Goal: Information Seeking & Learning: Learn about a topic

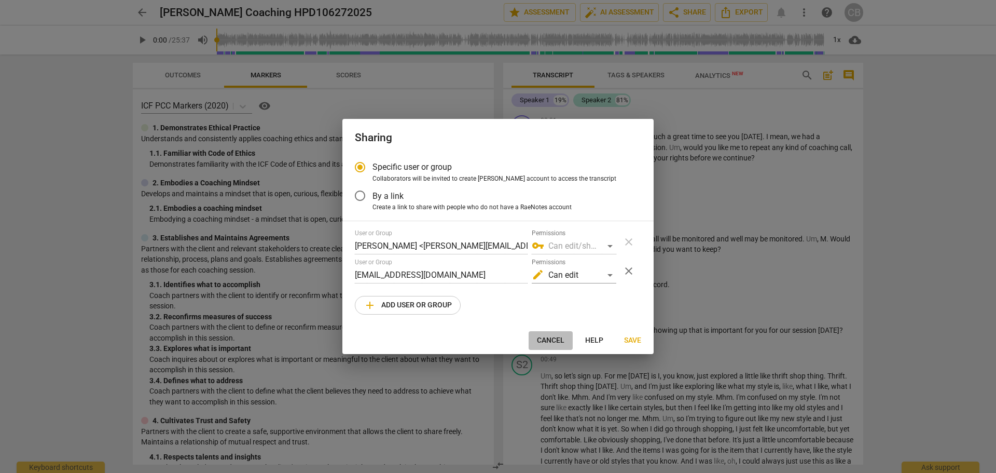
click at [535, 341] on button "Cancel" at bounding box center [551, 340] width 44 height 19
radio input "false"
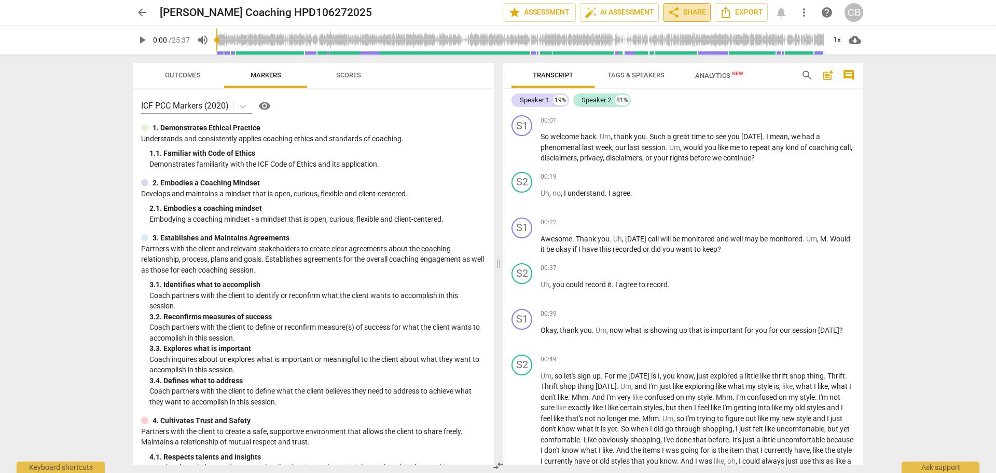
click at [682, 10] on span "share Share" at bounding box center [687, 12] width 38 height 12
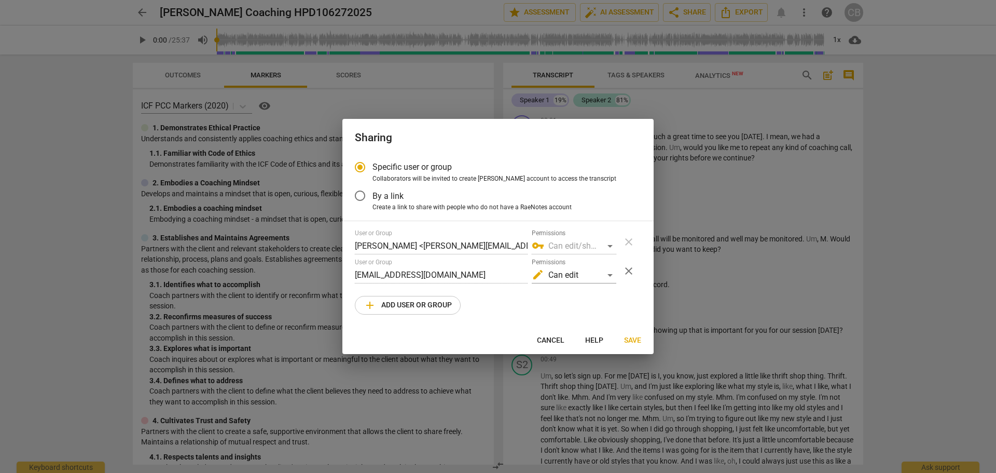
click at [629, 270] on span "close" at bounding box center [629, 271] width 12 height 12
radio input "false"
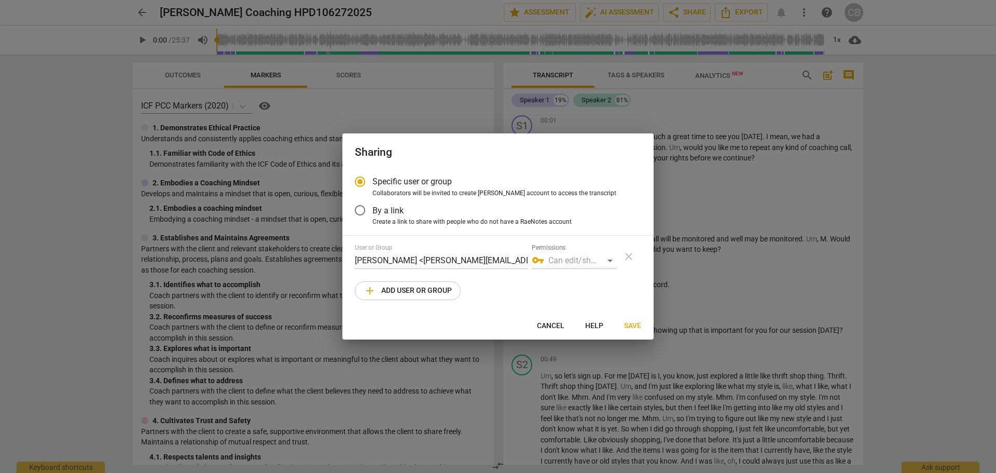
click at [362, 211] on input "By a link" at bounding box center [360, 210] width 25 height 25
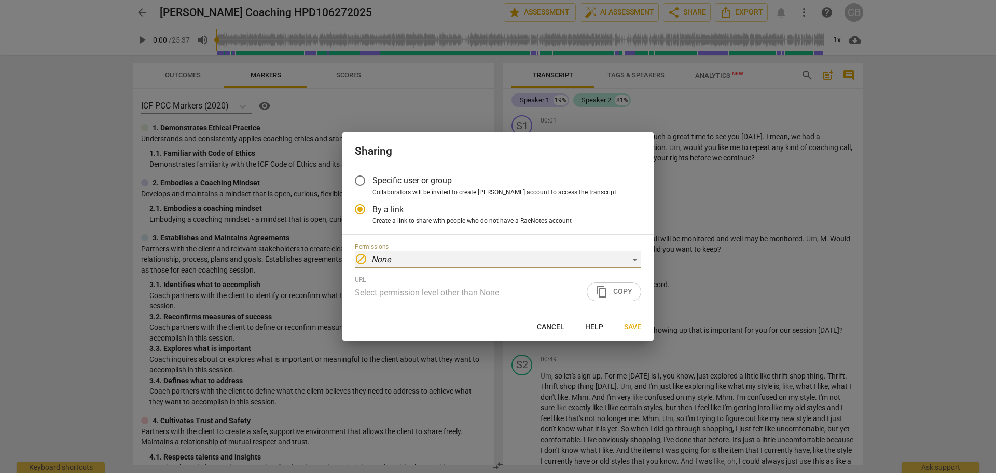
click at [636, 261] on div "block None" at bounding box center [498, 259] width 286 height 17
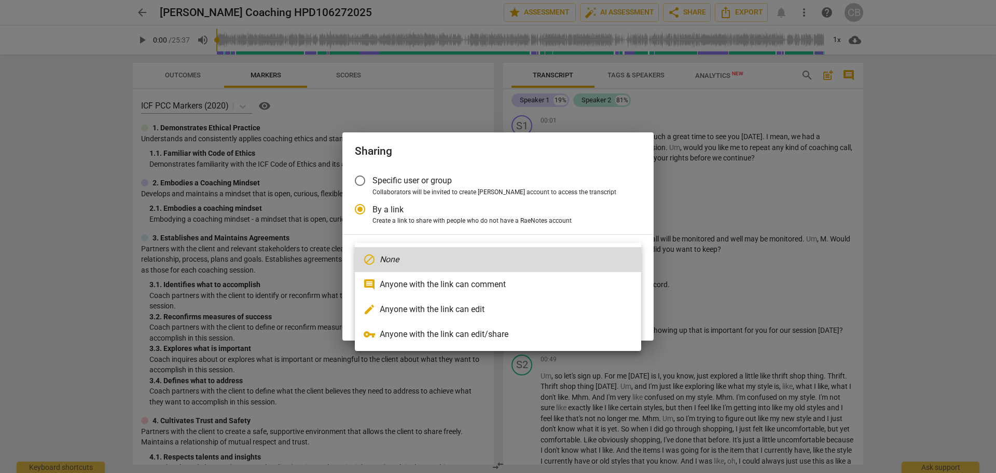
click at [511, 288] on li "comment Anyone with the link can comment" at bounding box center [498, 284] width 286 height 25
radio input "false"
type input "[URL][DOMAIN_NAME]"
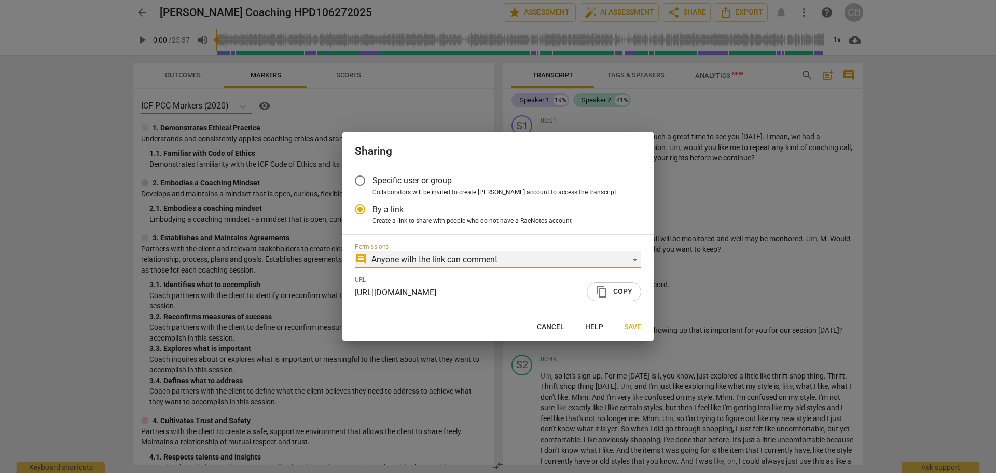
click at [630, 258] on div "comment Anyone with the link can comment" at bounding box center [498, 259] width 286 height 17
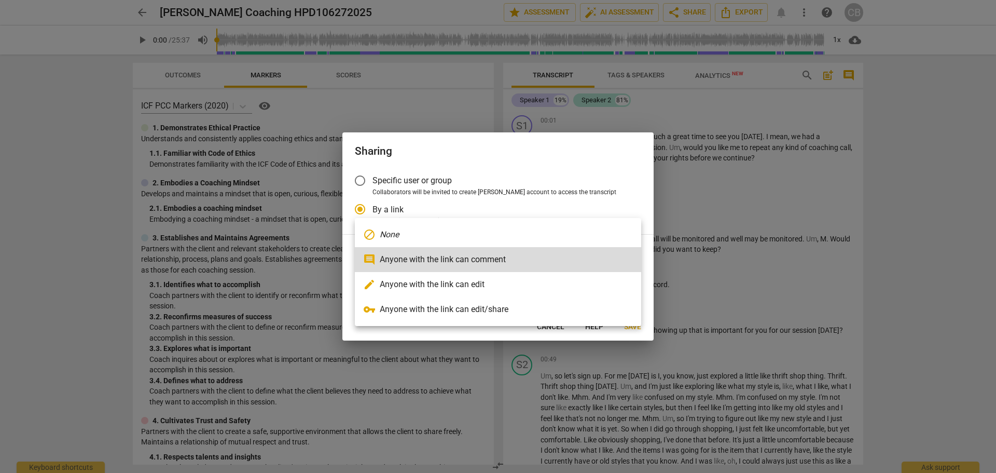
click at [637, 192] on div at bounding box center [498, 236] width 996 height 473
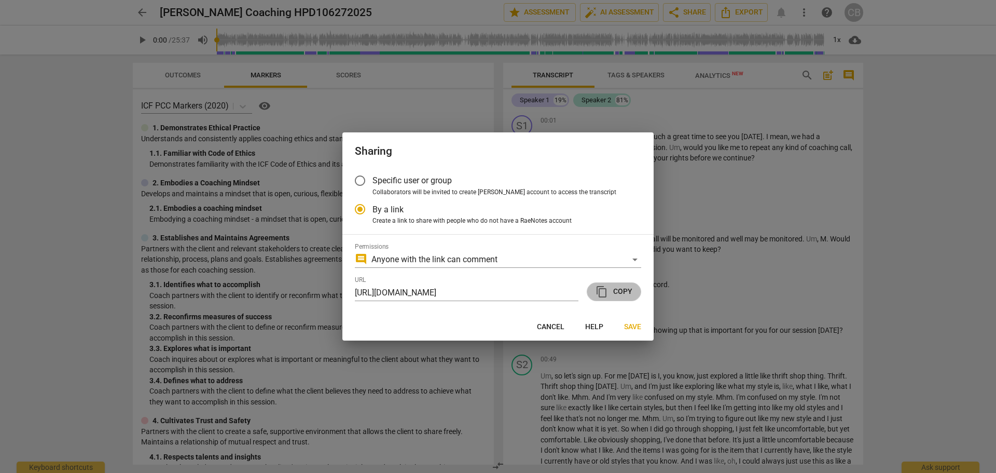
click at [620, 289] on span "content_copy Copy" at bounding box center [614, 291] width 37 height 12
click at [633, 330] on span "Save" at bounding box center [632, 327] width 17 height 10
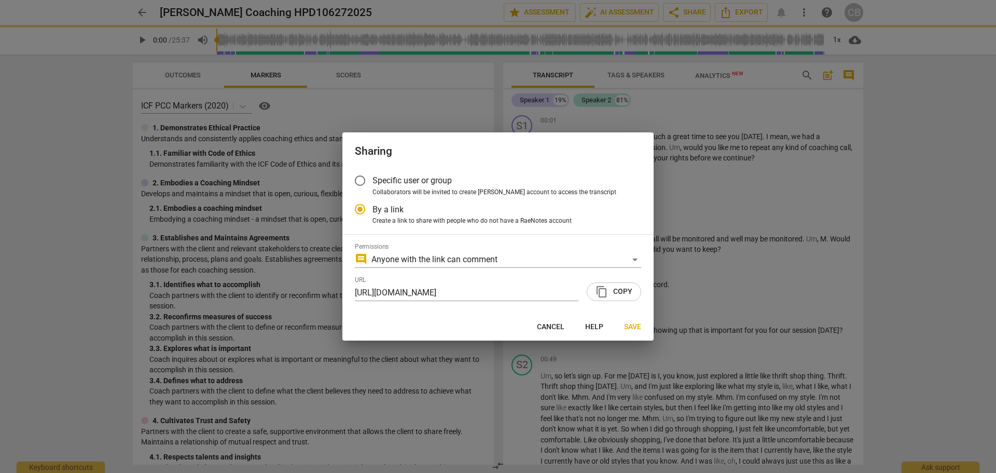
radio input "false"
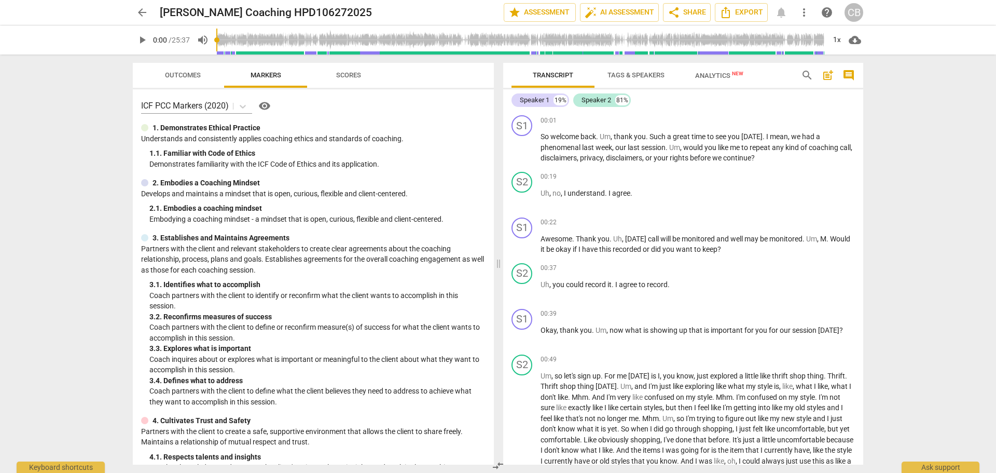
click at [701, 75] on span "Analytics New" at bounding box center [719, 76] width 48 height 8
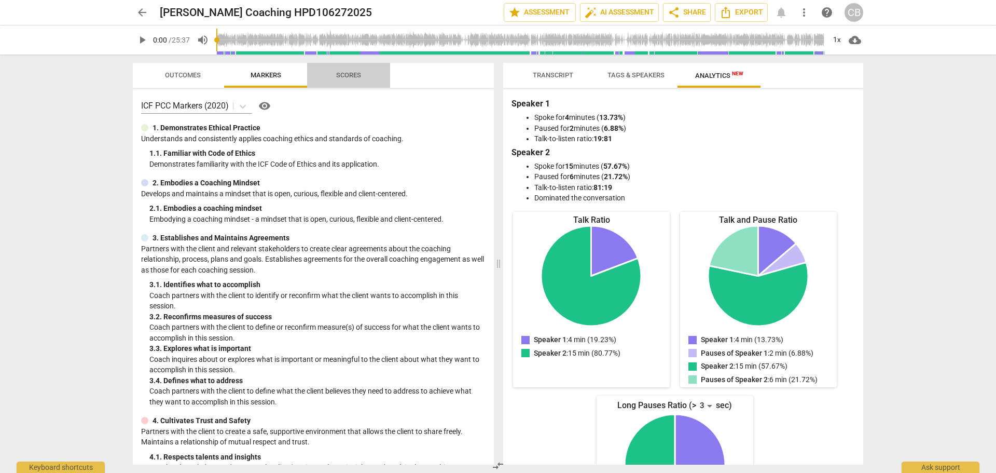
click at [354, 77] on span "Scores" at bounding box center [348, 75] width 25 height 8
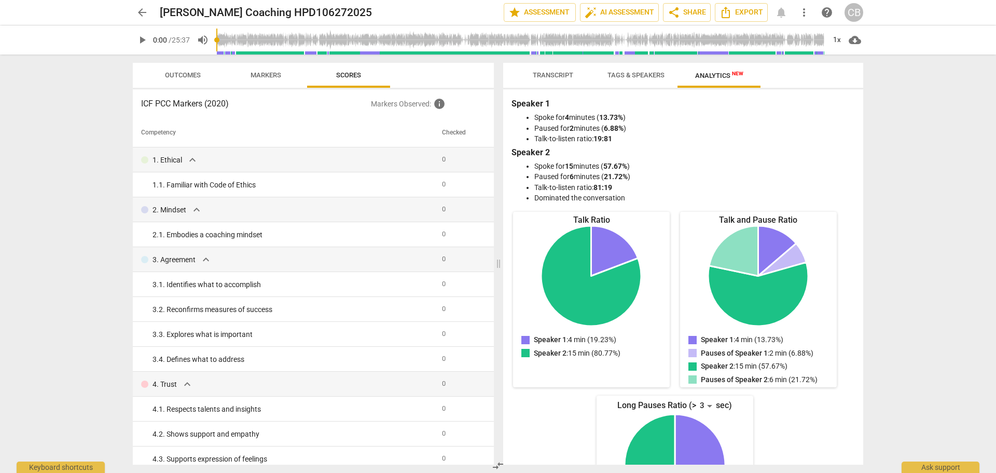
click at [272, 68] on span "Markers" at bounding box center [266, 75] width 56 height 14
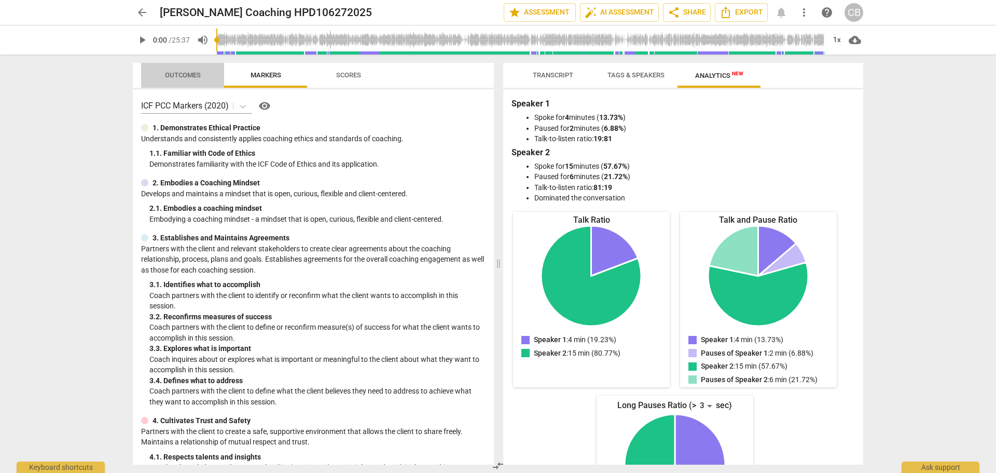
click at [179, 78] on span "Outcomes" at bounding box center [183, 75] width 36 height 8
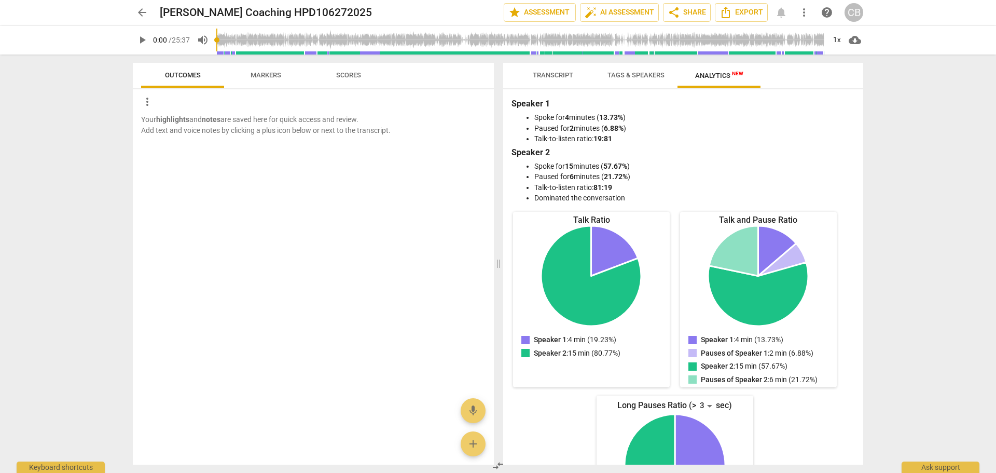
click at [255, 77] on span "Markers" at bounding box center [266, 75] width 31 height 8
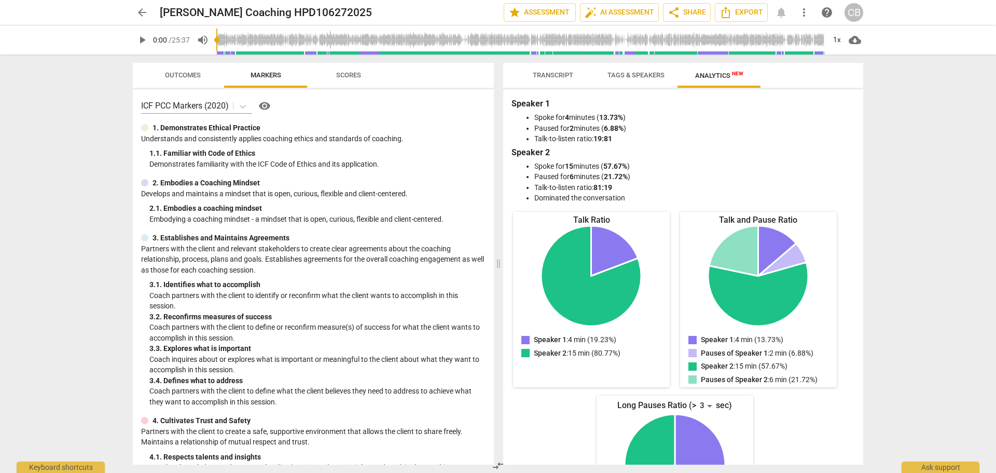
click at [564, 77] on span "Transcript" at bounding box center [553, 75] width 40 height 8
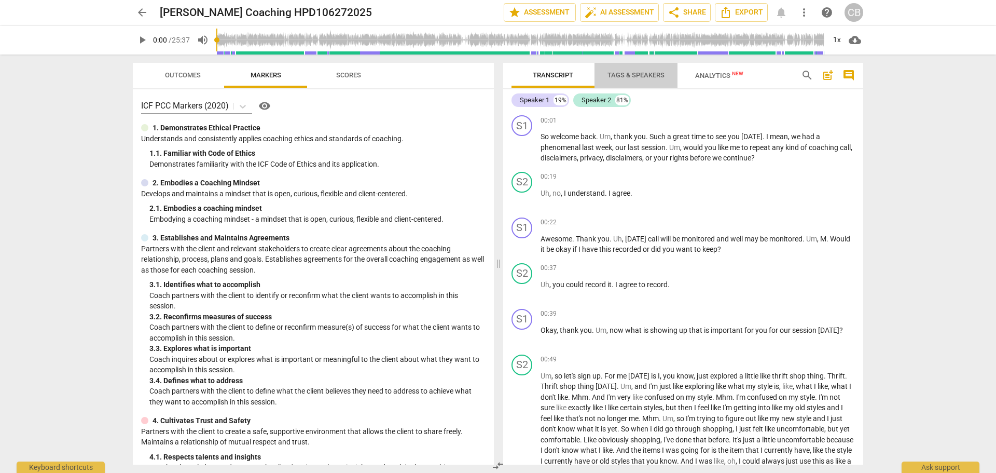
click at [638, 76] on span "Tags & Speakers" at bounding box center [635, 75] width 57 height 8
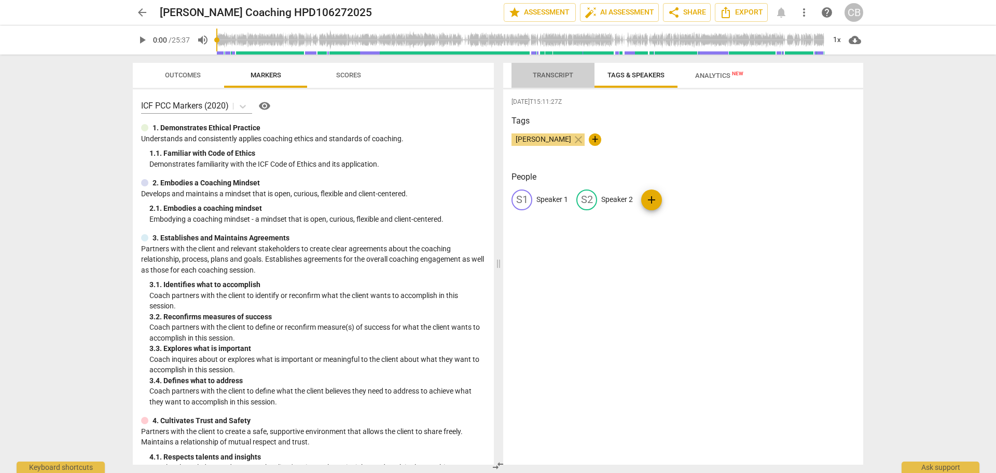
click at [556, 74] on span "Transcript" at bounding box center [553, 75] width 40 height 8
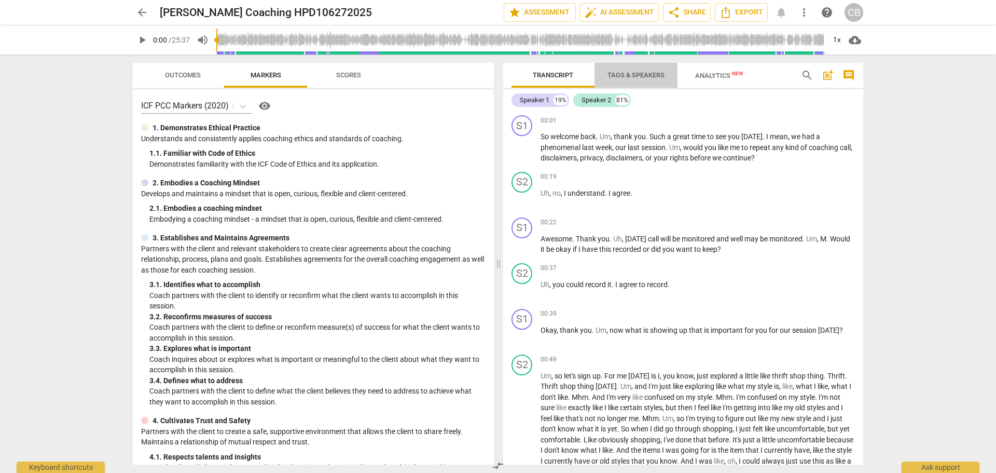
click at [634, 74] on span "Tags & Speakers" at bounding box center [635, 75] width 57 height 8
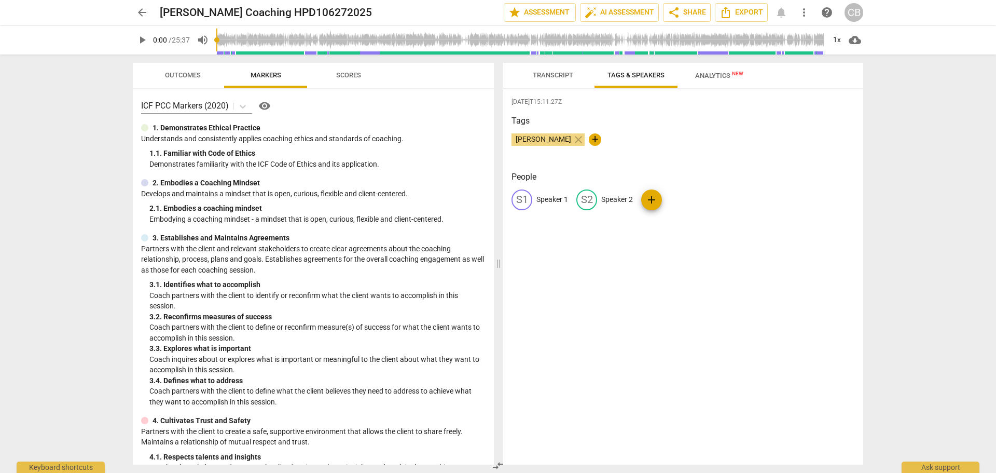
click at [551, 78] on span "Transcript" at bounding box center [553, 75] width 40 height 8
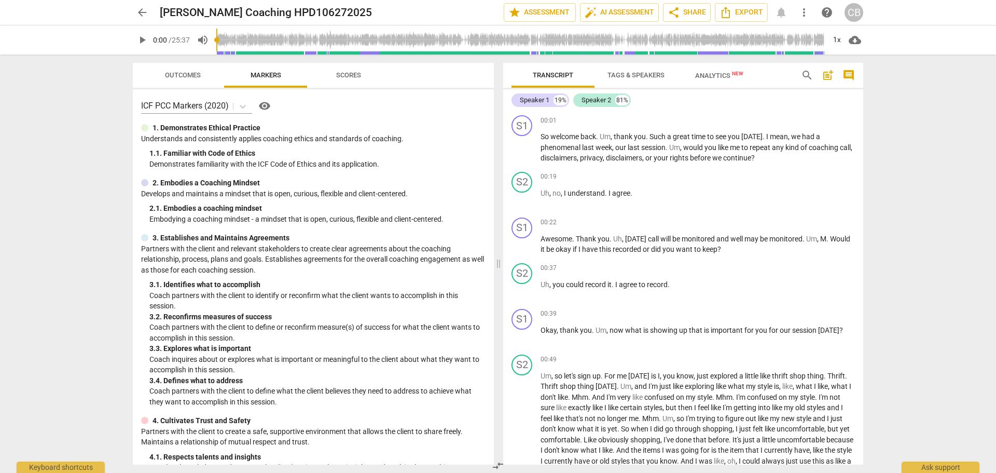
click at [148, 11] on span "arrow_back" at bounding box center [142, 12] width 19 height 12
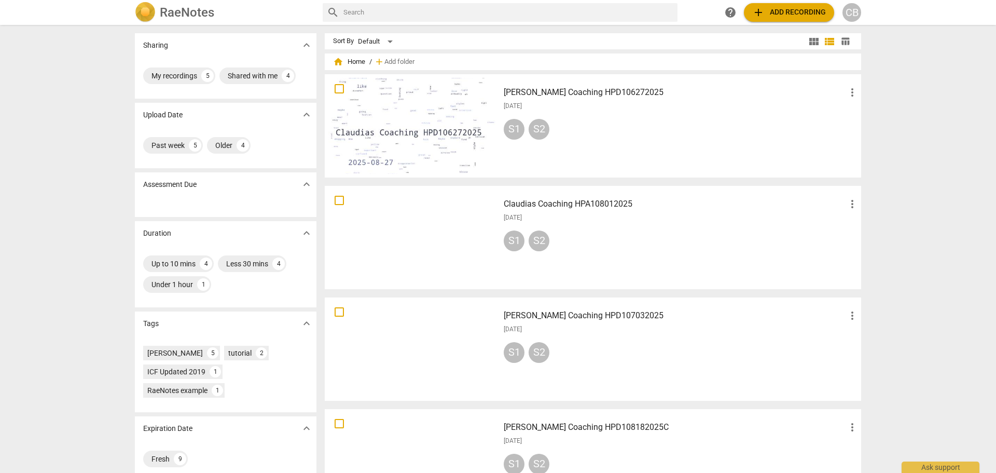
click at [632, 239] on div "S1 S2" at bounding box center [681, 242] width 355 height 25
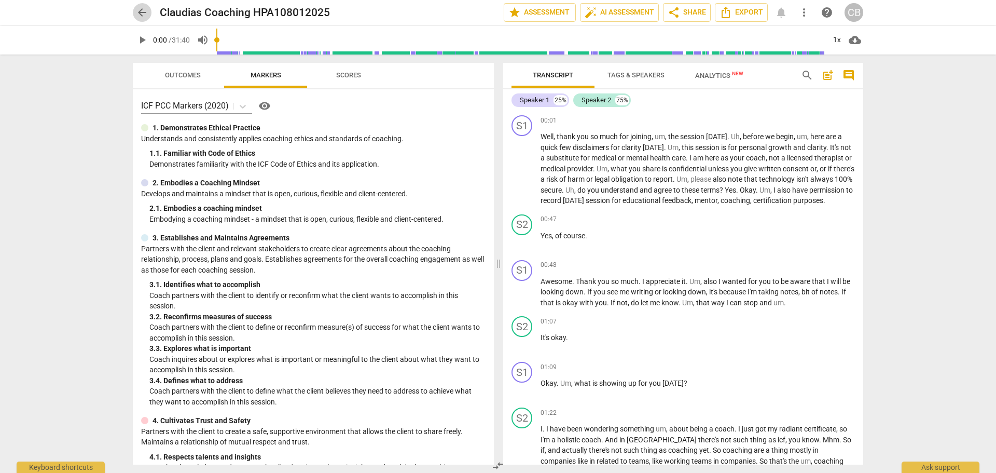
click at [140, 17] on span "arrow_back" at bounding box center [142, 12] width 12 height 12
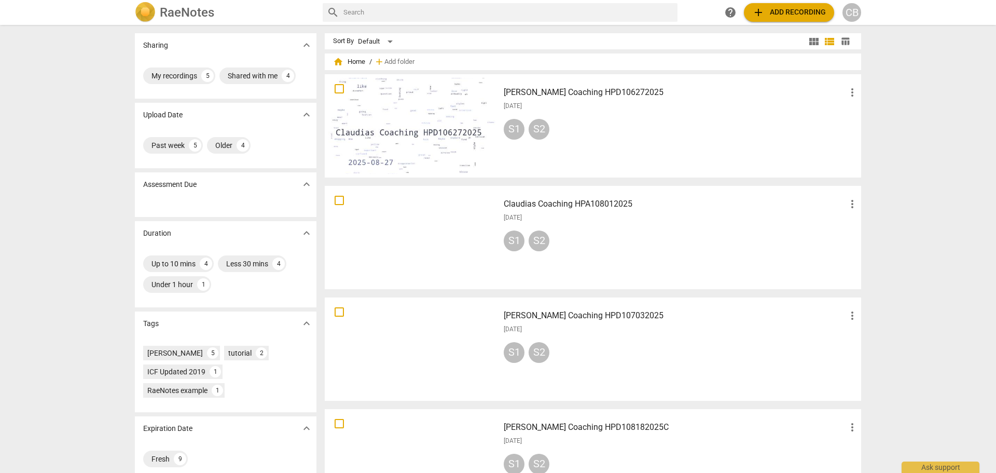
click at [645, 324] on div "[PERSON_NAME] Coaching HPD107032025 more_vert [DATE] S1 S2" at bounding box center [680, 349] width 371 height 96
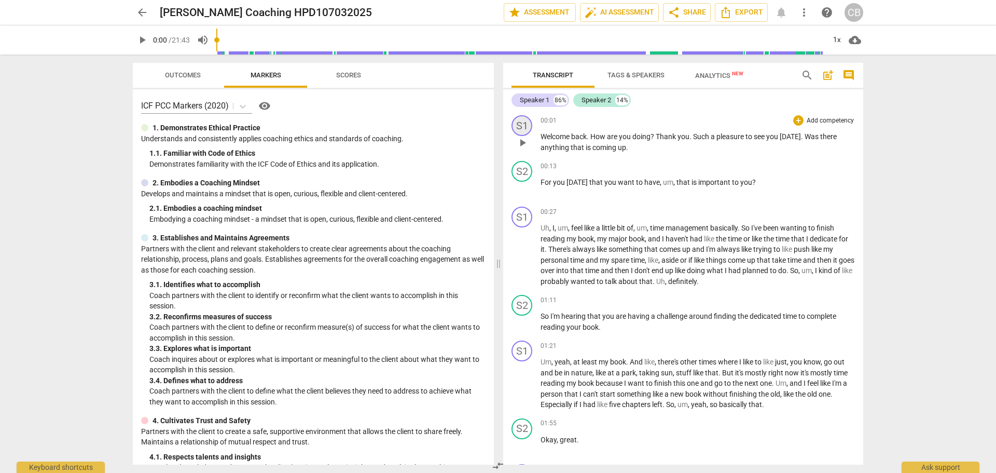
click at [519, 126] on div "S1" at bounding box center [521, 125] width 21 height 21
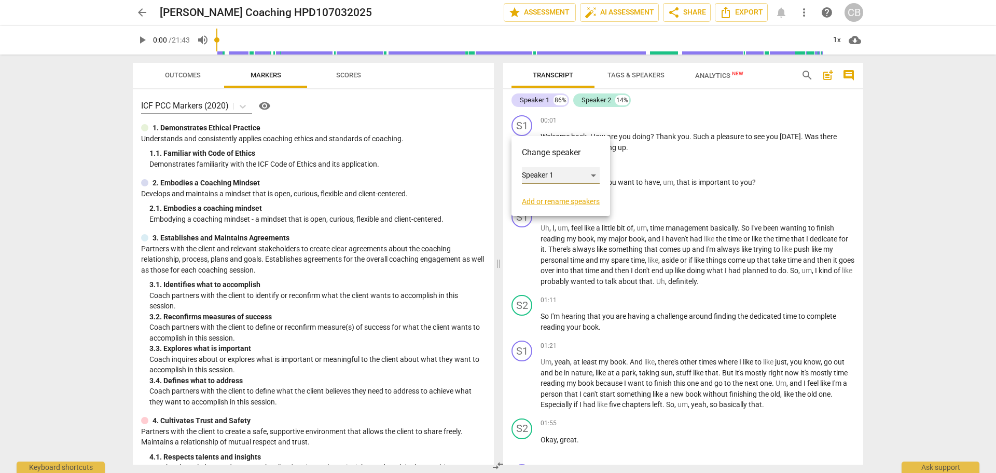
click at [592, 176] on div "Speaker 1" at bounding box center [561, 175] width 78 height 17
click at [578, 195] on li "Speaker 2" at bounding box center [561, 195] width 79 height 20
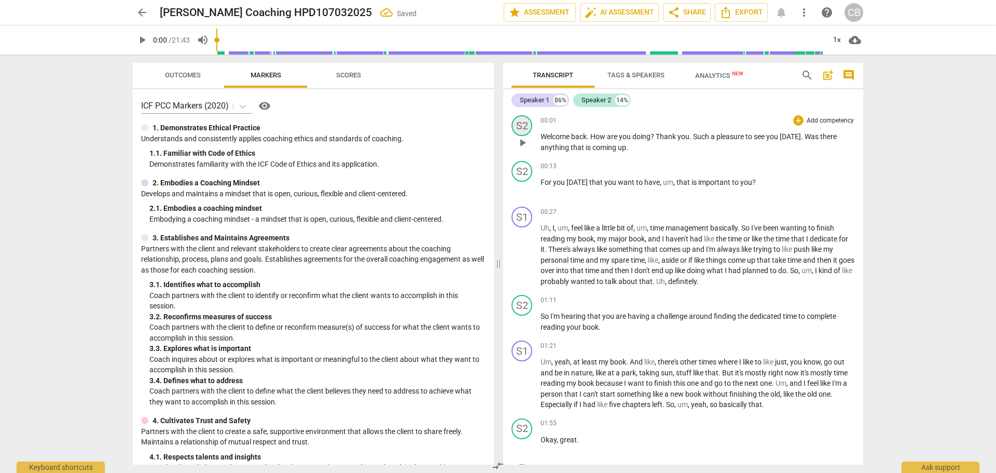
click at [525, 123] on div "S2" at bounding box center [521, 125] width 21 height 21
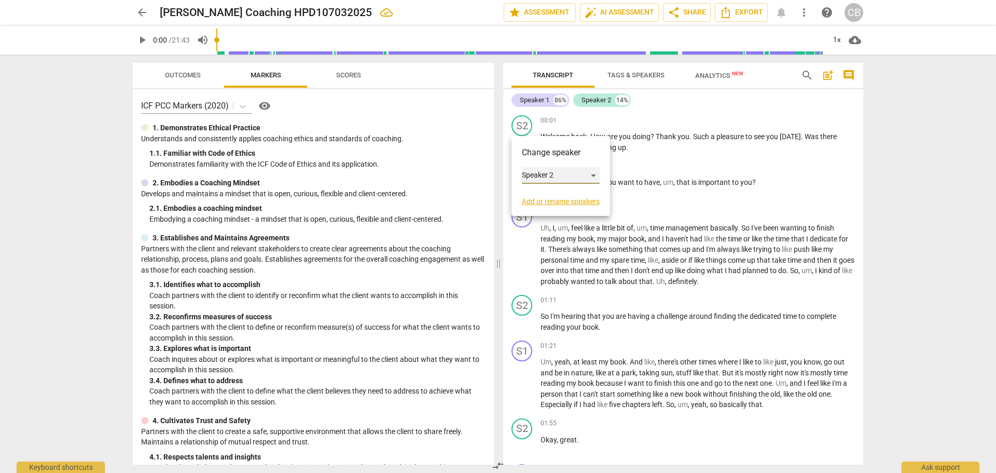
click at [591, 174] on div "Speaker 2" at bounding box center [561, 175] width 78 height 17
click at [557, 156] on li "Speaker 1" at bounding box center [561, 156] width 79 height 20
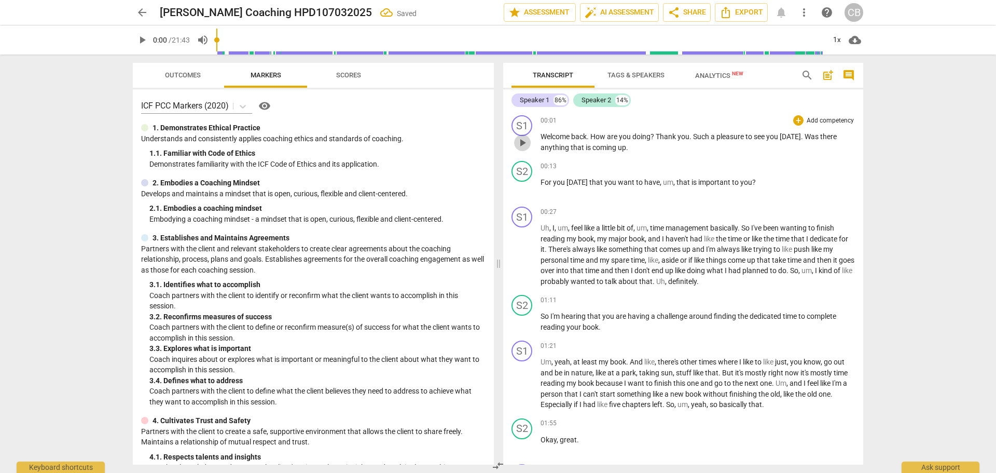
click at [524, 141] on span "play_arrow" at bounding box center [522, 142] width 12 height 12
click at [527, 188] on span "pause" at bounding box center [522, 188] width 12 height 12
click at [540, 182] on div "play_arrow pause" at bounding box center [527, 188] width 26 height 13
click at [541, 182] on span "For" at bounding box center [547, 182] width 12 height 8
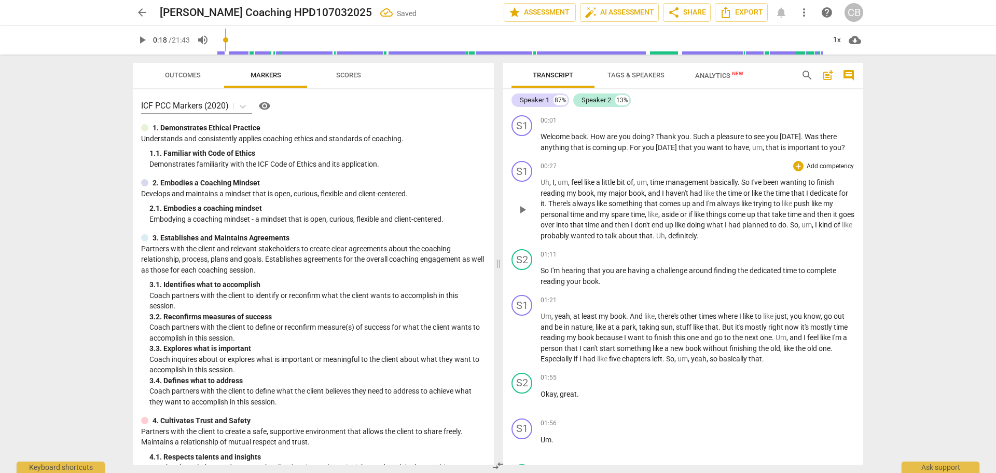
click at [520, 209] on span "play_arrow" at bounding box center [522, 209] width 12 height 12
click at [525, 207] on span "pause" at bounding box center [522, 209] width 12 height 12
click at [519, 172] on div "S1" at bounding box center [521, 171] width 21 height 21
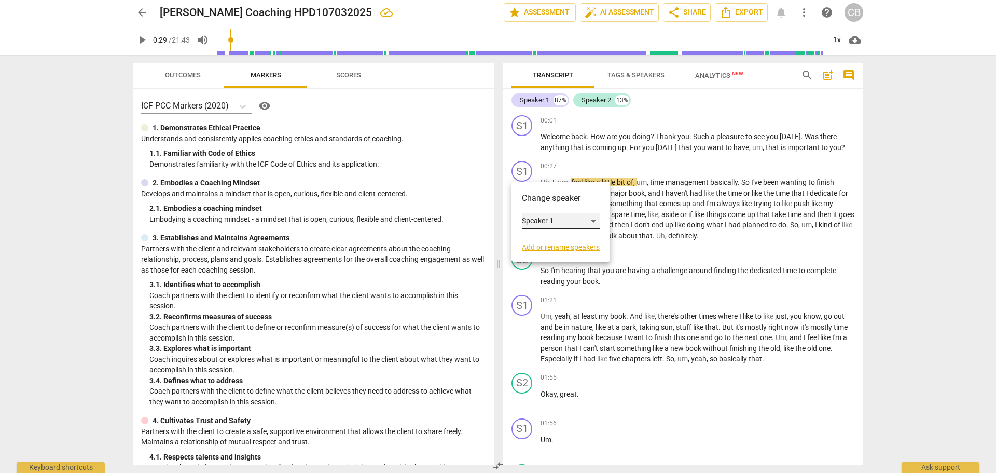
click at [590, 222] on div "Speaker 1" at bounding box center [561, 221] width 78 height 17
click at [572, 239] on li "Speaker 2" at bounding box center [561, 241] width 79 height 20
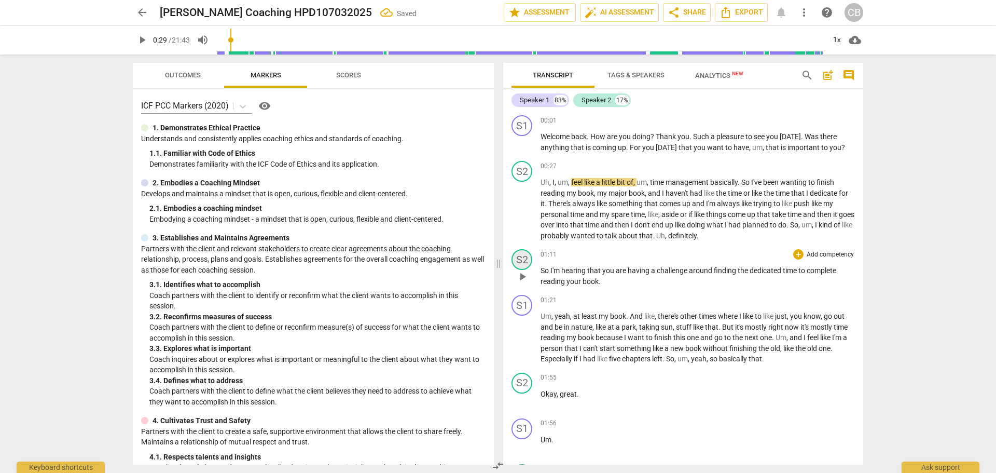
click at [524, 257] on div "S2" at bounding box center [521, 259] width 21 height 21
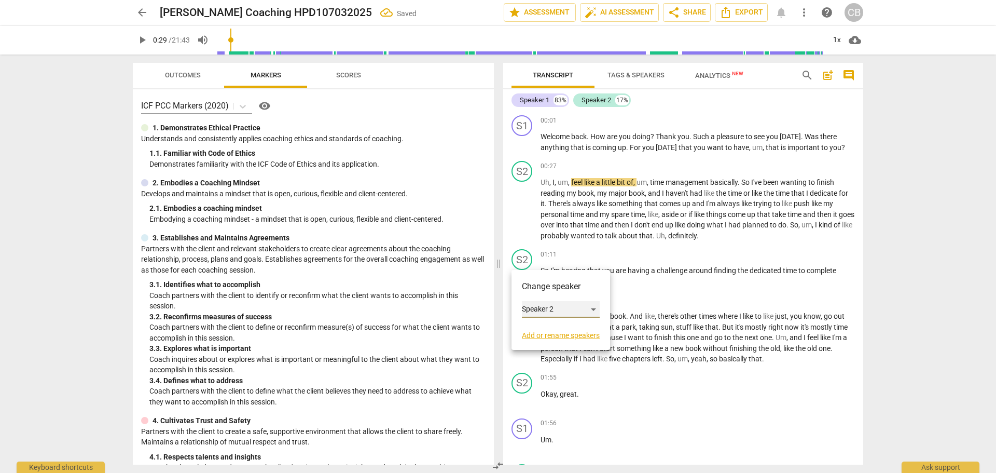
click at [593, 306] on div "Speaker 2" at bounding box center [561, 309] width 78 height 17
click at [564, 284] on li "Speaker 1" at bounding box center [561, 290] width 79 height 20
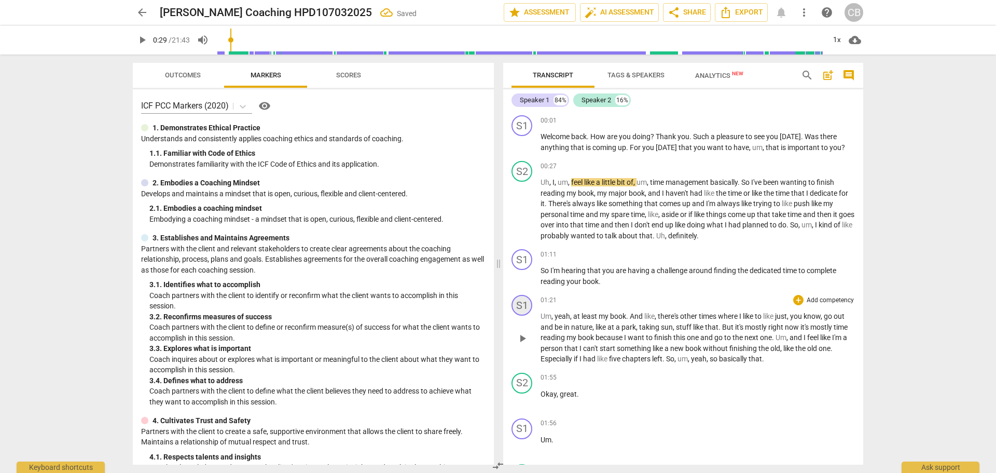
click at [520, 300] on div "S1" at bounding box center [521, 305] width 21 height 21
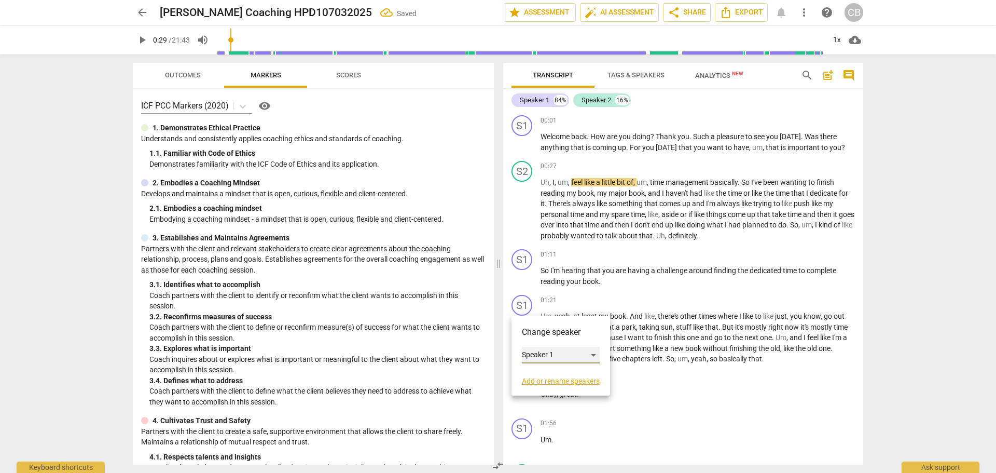
click at [565, 354] on div "Speaker 1" at bounding box center [561, 355] width 78 height 17
click at [560, 371] on li "Speaker 2" at bounding box center [561, 375] width 79 height 20
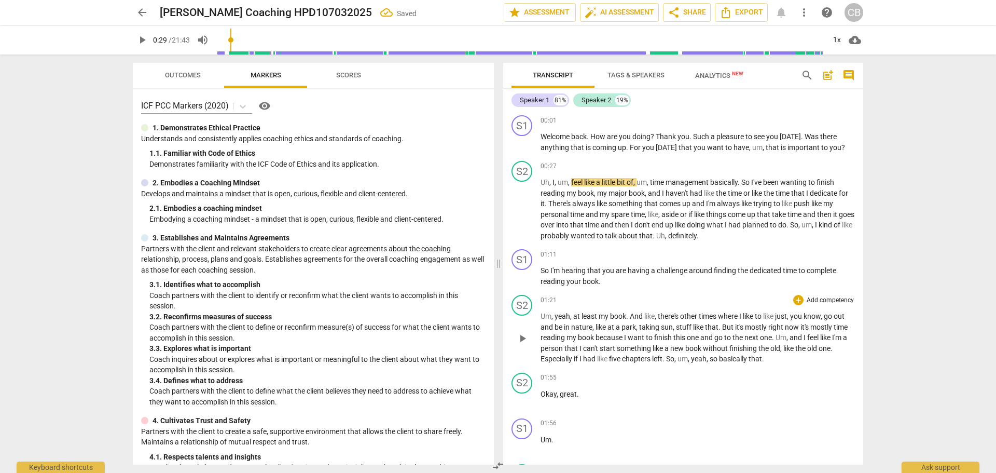
scroll to position [52, 0]
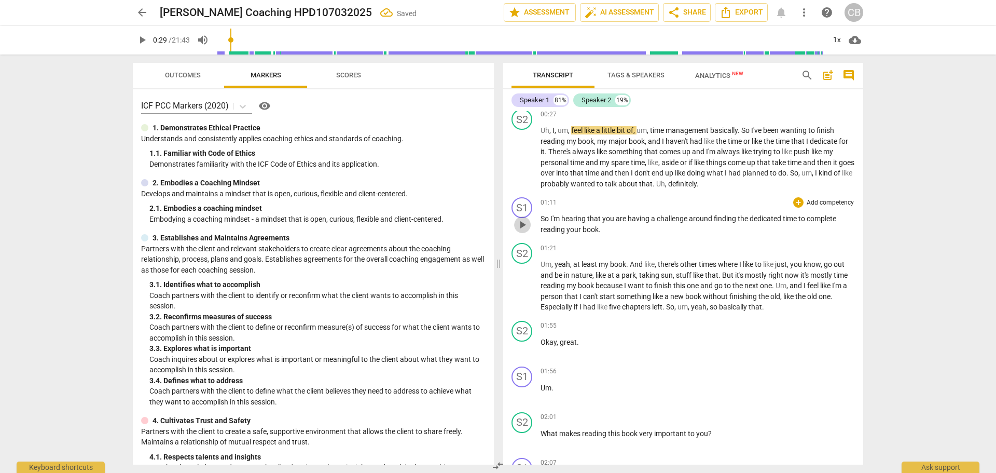
click at [520, 227] on span "play_arrow" at bounding box center [522, 224] width 12 height 12
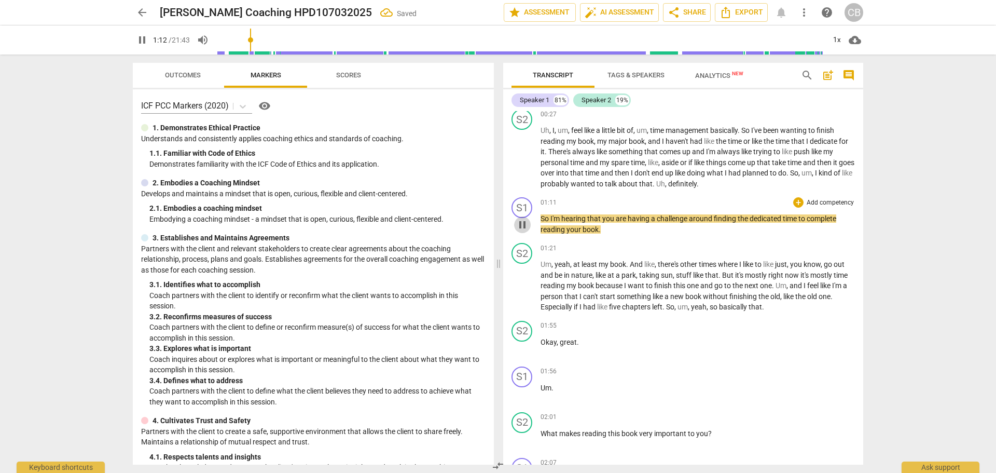
click at [520, 227] on span "pause" at bounding box center [522, 224] width 12 height 12
click at [523, 290] on span "play_arrow" at bounding box center [522, 286] width 12 height 12
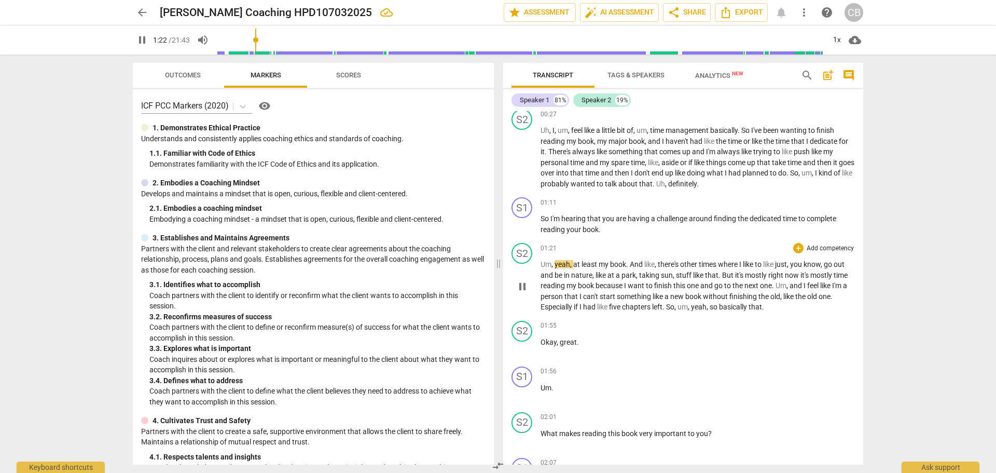
click at [523, 289] on span "pause" at bounding box center [522, 286] width 12 height 12
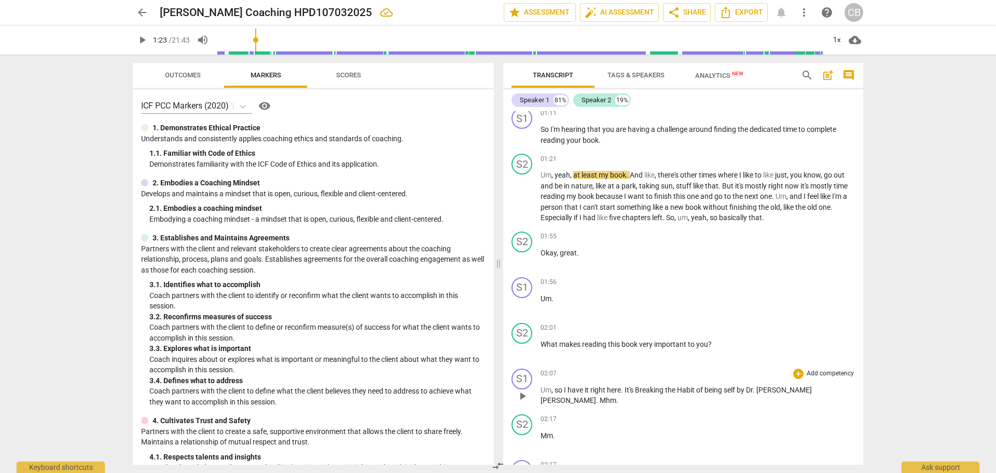
scroll to position [208, 0]
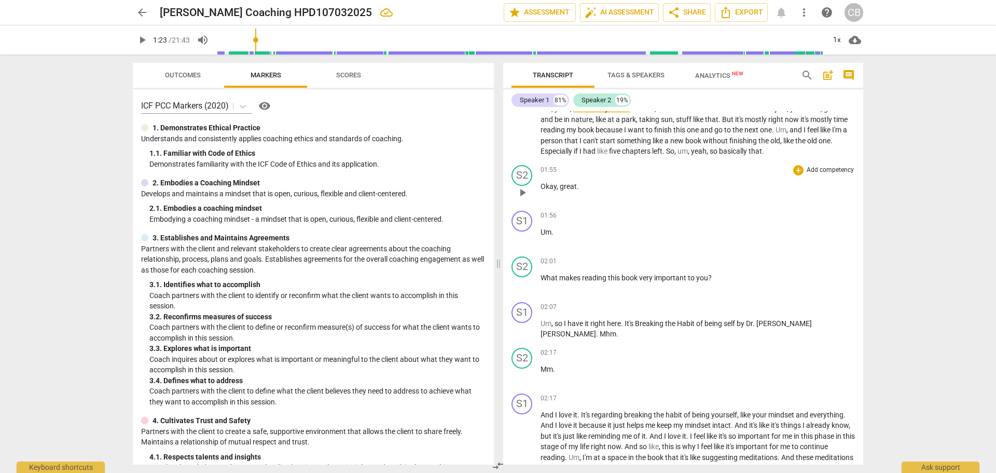
click at [520, 191] on span "play_arrow" at bounding box center [522, 192] width 12 height 12
click at [523, 238] on span "pause" at bounding box center [522, 238] width 12 height 12
click at [541, 231] on span "Um" at bounding box center [546, 232] width 11 height 8
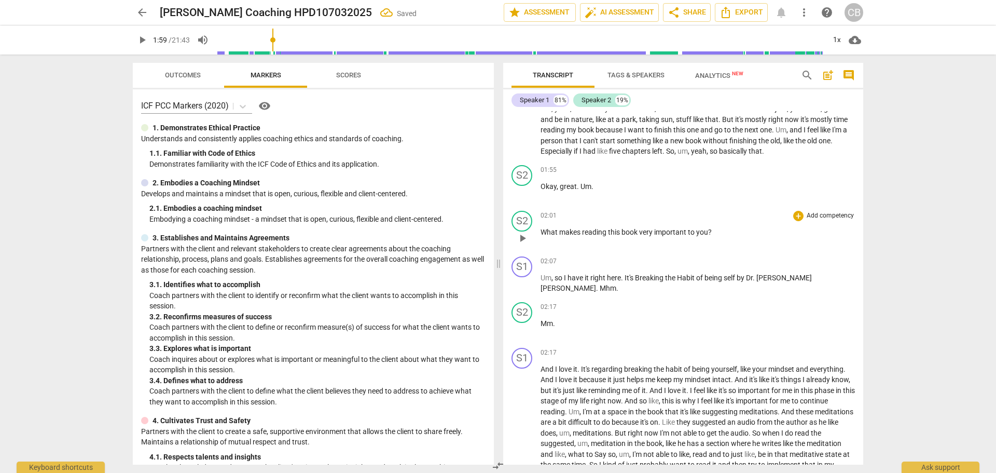
click at [542, 230] on span "What" at bounding box center [550, 232] width 19 height 8
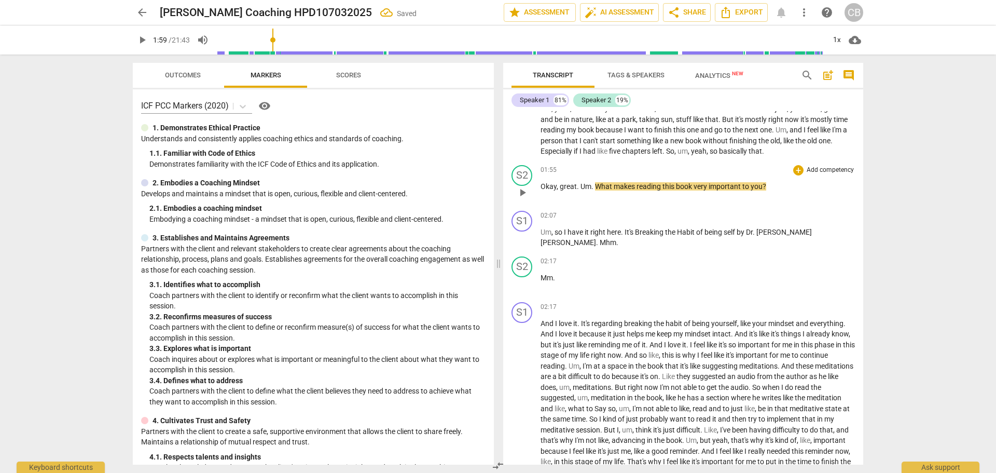
click at [520, 187] on span "play_arrow" at bounding box center [522, 192] width 12 height 12
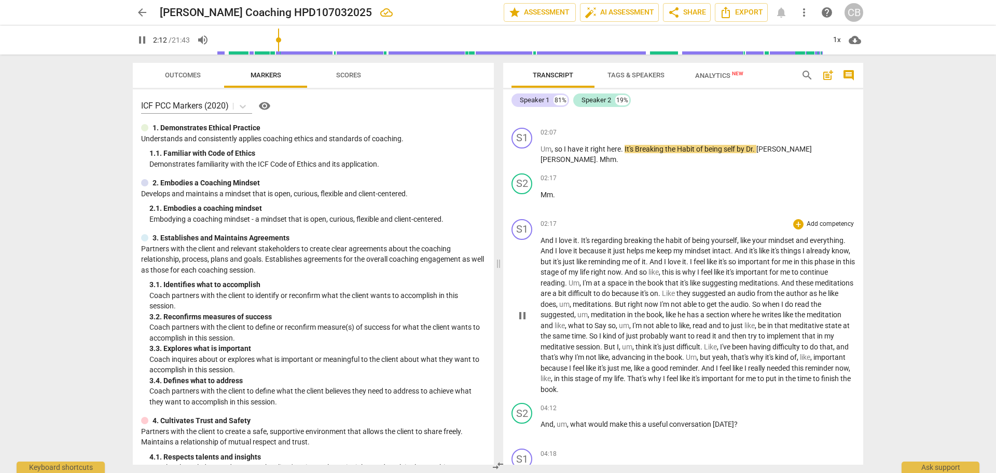
scroll to position [311, 0]
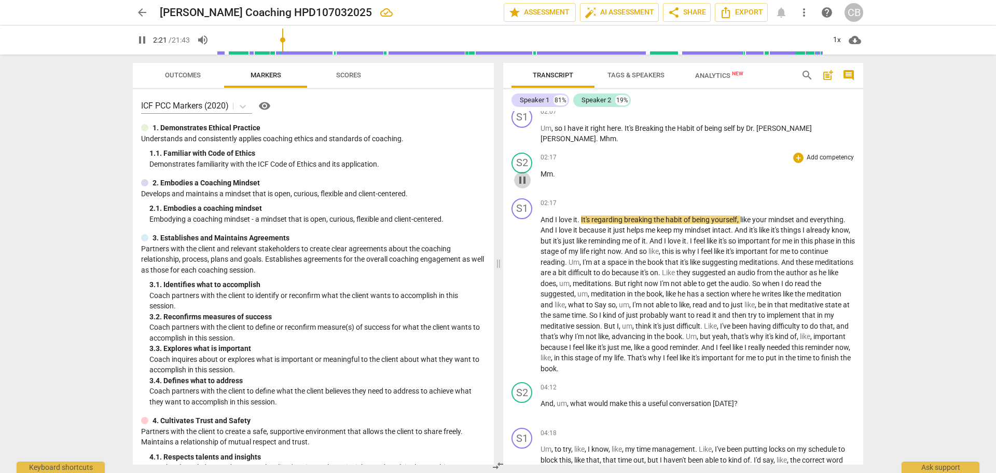
click at [521, 183] on span "pause" at bounding box center [522, 180] width 12 height 12
type input "142"
click at [547, 175] on span "Mm" at bounding box center [547, 174] width 12 height 8
click at [618, 134] on span "." at bounding box center [617, 138] width 2 height 8
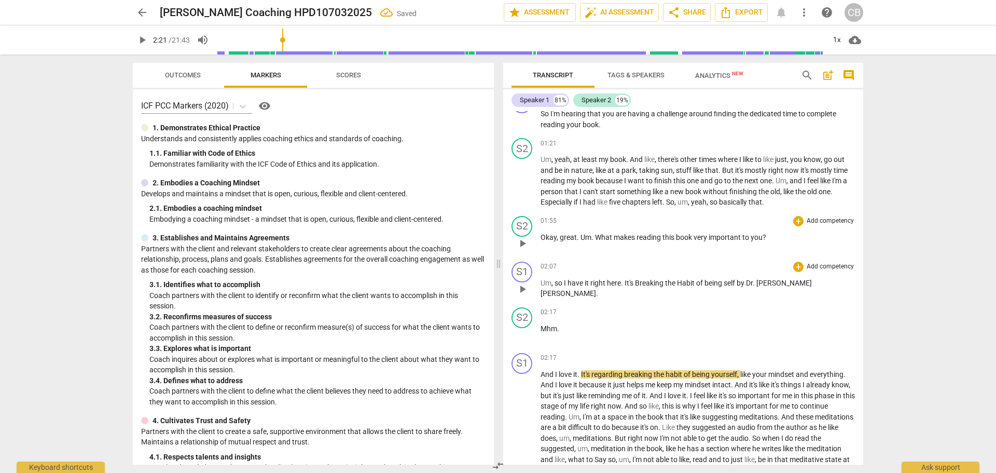
scroll to position [156, 0]
click at [516, 232] on div "S2" at bounding box center [521, 227] width 21 height 21
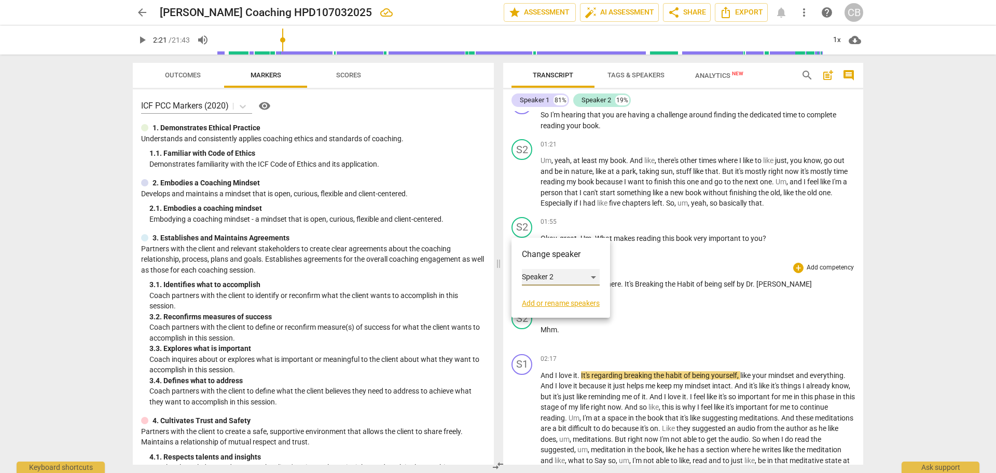
click at [583, 283] on div "Speaker 2" at bounding box center [561, 277] width 78 height 17
click at [566, 249] on li "Speaker 1" at bounding box center [561, 257] width 79 height 20
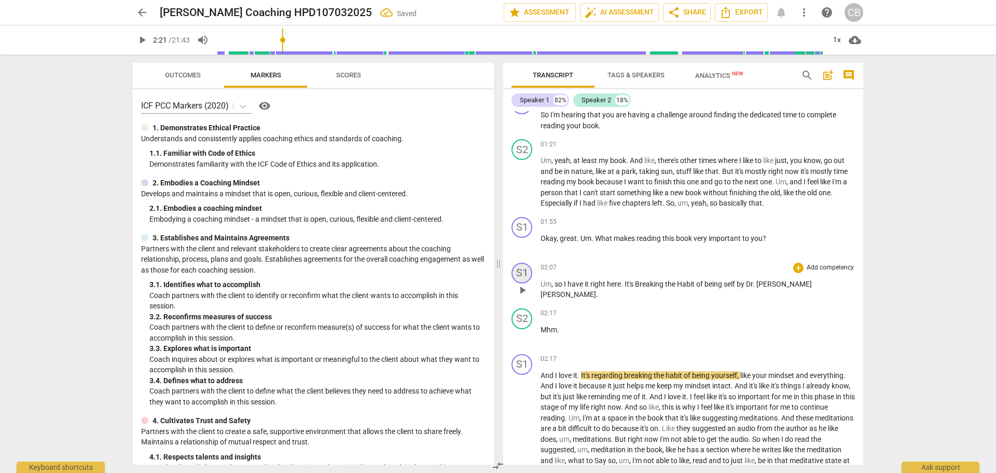
click at [525, 269] on div "S1" at bounding box center [521, 272] width 21 height 21
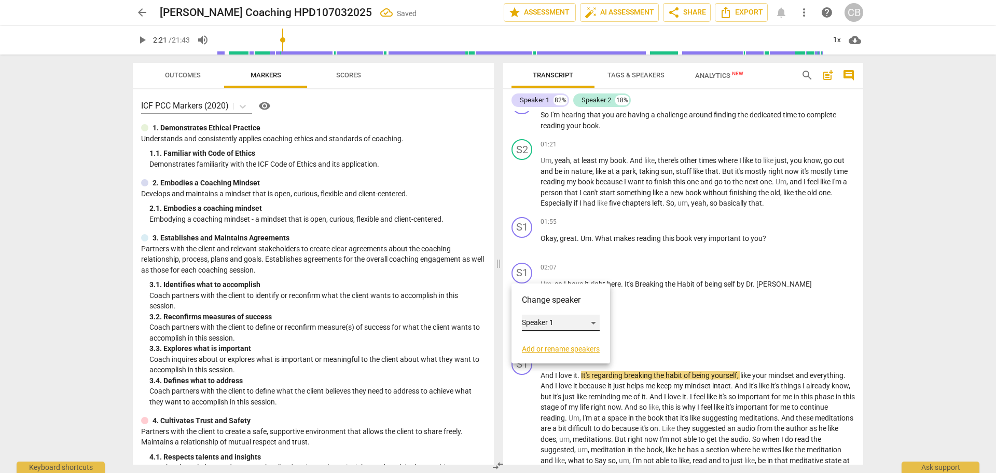
click at [593, 324] on div "Speaker 1" at bounding box center [561, 322] width 78 height 17
click at [568, 337] on li "Speaker 2" at bounding box center [561, 343] width 79 height 20
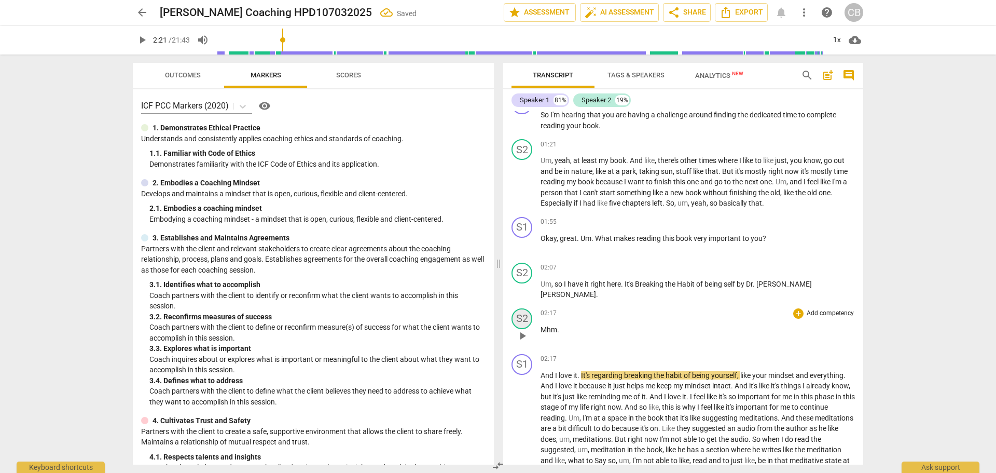
click at [528, 322] on div "S2" at bounding box center [521, 318] width 21 height 21
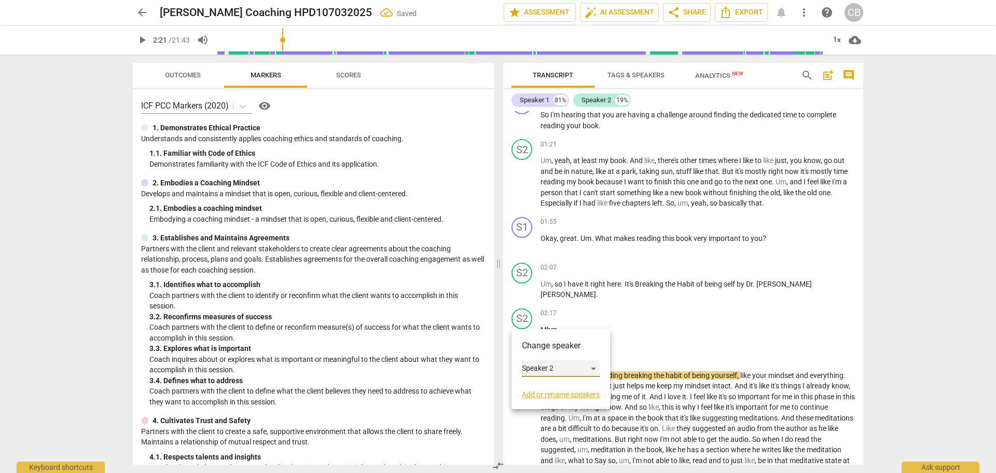
click at [571, 371] on div "Speaker 2" at bounding box center [561, 368] width 78 height 17
click at [569, 353] on li "Speaker 1" at bounding box center [561, 349] width 79 height 20
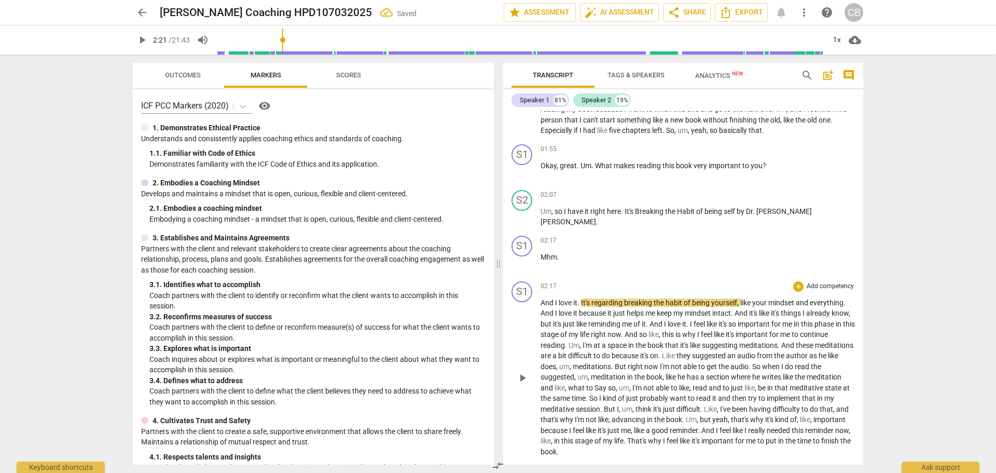
scroll to position [311, 0]
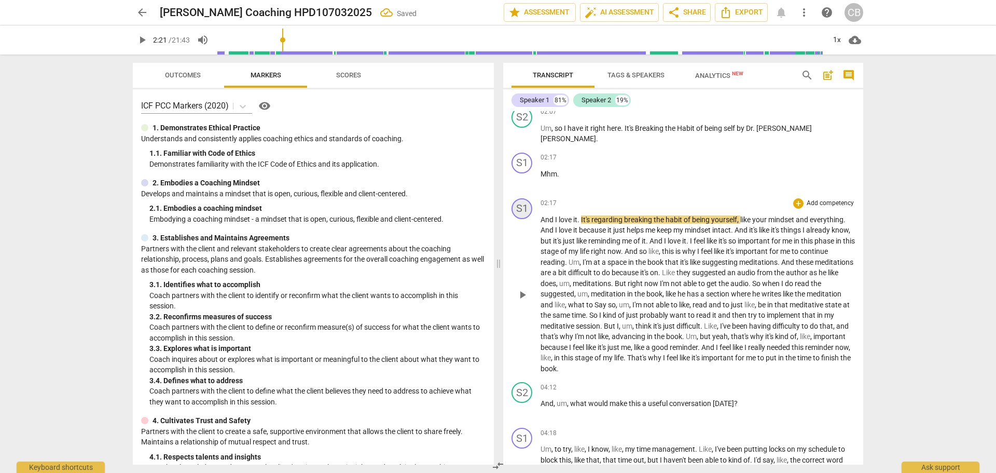
click at [518, 205] on div "S1" at bounding box center [521, 208] width 21 height 21
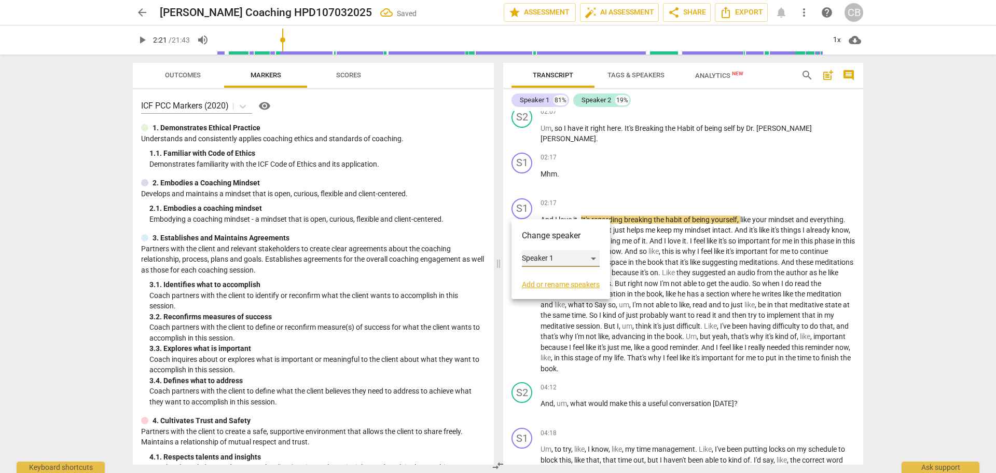
click at [535, 261] on div "Speaker 1" at bounding box center [561, 258] width 78 height 17
click at [540, 279] on li "Speaker 2" at bounding box center [561, 278] width 79 height 20
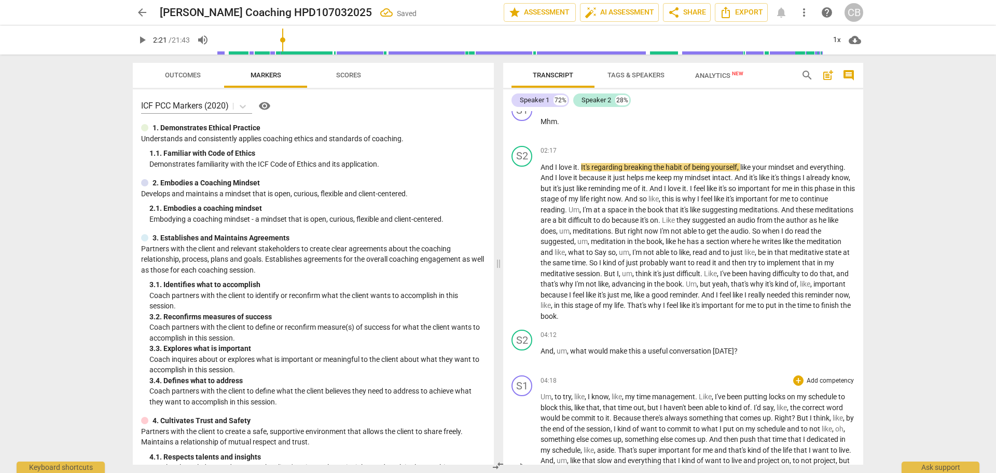
scroll to position [363, 0]
click at [517, 340] on div "S2" at bounding box center [521, 340] width 21 height 21
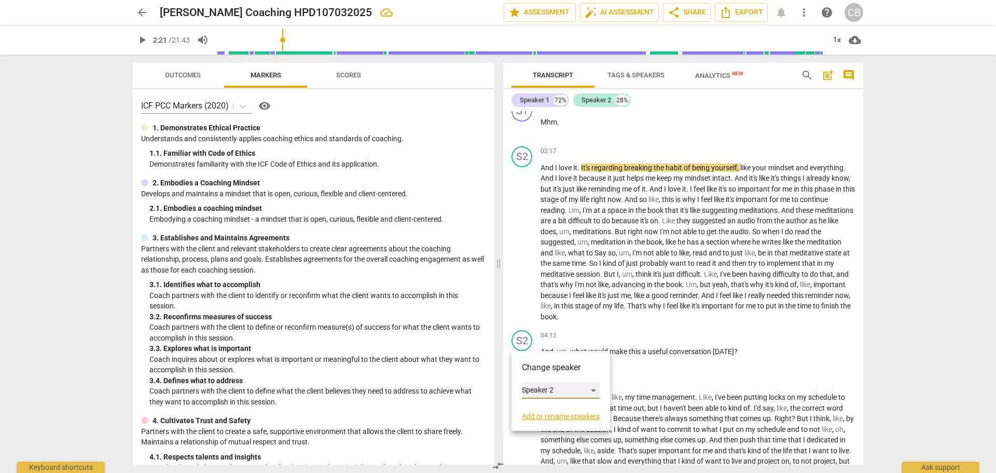
click at [557, 395] on div "Speaker 2" at bounding box center [561, 390] width 78 height 17
click at [564, 371] on li "Speaker 1" at bounding box center [561, 371] width 79 height 20
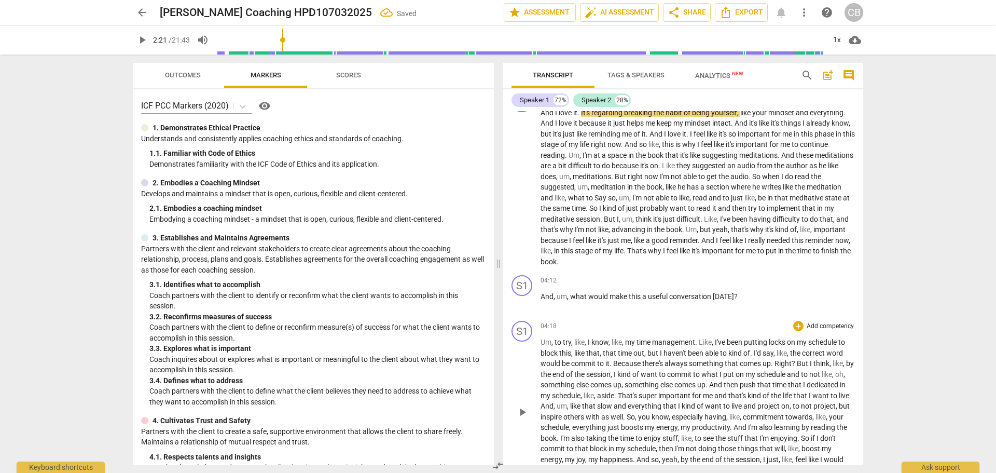
scroll to position [519, 0]
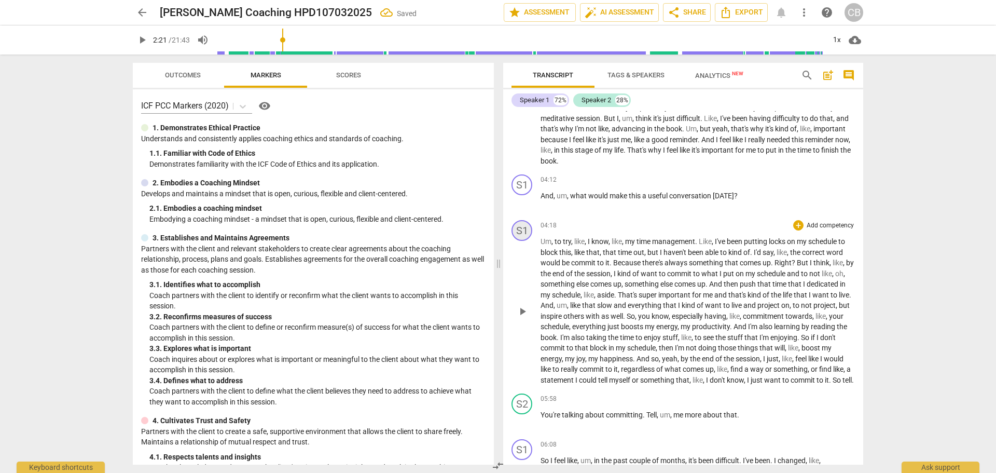
click at [526, 228] on div "S1" at bounding box center [521, 230] width 21 height 21
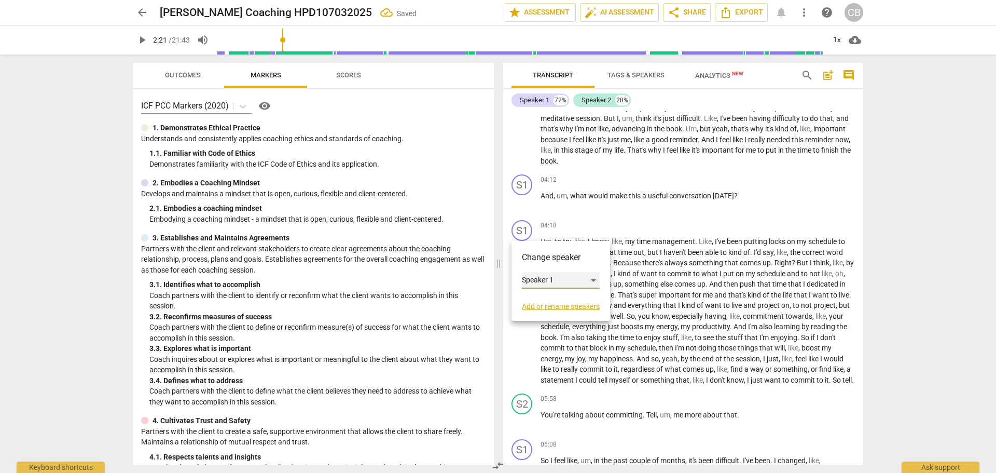
click at [549, 281] on div "Speaker 1" at bounding box center [561, 280] width 78 height 17
click at [550, 302] on li "Speaker 2" at bounding box center [561, 300] width 79 height 20
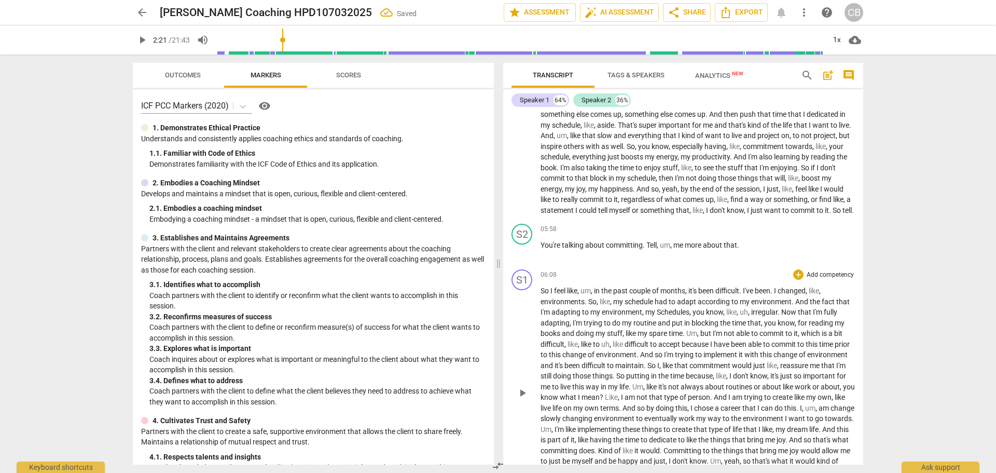
scroll to position [726, 0]
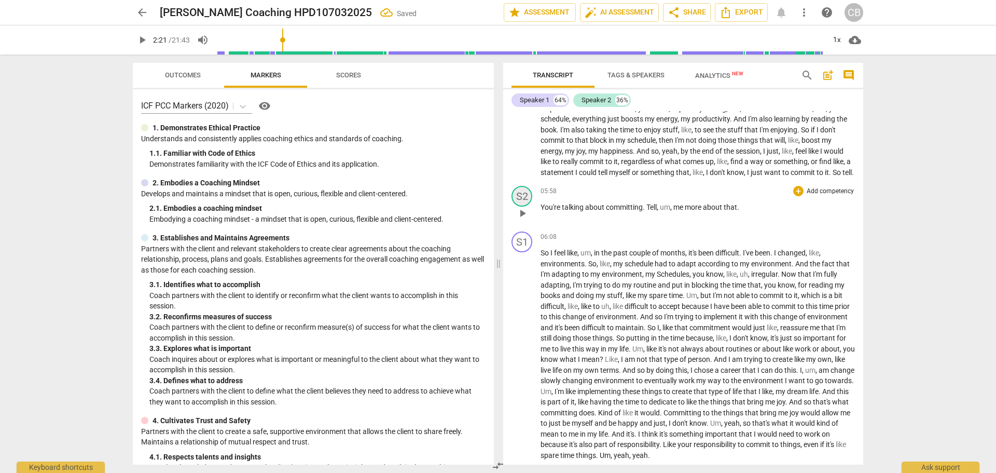
click at [522, 204] on div "S2" at bounding box center [521, 196] width 21 height 21
click at [532, 261] on div "Speaker 2" at bounding box center [561, 256] width 78 height 17
click at [539, 234] on li "Speaker 1" at bounding box center [561, 237] width 79 height 20
click at [519, 252] on div "S1" at bounding box center [521, 241] width 21 height 21
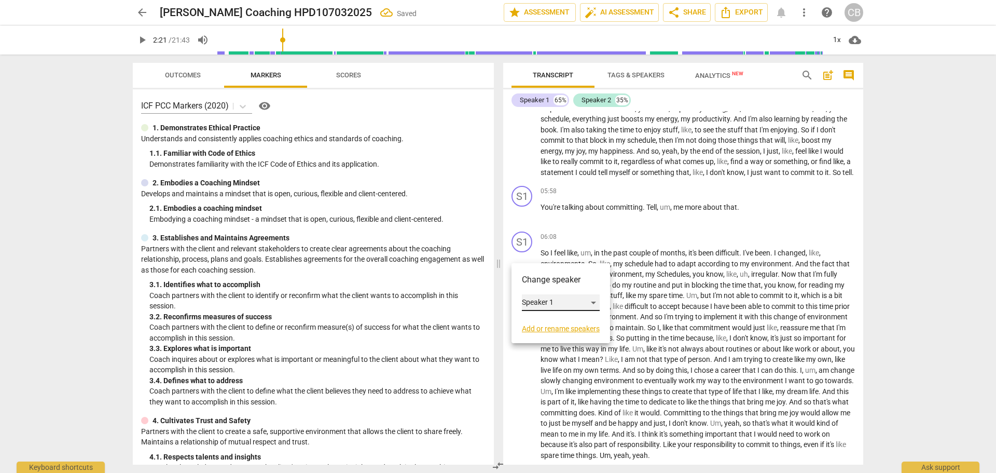
click at [536, 303] on div "Speaker 1" at bounding box center [561, 302] width 78 height 17
drag, startPoint x: 544, startPoint y: 319, endPoint x: 549, endPoint y: 317, distance: 5.3
click at [544, 319] on li "Speaker 2" at bounding box center [561, 322] width 79 height 20
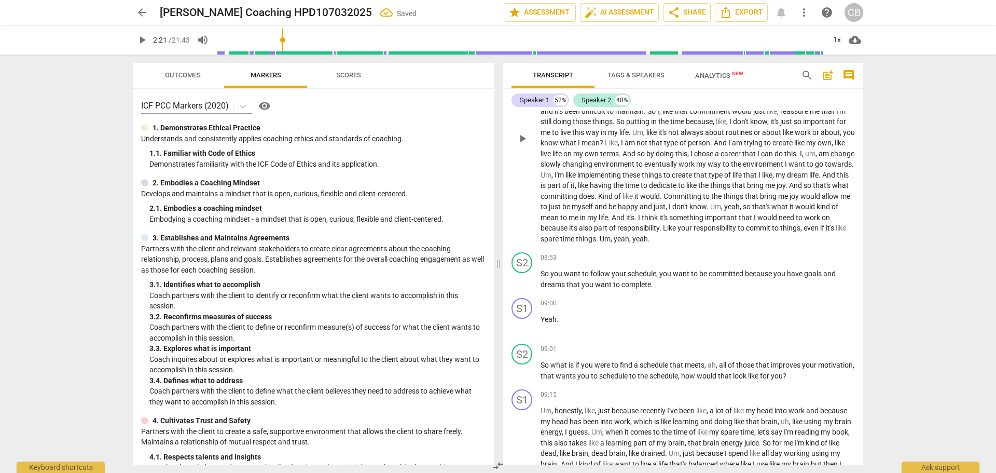
scroll to position [1038, 0]
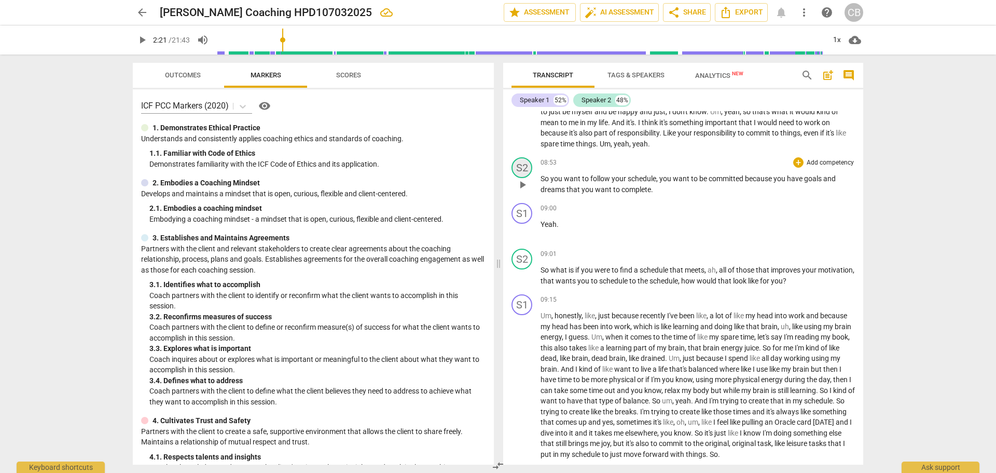
click at [521, 170] on div "S2" at bounding box center [521, 167] width 21 height 21
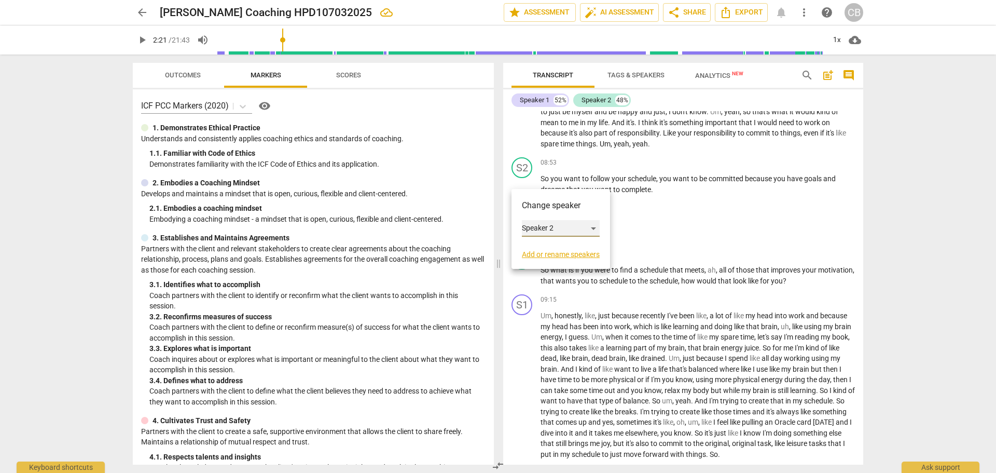
click at [527, 233] on div "Speaker 2" at bounding box center [561, 228] width 78 height 17
click at [541, 205] on li "Speaker 1" at bounding box center [561, 209] width 79 height 20
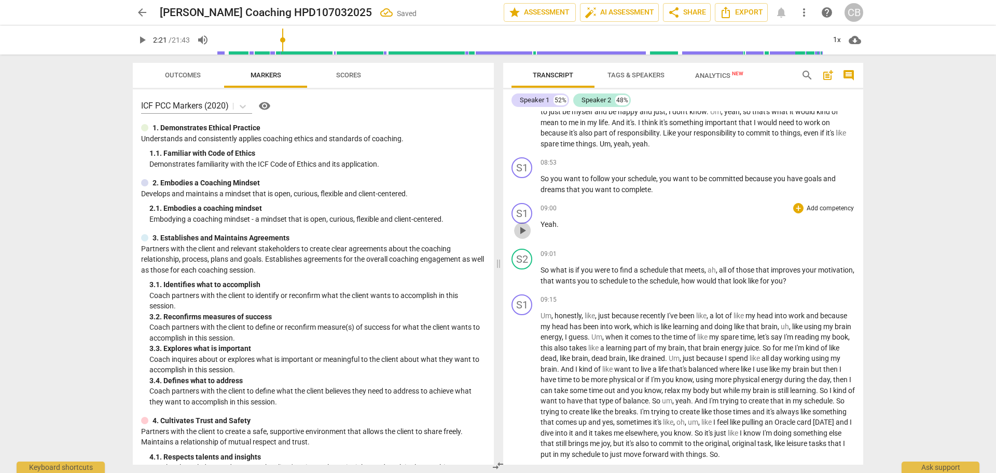
click at [516, 237] on span "play_arrow" at bounding box center [522, 230] width 12 height 12
click at [521, 237] on span "pause" at bounding box center [522, 230] width 12 height 12
click at [524, 219] on div "S1" at bounding box center [521, 213] width 21 height 21
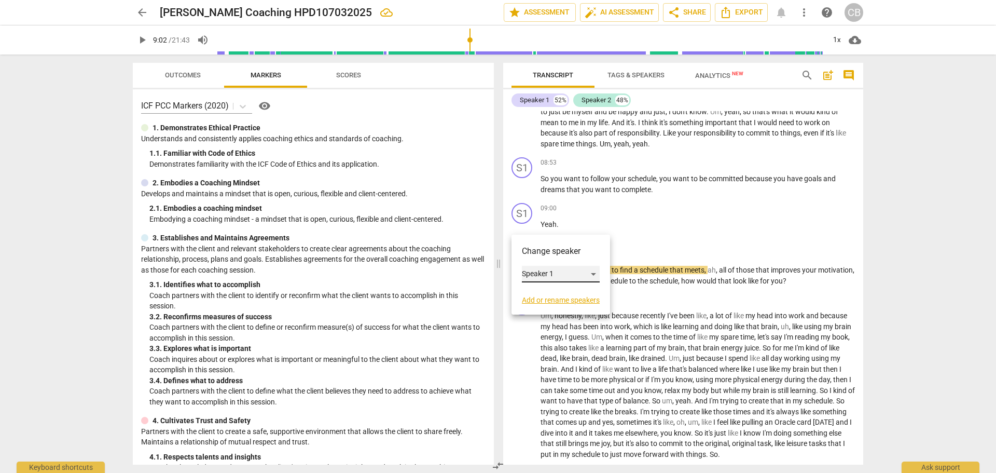
click at [544, 270] on div "Speaker 1" at bounding box center [561, 274] width 78 height 17
click at [543, 292] on li "Speaker 2" at bounding box center [561, 294] width 79 height 20
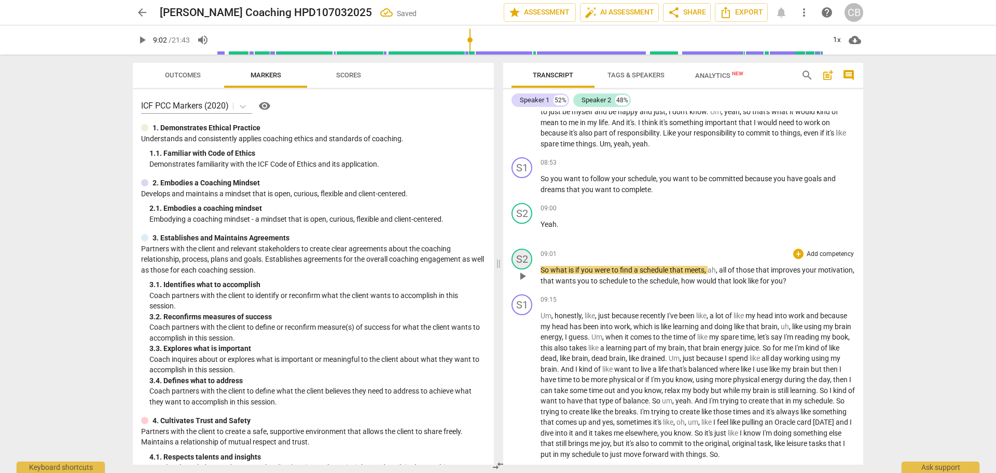
click at [521, 269] on div "S2" at bounding box center [521, 258] width 21 height 21
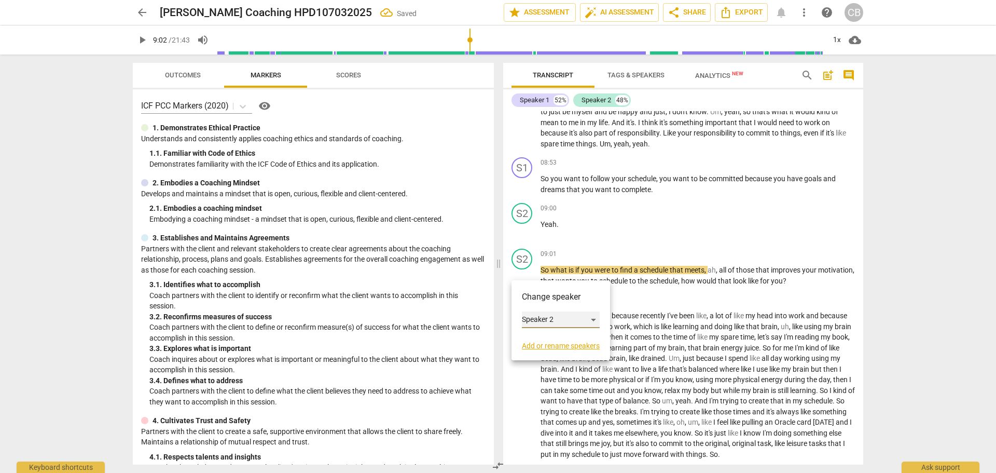
click at [536, 327] on div "Speaker 2" at bounding box center [561, 319] width 78 height 17
click at [543, 296] on li "Speaker 1" at bounding box center [561, 300] width 79 height 20
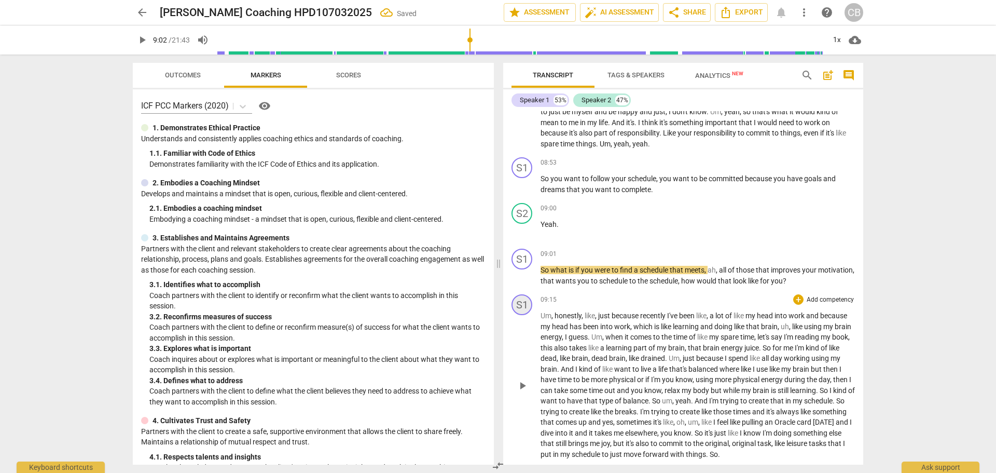
click at [521, 315] on div "S1" at bounding box center [521, 304] width 21 height 21
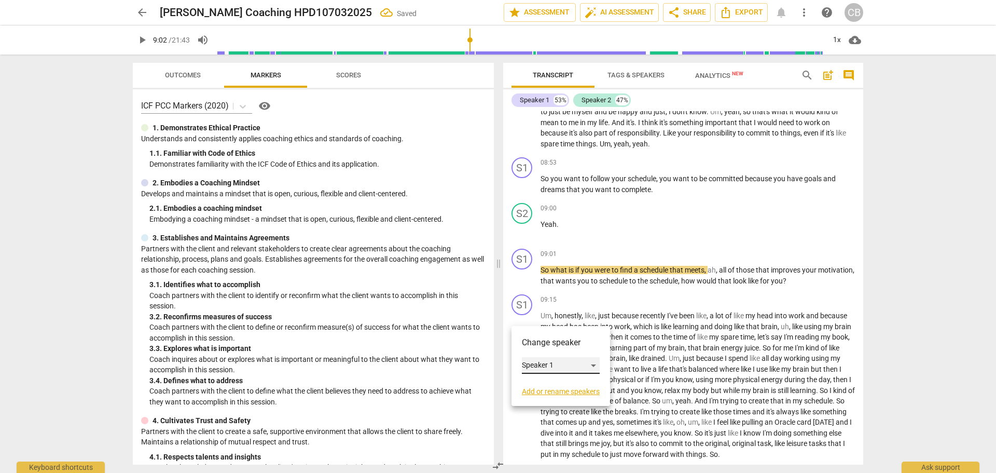
click at [541, 365] on div "Speaker 1" at bounding box center [561, 365] width 78 height 17
click at [537, 383] on li "Speaker 2" at bounding box center [561, 385] width 79 height 20
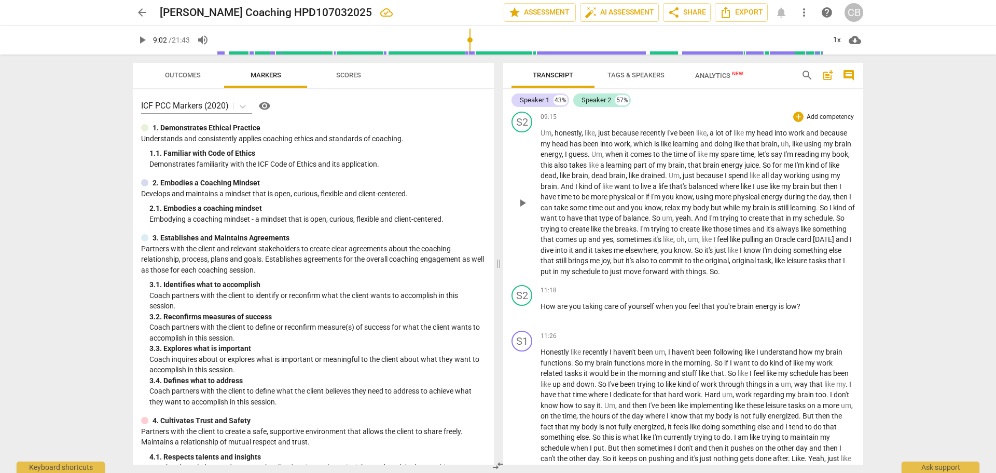
scroll to position [1245, 0]
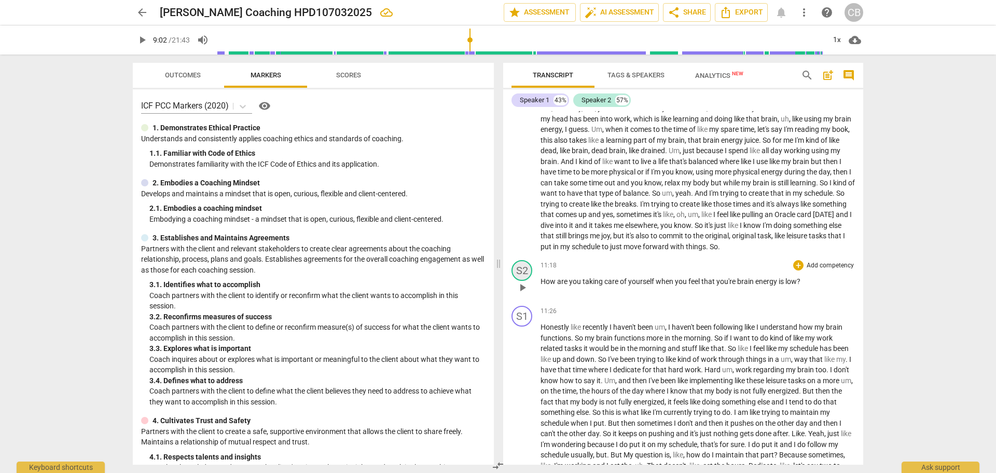
click at [518, 278] on div "S2" at bounding box center [521, 270] width 21 height 21
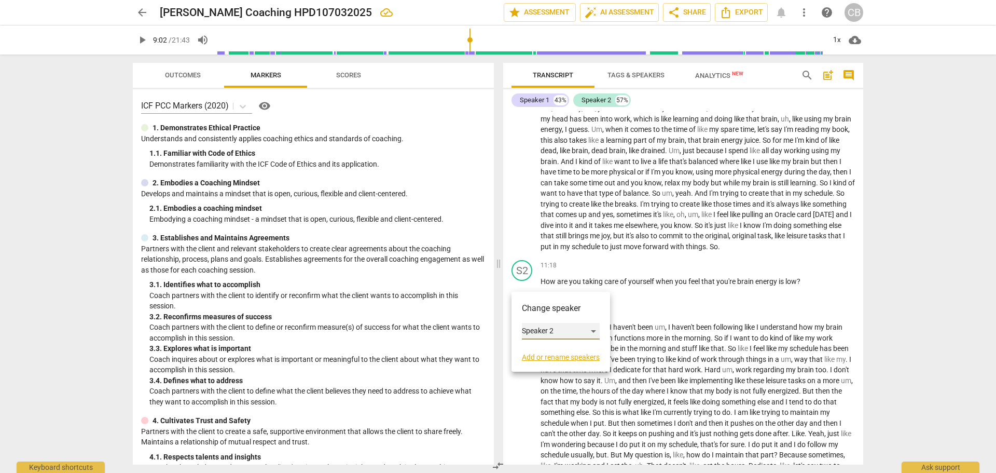
click at [544, 330] on div "Speaker 2" at bounding box center [561, 331] width 78 height 17
click at [550, 306] on li "Speaker 1" at bounding box center [561, 311] width 79 height 20
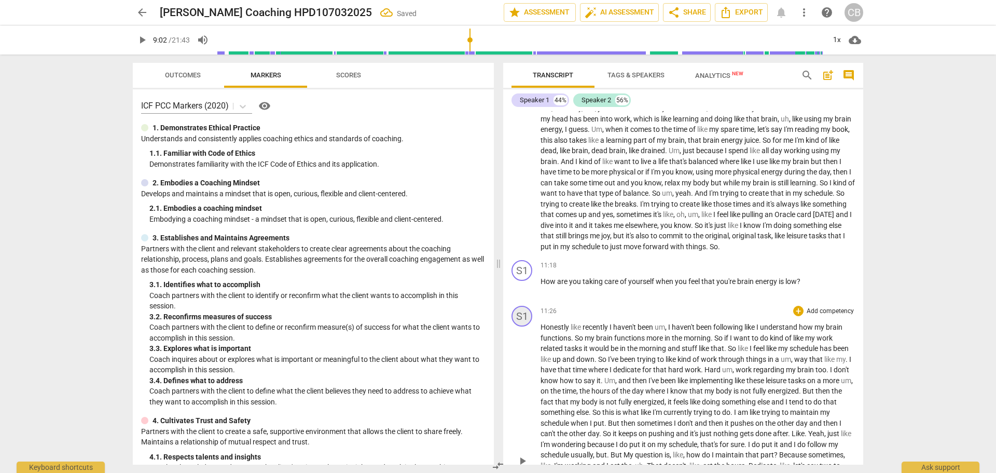
click at [520, 325] on div "S1" at bounding box center [521, 316] width 21 height 21
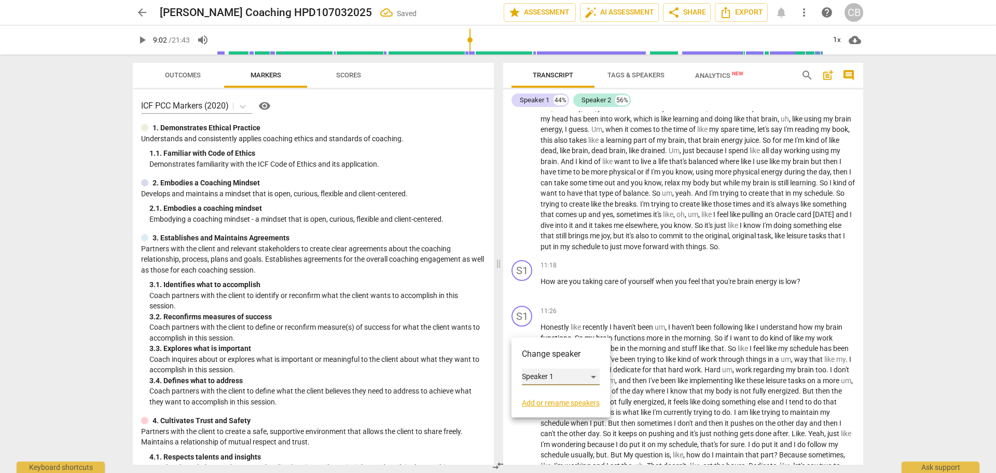
click at [543, 381] on div "Speaker 1" at bounding box center [561, 376] width 78 height 17
click at [547, 399] on li "Speaker 2" at bounding box center [561, 396] width 79 height 20
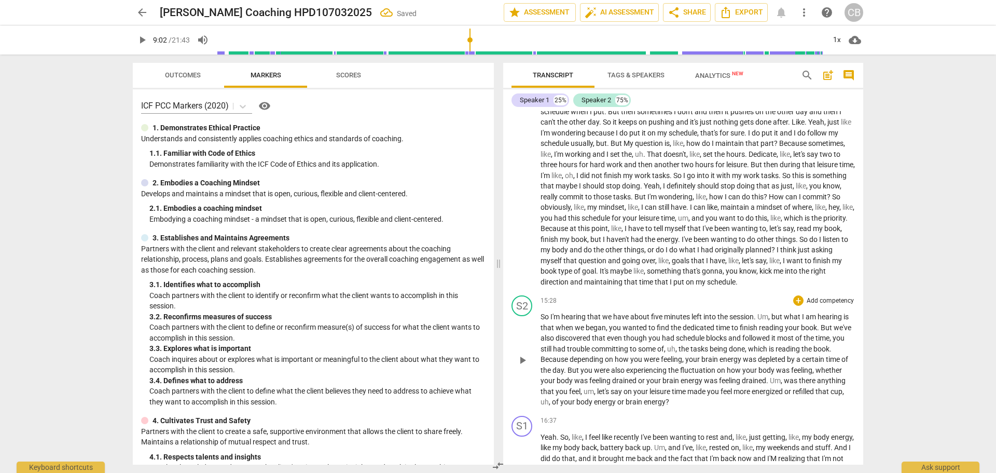
scroll to position [1660, 0]
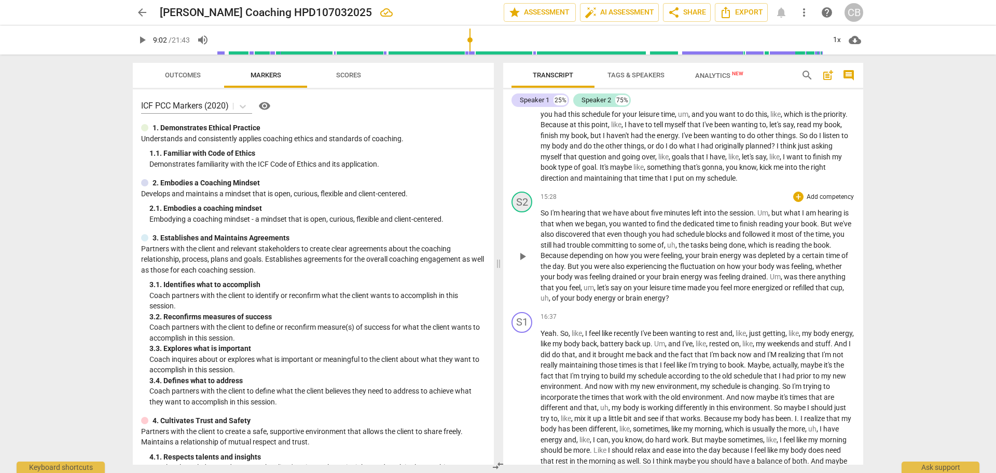
click at [520, 212] on div "S2" at bounding box center [521, 201] width 21 height 21
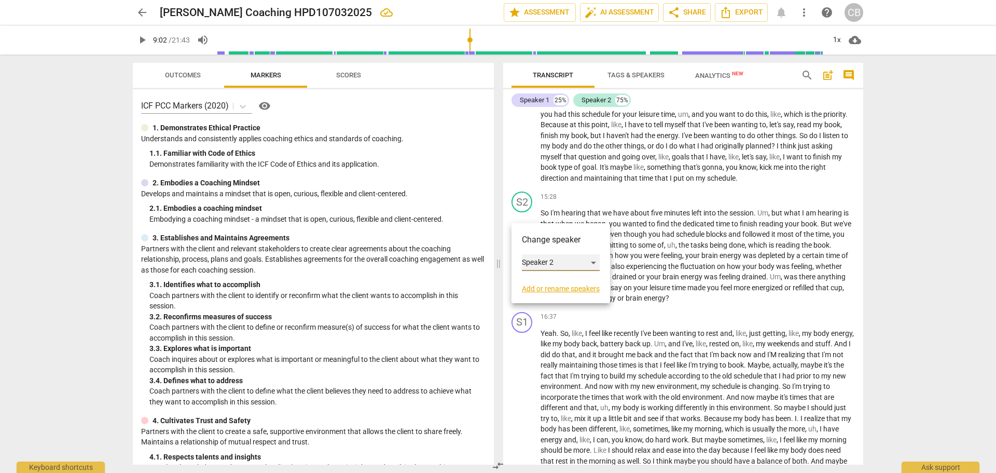
click at [533, 258] on div "Speaker 2" at bounding box center [561, 262] width 78 height 17
click at [544, 240] on li "Speaker 1" at bounding box center [561, 243] width 79 height 20
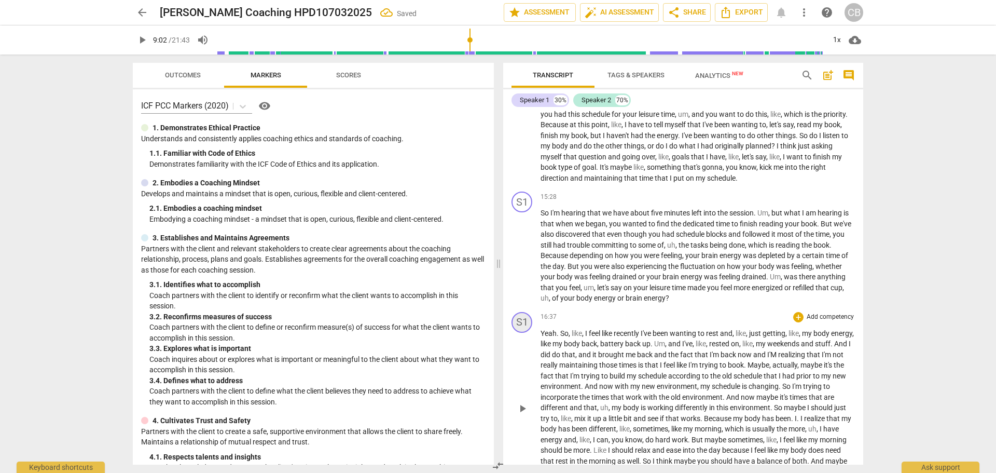
click at [524, 331] on div "S1" at bounding box center [521, 322] width 21 height 21
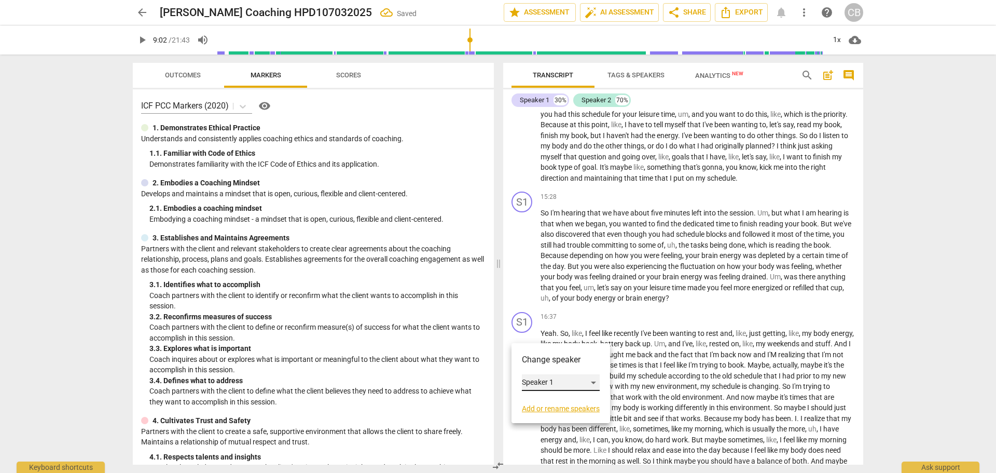
click at [534, 379] on div "Speaker 1" at bounding box center [561, 382] width 78 height 17
click at [544, 401] on li "Speaker 2" at bounding box center [561, 402] width 79 height 20
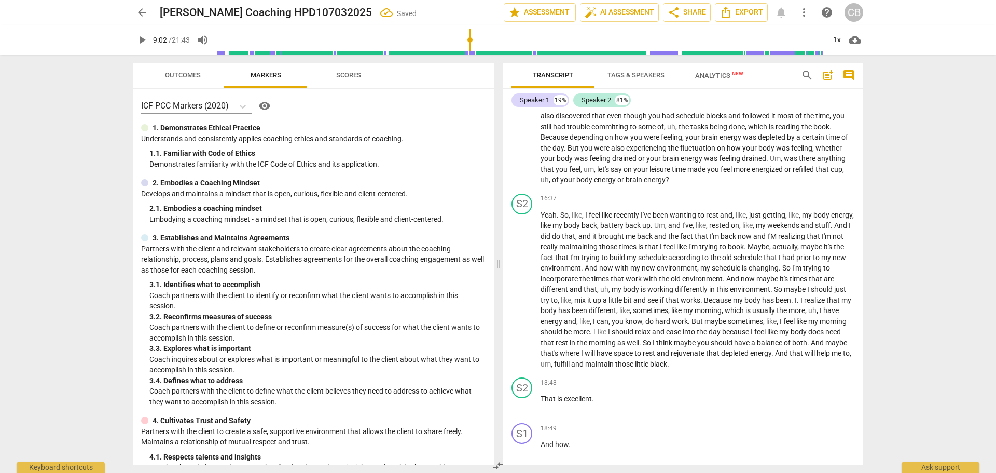
scroll to position [1919, 0]
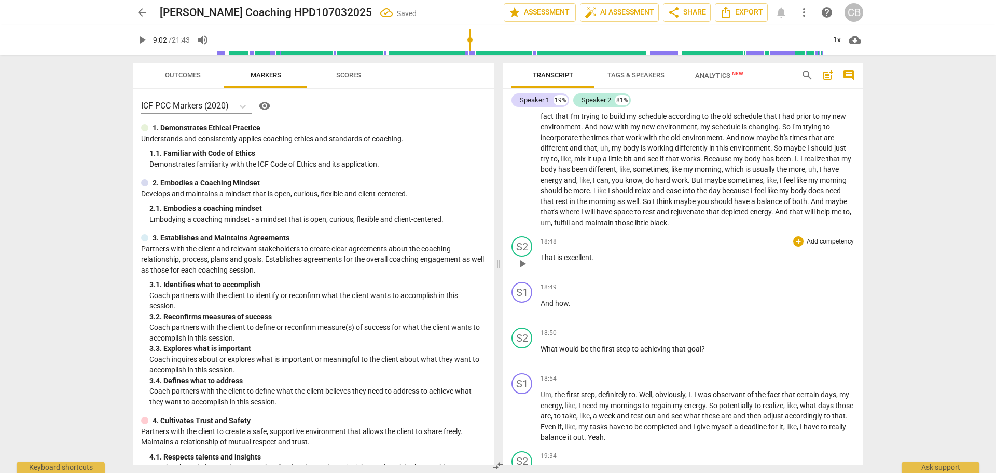
click at [526, 270] on span "play_arrow" at bounding box center [522, 263] width 12 height 12
click at [518, 270] on span "pause" at bounding box center [522, 263] width 12 height 12
click at [520, 257] on div "S2" at bounding box center [521, 246] width 21 height 21
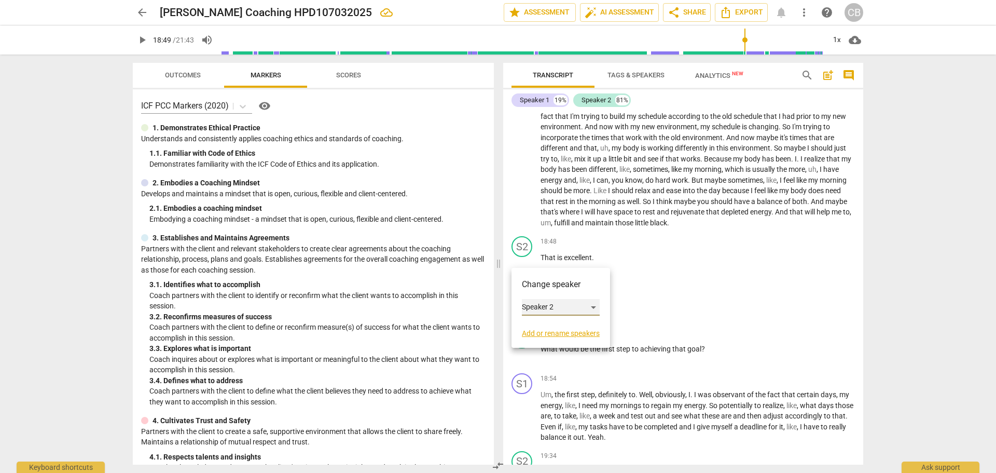
click at [543, 315] on div "Speaker 2" at bounding box center [561, 307] width 78 height 17
click at [549, 287] on li "Speaker 1" at bounding box center [561, 288] width 79 height 20
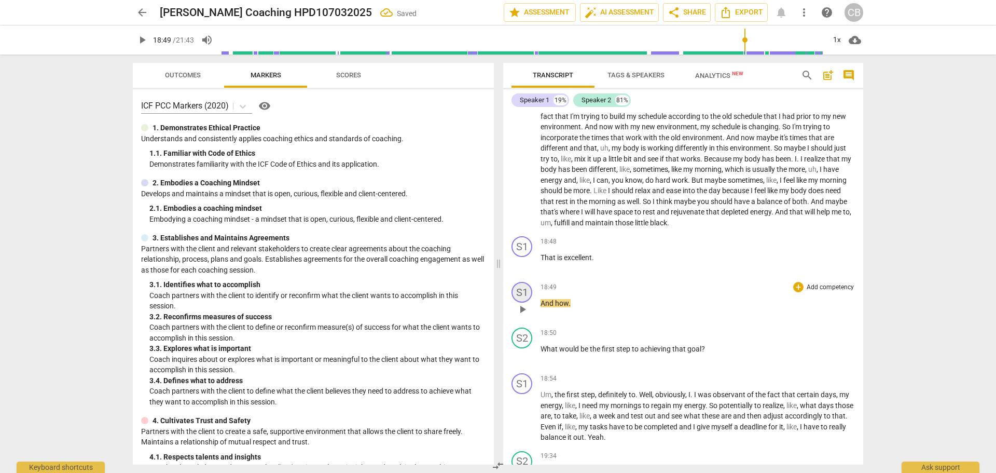
click at [520, 302] on div "S1" at bounding box center [521, 292] width 21 height 21
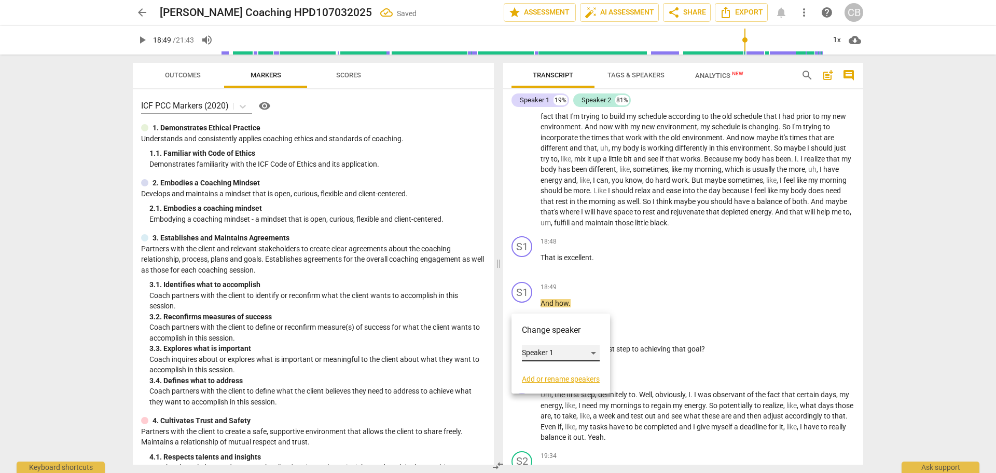
click at [537, 353] on div "Speaker 1" at bounding box center [561, 352] width 78 height 17
click at [646, 287] on div at bounding box center [498, 236] width 996 height 473
click at [633, 299] on div at bounding box center [498, 236] width 996 height 473
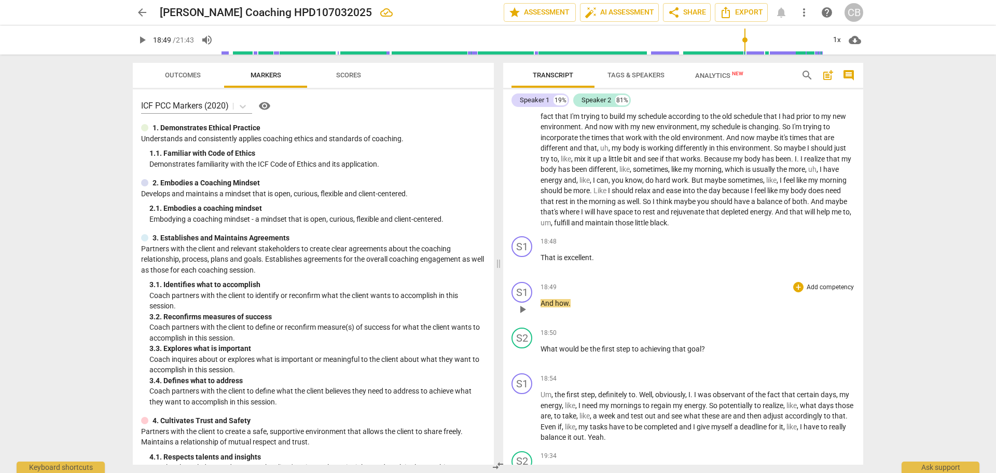
click at [522, 315] on span "play_arrow" at bounding box center [522, 309] width 12 height 12
click at [522, 315] on span "pause" at bounding box center [522, 309] width 12 height 12
click at [537, 316] on div "play_arrow pause" at bounding box center [527, 308] width 26 height 13
click at [542, 307] on span "And" at bounding box center [548, 303] width 15 height 8
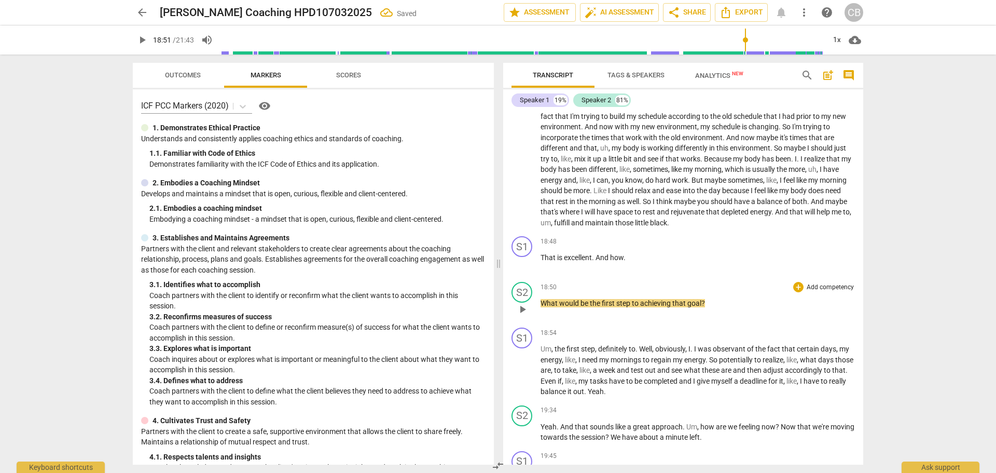
click at [541, 307] on span "What" at bounding box center [550, 303] width 19 height 8
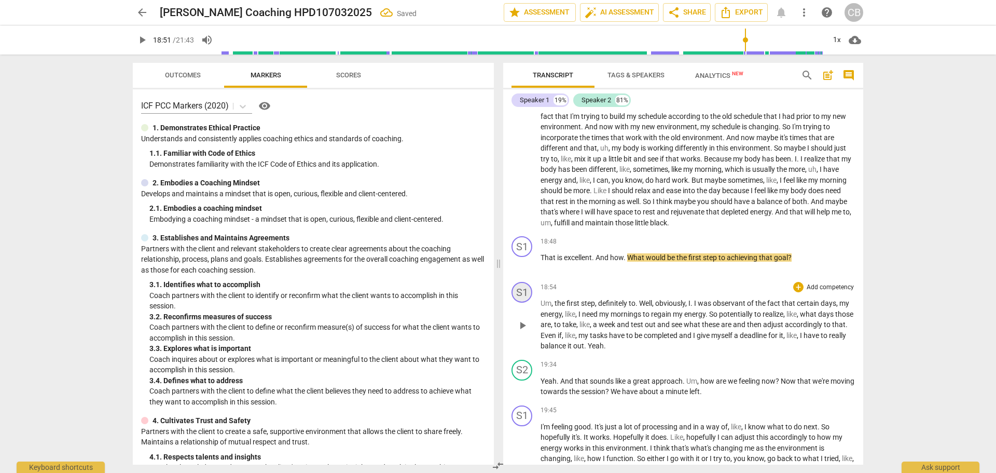
click at [521, 302] on div "S1" at bounding box center [521, 292] width 21 height 21
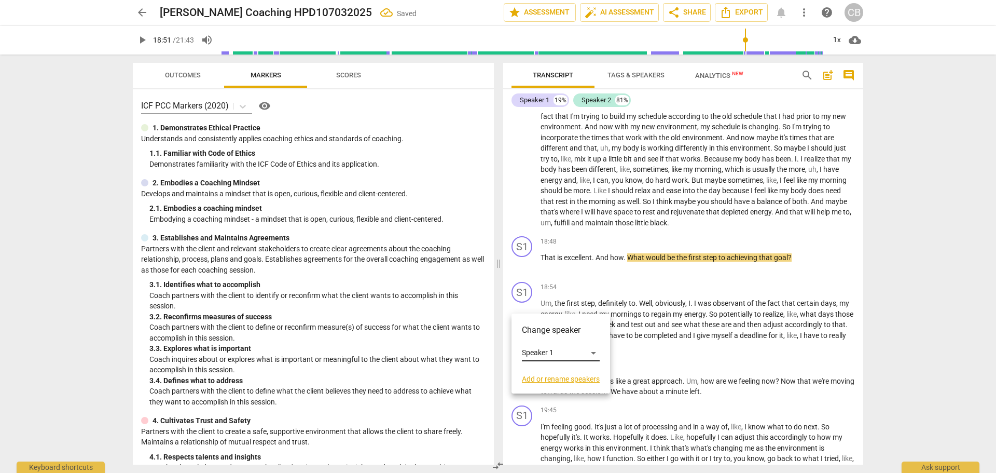
drag, startPoint x: 543, startPoint y: 364, endPoint x: 541, endPoint y: 357, distance: 6.4
click at [542, 359] on div "Change speaker Speaker 1 Add or rename speakers" at bounding box center [561, 353] width 78 height 59
click at [541, 357] on div "Speaker 1" at bounding box center [561, 352] width 78 height 17
click at [546, 375] on li "Speaker 2" at bounding box center [561, 373] width 79 height 20
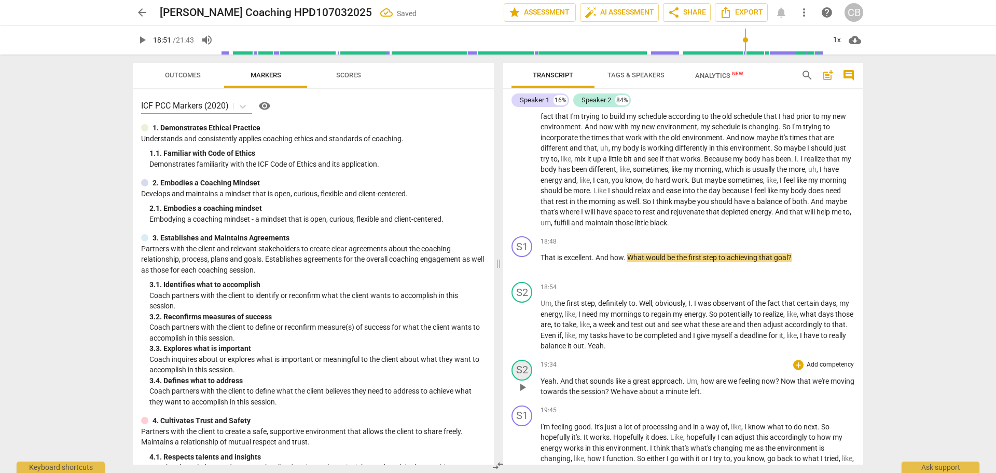
click at [524, 379] on div "S2" at bounding box center [521, 369] width 21 height 21
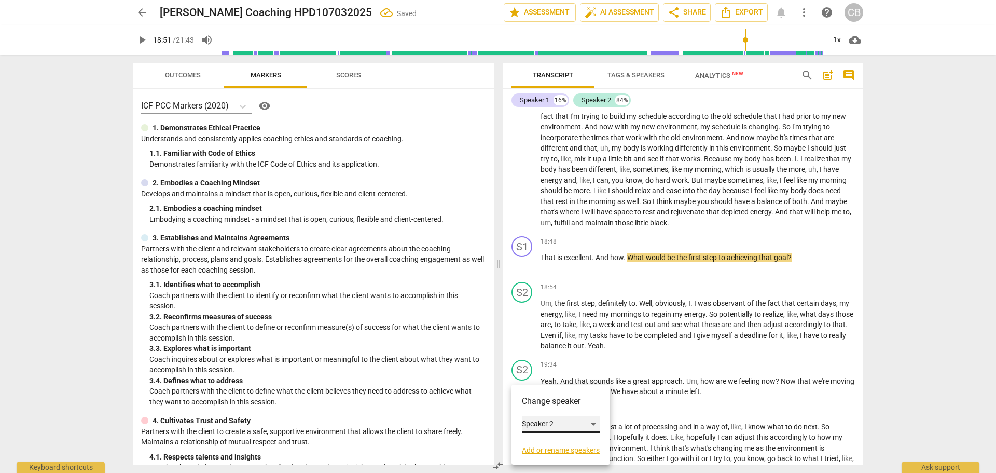
click at [529, 421] on div "Speaker 2" at bounding box center [561, 424] width 78 height 17
click at [543, 401] on li "Speaker 1" at bounding box center [561, 404] width 79 height 20
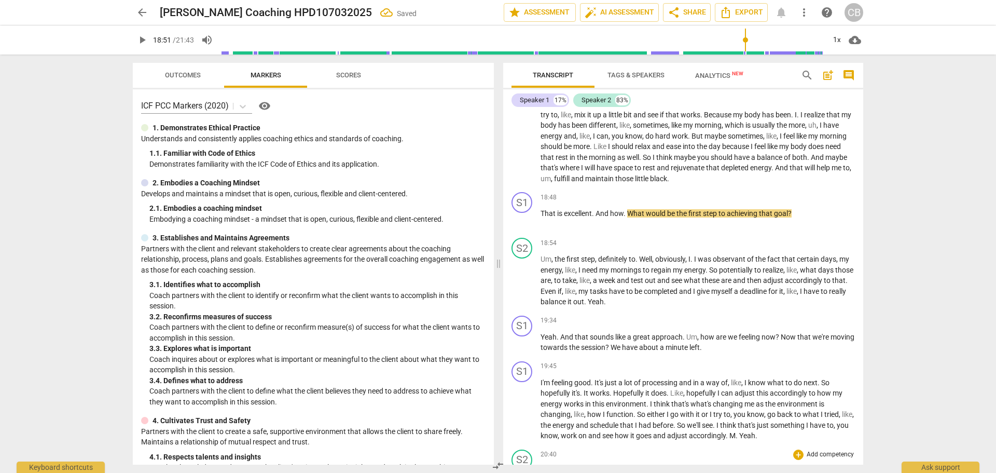
scroll to position [2023, 0]
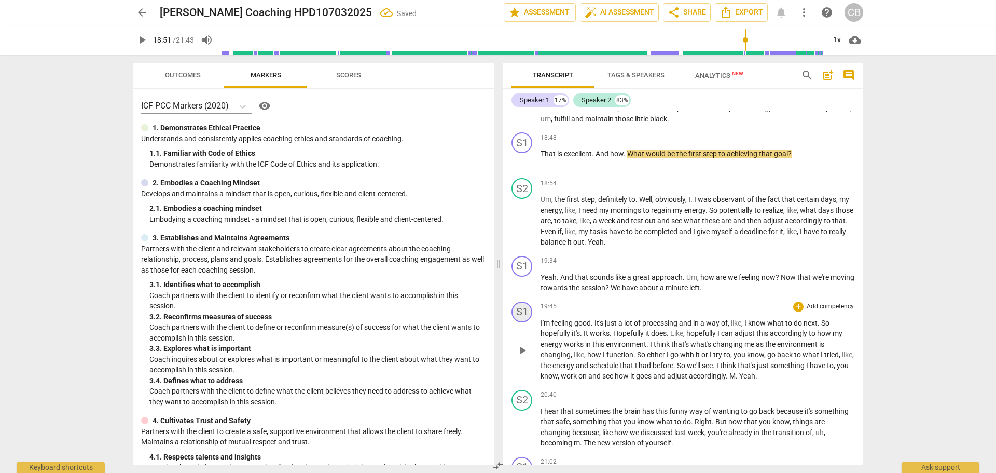
click at [524, 322] on div "S1" at bounding box center [521, 311] width 21 height 21
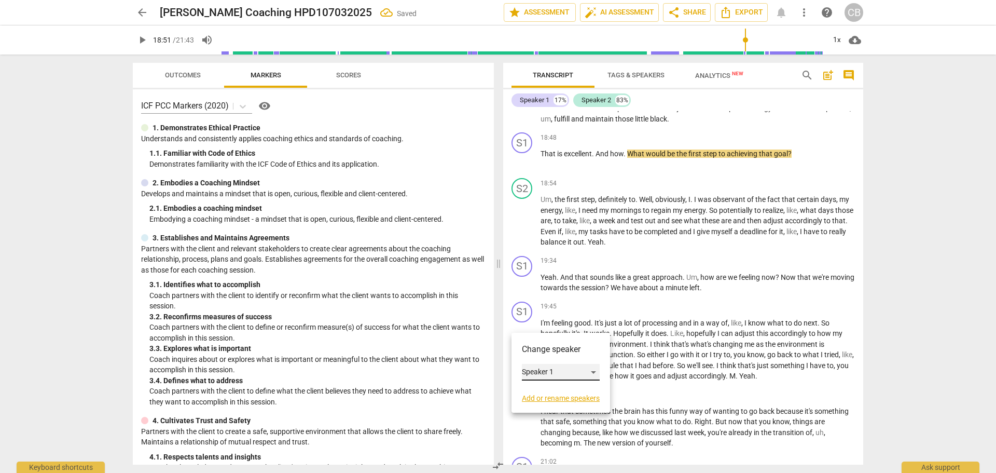
click at [533, 369] on div "Speaker 1" at bounding box center [561, 372] width 78 height 17
click at [534, 387] on li "Speaker 2" at bounding box center [561, 392] width 79 height 20
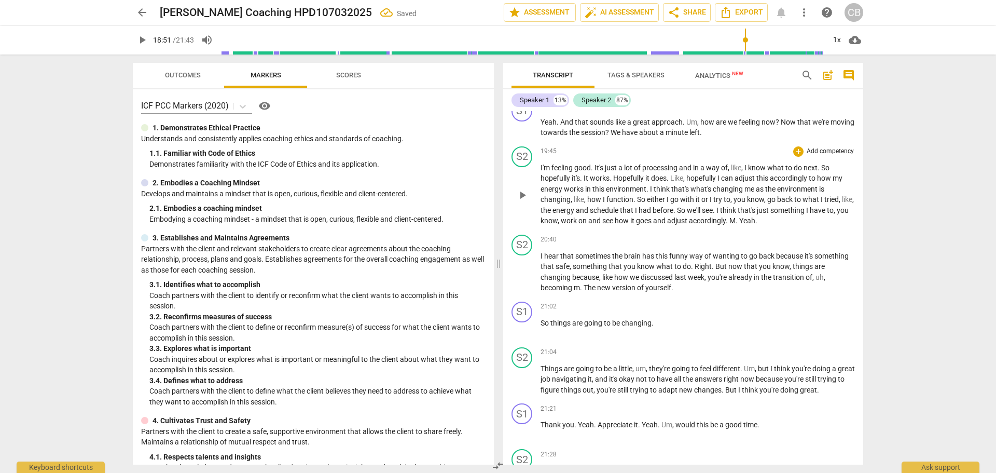
scroll to position [2179, 0]
click at [521, 255] on div "S2" at bounding box center [521, 244] width 21 height 21
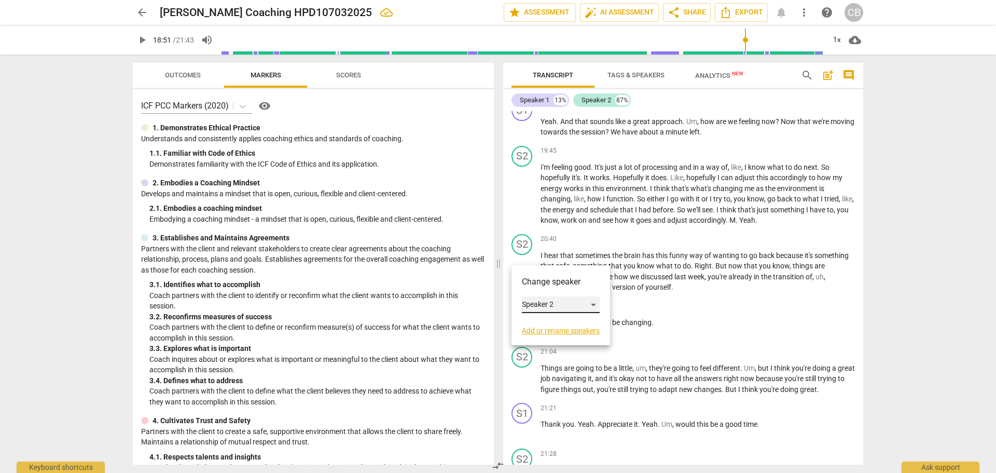
click at [529, 307] on div "Speaker 2" at bounding box center [561, 304] width 78 height 17
click at [556, 277] on li "Speaker 1" at bounding box center [561, 285] width 79 height 20
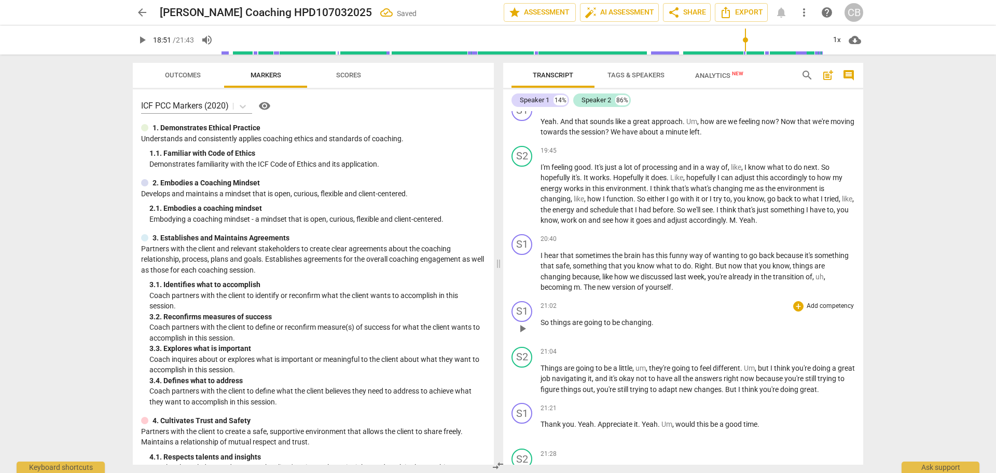
click at [543, 326] on span "So" at bounding box center [546, 322] width 10 height 8
click at [541, 326] on span "So" at bounding box center [546, 322] width 10 height 8
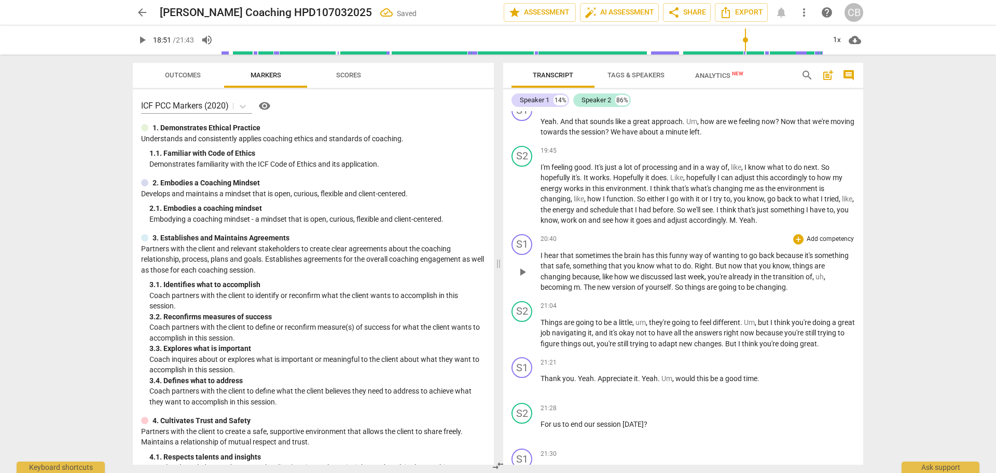
click at [521, 278] on span "play_arrow" at bounding box center [522, 272] width 12 height 12
click at [524, 278] on span "pause" at bounding box center [522, 272] width 12 height 12
click at [521, 339] on span "play_arrow" at bounding box center [522, 333] width 12 height 12
click at [523, 340] on span "pause" at bounding box center [522, 333] width 12 height 12
click at [543, 326] on span "Things" at bounding box center [552, 322] width 23 height 8
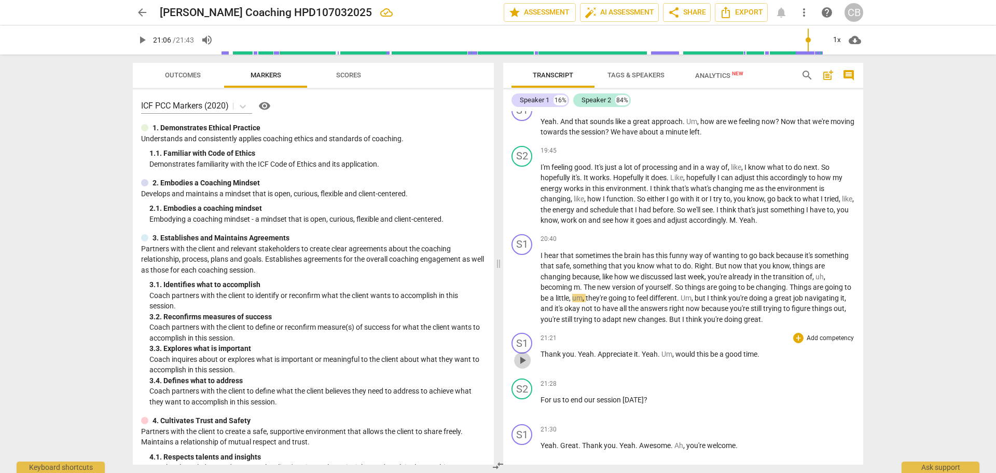
click at [527, 366] on span "play_arrow" at bounding box center [522, 360] width 12 height 12
click at [523, 366] on span "pause" at bounding box center [522, 360] width 12 height 12
click at [521, 353] on div "S1" at bounding box center [521, 343] width 21 height 21
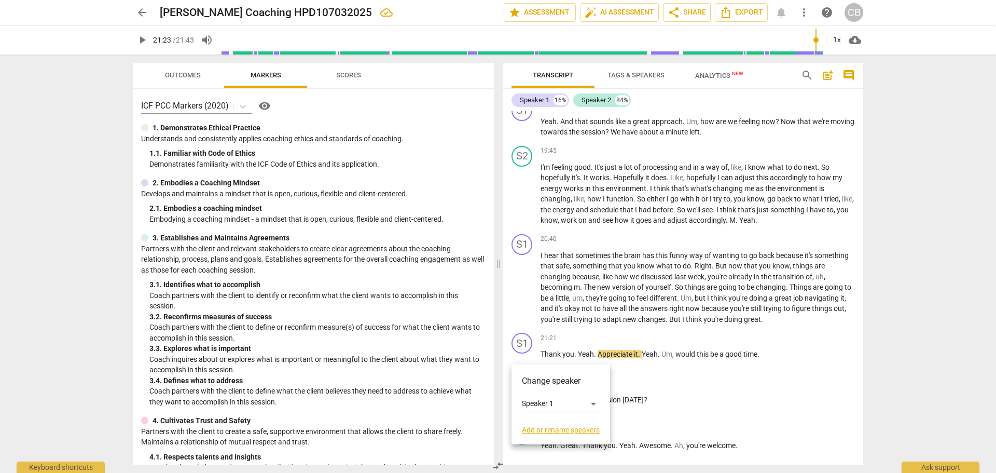
click at [642, 385] on div at bounding box center [498, 236] width 996 height 473
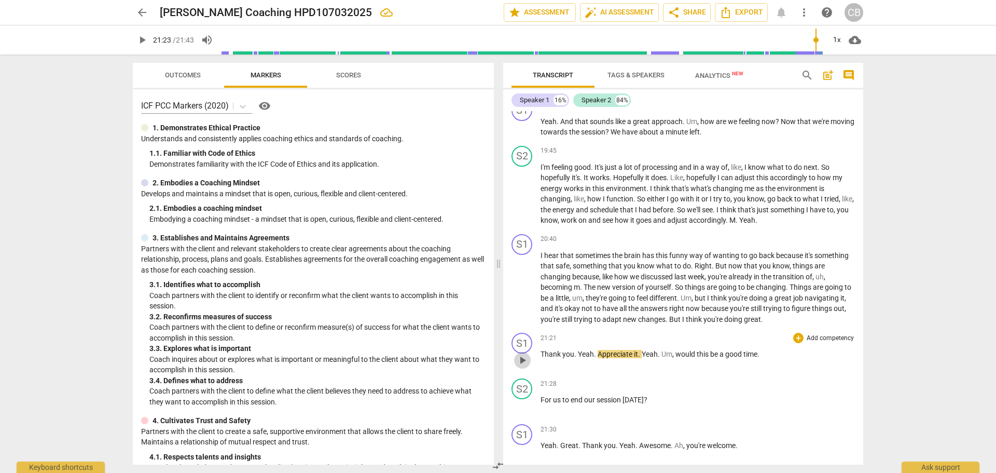
click at [522, 366] on span "play_arrow" at bounding box center [522, 360] width 12 height 12
click at [526, 366] on span "pause" at bounding box center [522, 360] width 12 height 12
click at [541, 404] on span "For" at bounding box center [547, 399] width 12 height 8
click at [519, 353] on div "S1" at bounding box center [521, 343] width 21 height 21
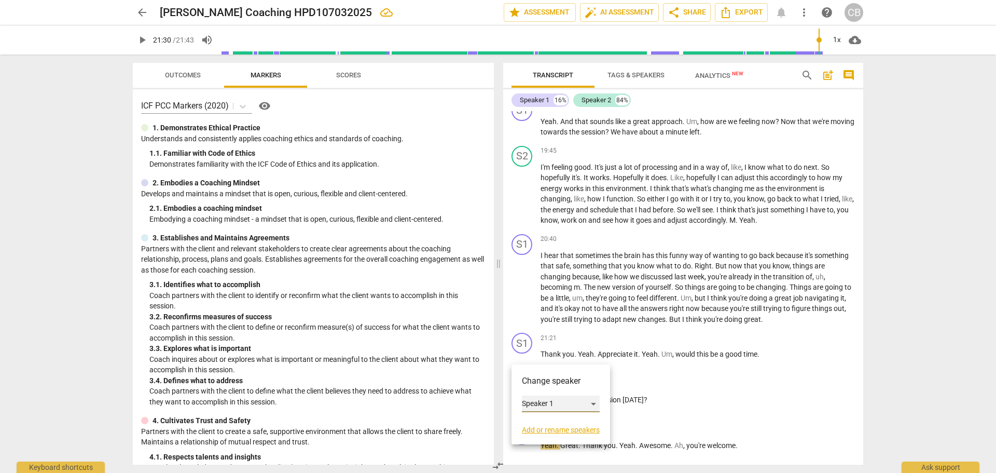
click at [565, 402] on div "Speaker 1" at bounding box center [561, 403] width 78 height 17
click at [561, 420] on li "Speaker 2" at bounding box center [561, 423] width 79 height 20
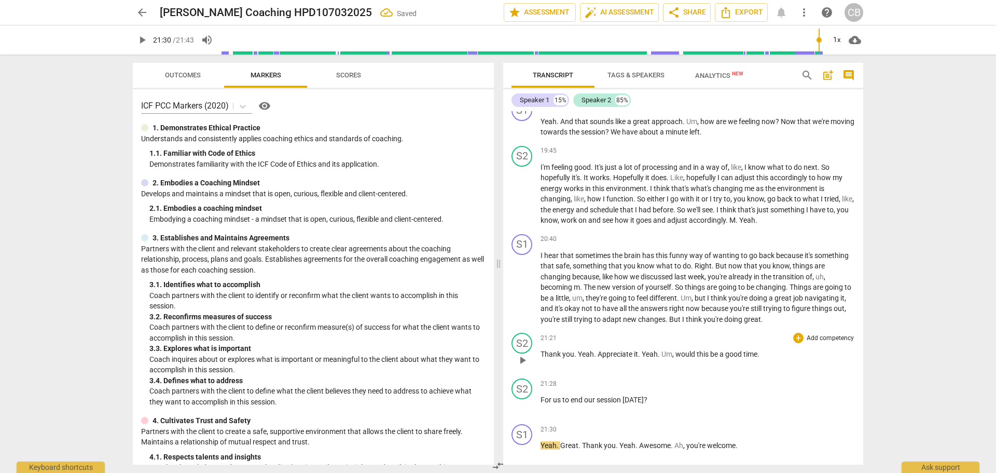
click at [578, 358] on span "Yeah" at bounding box center [586, 354] width 16 height 8
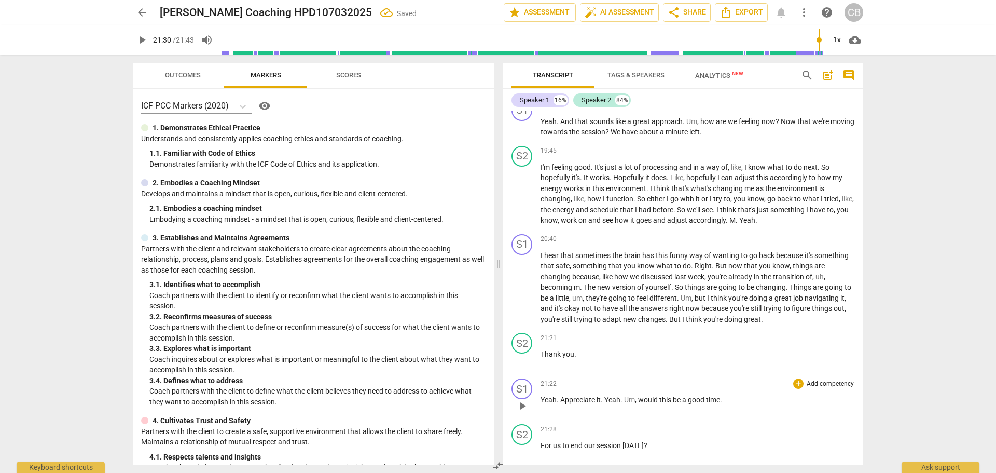
click at [563, 404] on span "Appreciate" at bounding box center [578, 399] width 36 height 8
click at [560, 404] on span "Appreciate" at bounding box center [578, 399] width 36 height 8
click at [522, 412] on span "play_arrow" at bounding box center [522, 405] width 12 height 12
click at [522, 412] on span "pause" at bounding box center [522, 405] width 12 height 12
click at [559, 404] on span "." at bounding box center [559, 399] width 4 height 8
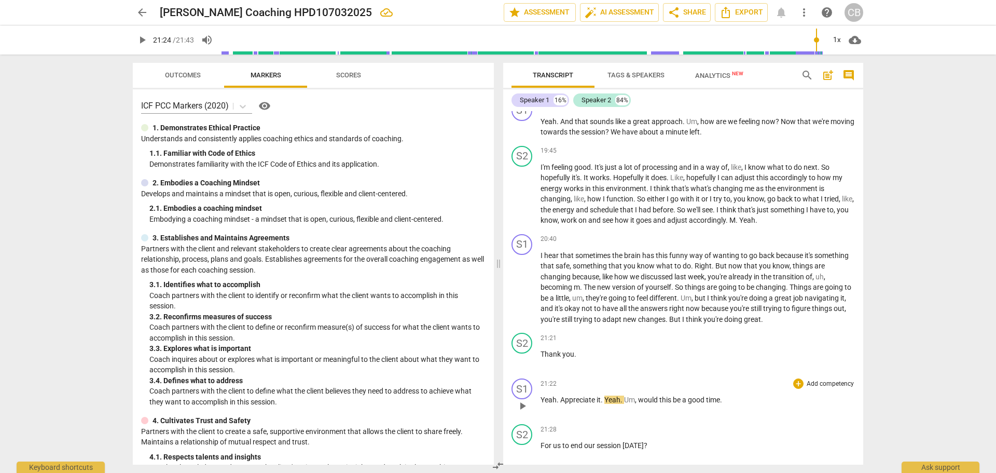
click at [561, 404] on span "Appreciate" at bounding box center [578, 399] width 36 height 8
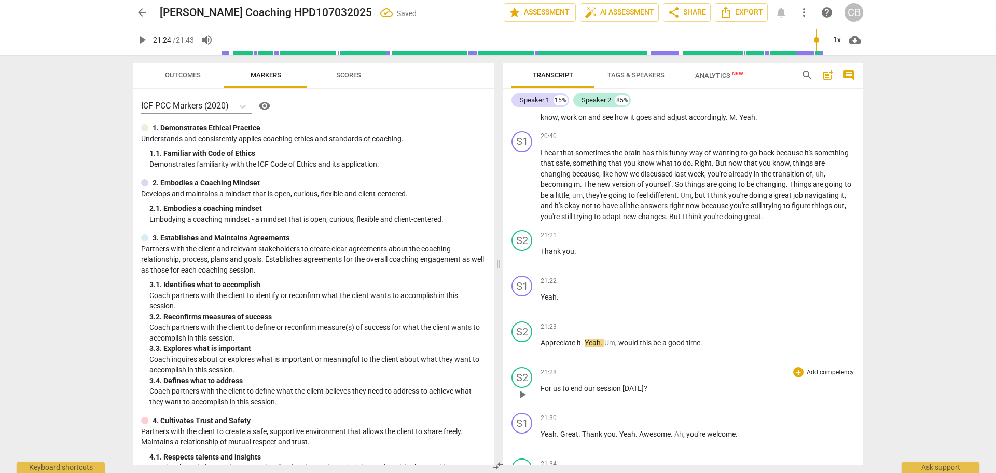
scroll to position [2283, 0]
click at [520, 354] on span "play_arrow" at bounding box center [522, 347] width 12 height 12
click at [520, 354] on span "pause" at bounding box center [522, 347] width 12 height 12
click at [585, 345] on span "." at bounding box center [583, 341] width 4 height 8
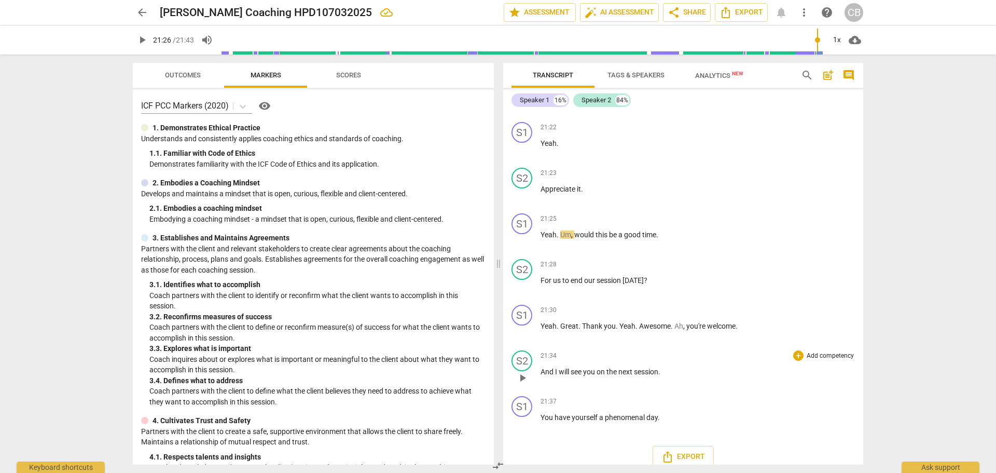
scroll to position [2438, 0]
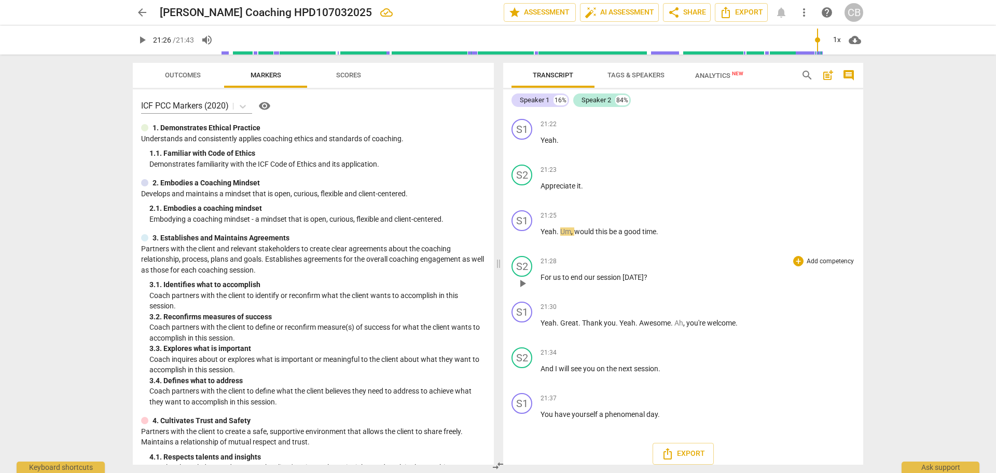
click at [542, 281] on span "For" at bounding box center [547, 277] width 12 height 8
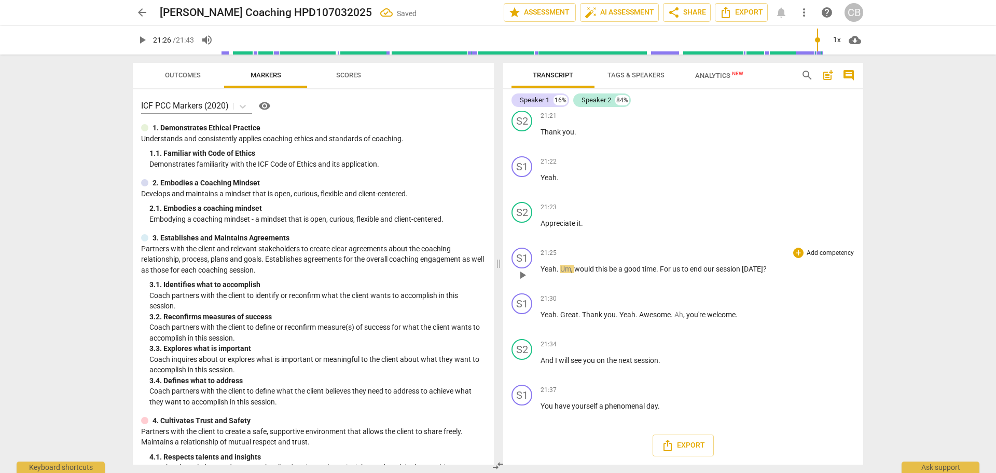
click at [519, 275] on span "play_arrow" at bounding box center [522, 275] width 12 height 12
click at [521, 322] on span "pause" at bounding box center [522, 320] width 12 height 12
click at [525, 304] on div "S1" at bounding box center [521, 303] width 21 height 21
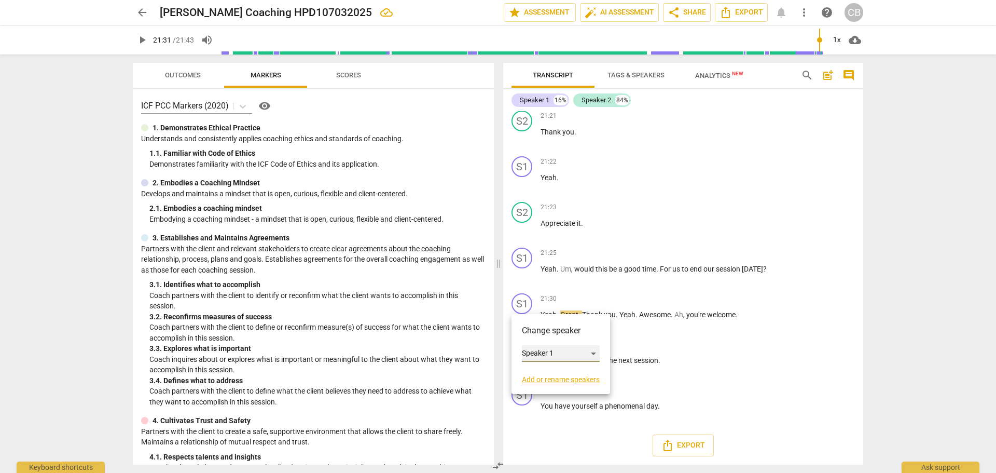
click at [537, 354] on div "Speaker 1" at bounding box center [561, 353] width 78 height 17
click at [547, 370] on li "Speaker 2" at bounding box center [561, 373] width 79 height 20
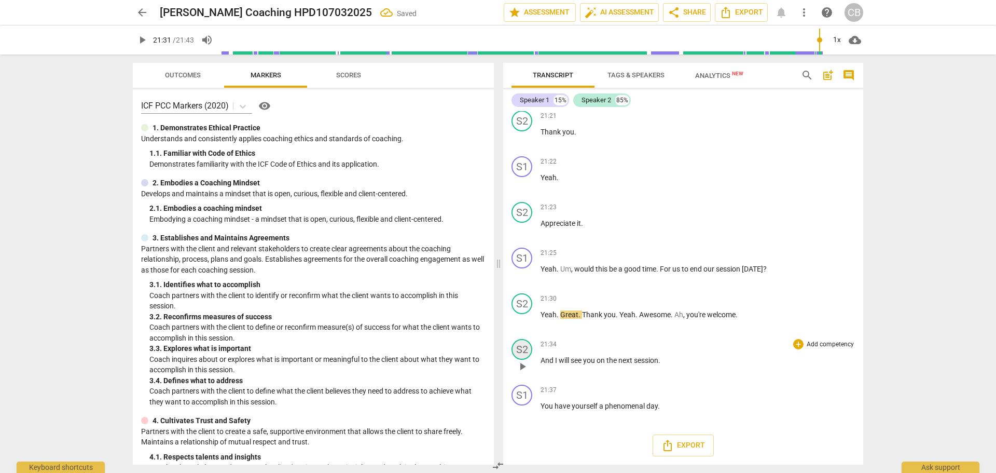
click at [525, 348] on div "S2" at bounding box center [521, 349] width 21 height 21
click at [552, 393] on div "Speaker 2" at bounding box center [561, 399] width 78 height 17
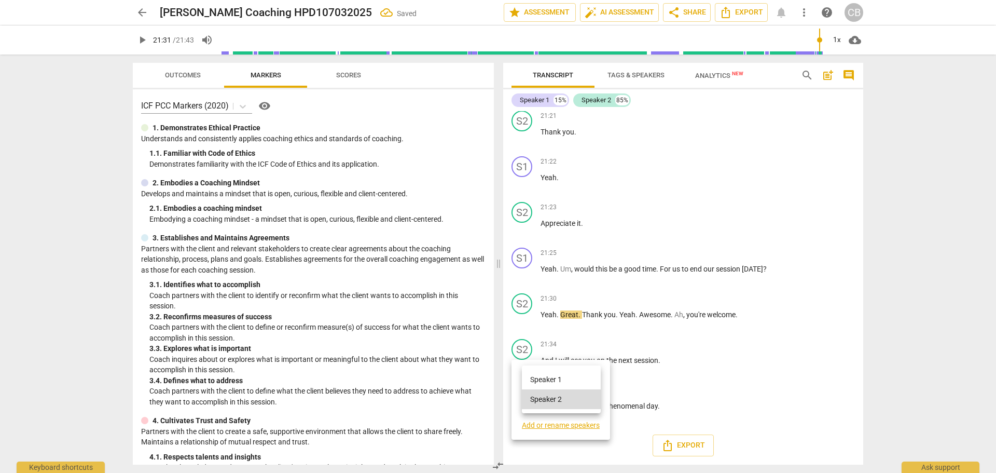
click at [558, 383] on li "Speaker 1" at bounding box center [561, 379] width 79 height 20
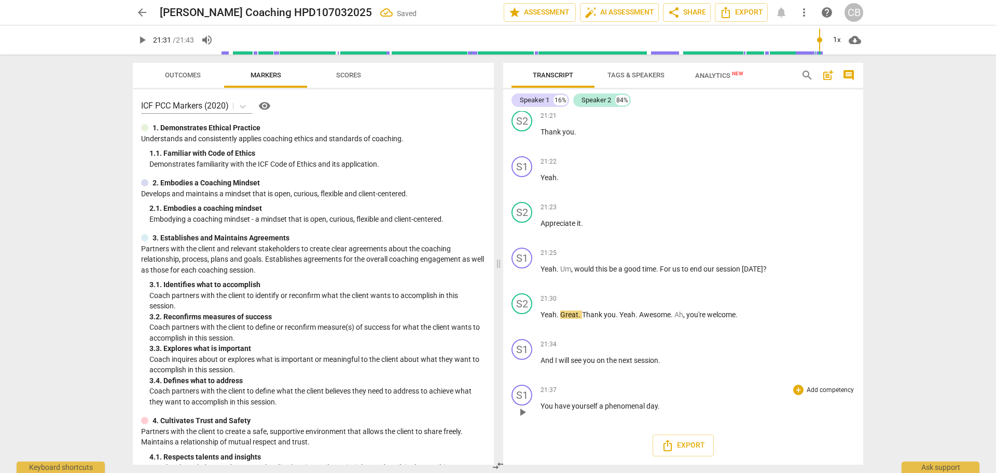
click at [542, 404] on span "You" at bounding box center [548, 406] width 14 height 8
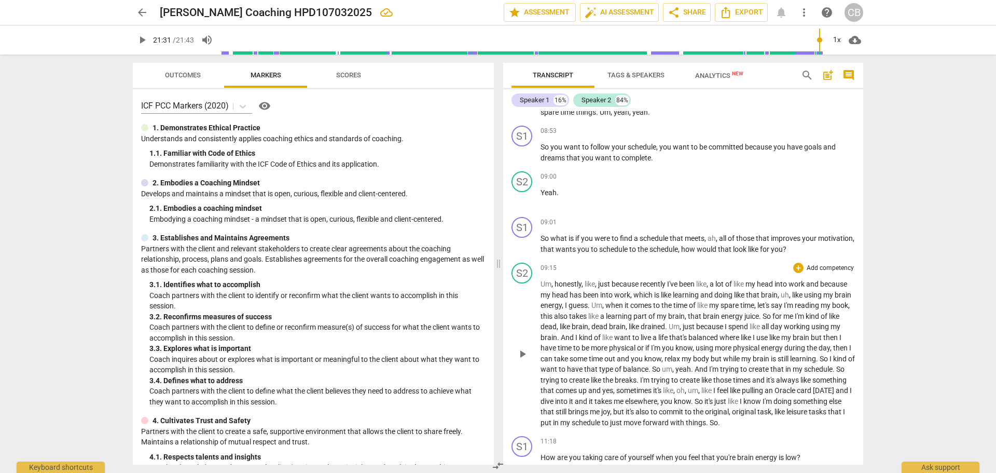
scroll to position [1173, 0]
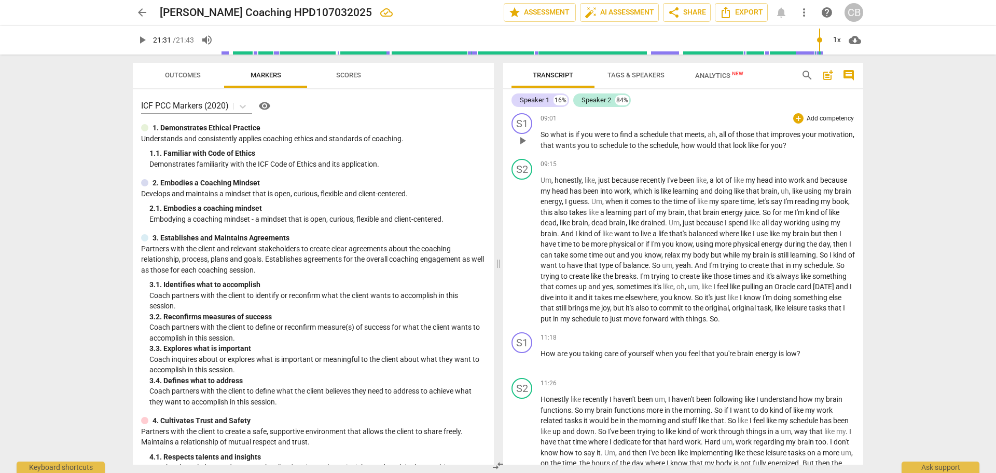
click at [521, 147] on span "play_arrow" at bounding box center [522, 140] width 12 height 12
click at [525, 147] on span "pause" at bounding box center [522, 140] width 12 height 12
type input "553"
click at [629, 149] on span "schedule" at bounding box center [614, 145] width 30 height 8
click at [683, 149] on span "the" at bounding box center [677, 145] width 12 height 8
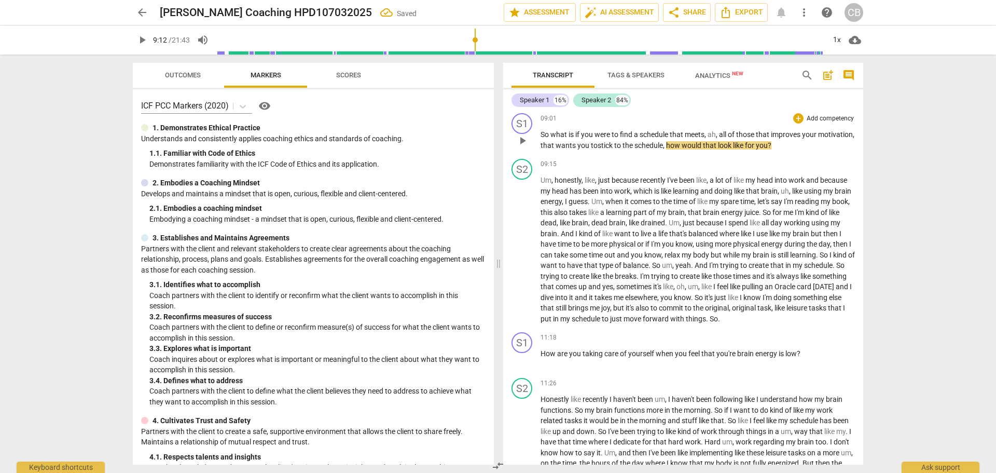
click at [523, 147] on span "play_arrow" at bounding box center [522, 140] width 12 height 12
click at [523, 147] on span "pause" at bounding box center [522, 140] width 12 height 12
click at [523, 147] on span "play_arrow" at bounding box center [522, 140] width 12 height 12
click at [523, 147] on span "pause" at bounding box center [522, 140] width 12 height 12
type input "544"
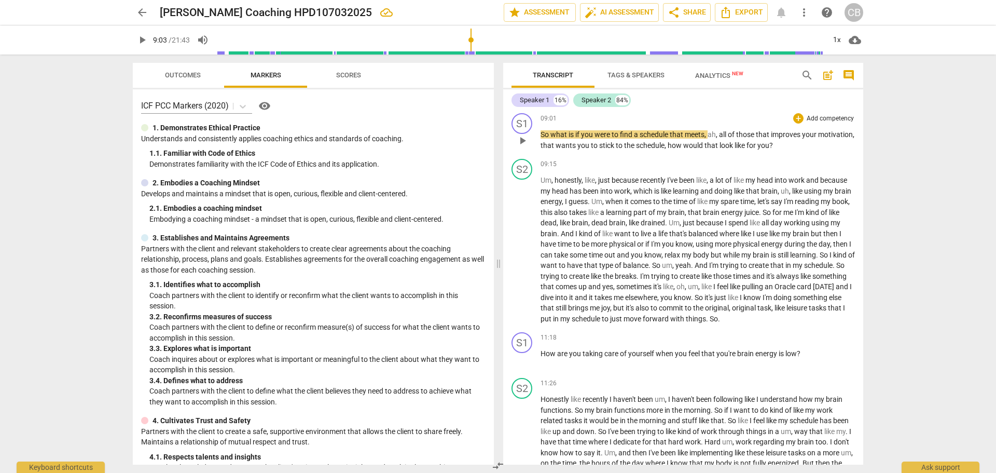
click at [575, 139] on span "is" at bounding box center [572, 134] width 7 height 8
click at [523, 147] on span "play_arrow" at bounding box center [522, 140] width 12 height 12
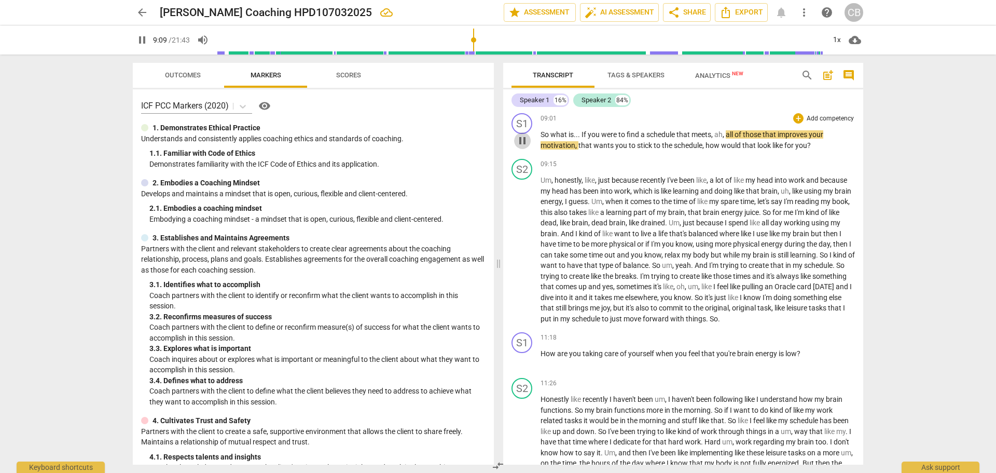
click at [520, 147] on span "pause" at bounding box center [522, 140] width 12 height 12
type input "550"
click at [726, 139] on span "," at bounding box center [724, 134] width 3 height 8
click at [519, 147] on span "play_arrow" at bounding box center [522, 140] width 12 height 12
click at [522, 147] on span "pause" at bounding box center [522, 140] width 12 height 12
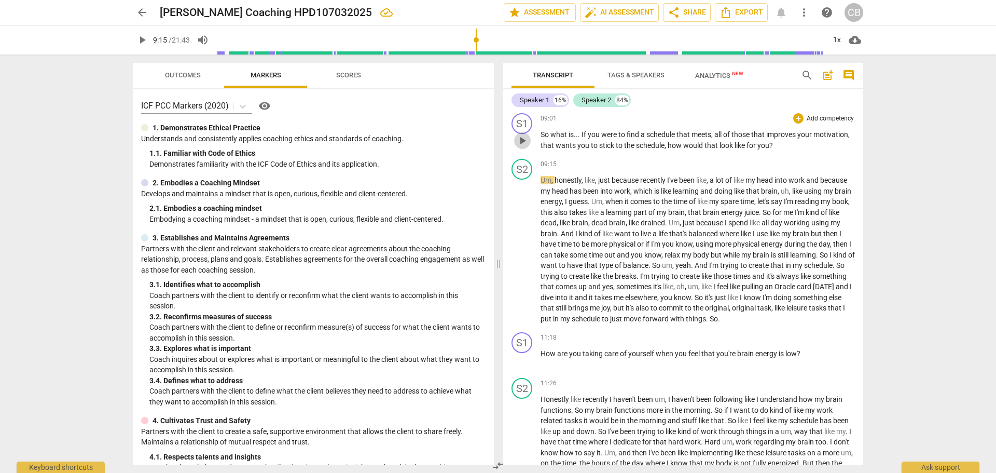
click at [523, 147] on span "play_arrow" at bounding box center [522, 140] width 12 height 12
click at [529, 147] on span "pause" at bounding box center [522, 140] width 12 height 12
type input "552"
click at [715, 139] on span "all" at bounding box center [718, 134] width 9 height 8
click at [523, 147] on span "play_arrow" at bounding box center [522, 140] width 12 height 12
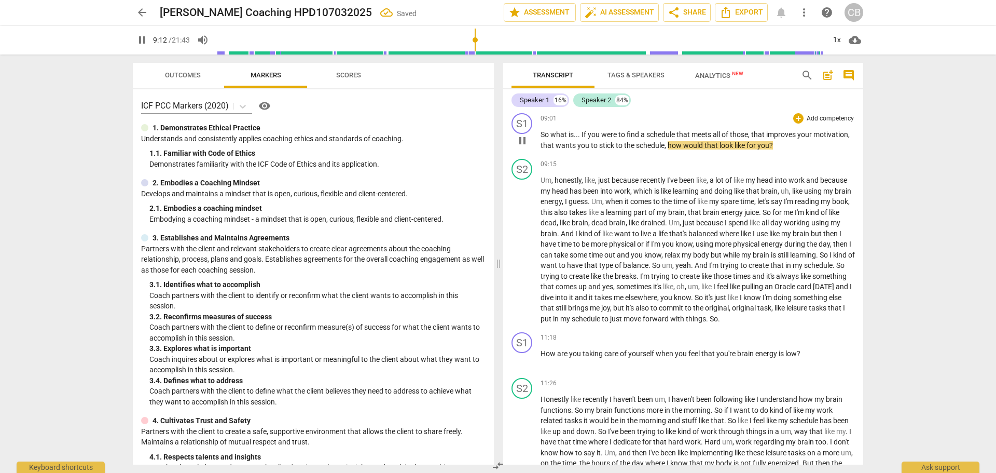
click at [523, 147] on span "pause" at bounding box center [522, 140] width 12 height 12
click at [523, 147] on span "play_arrow" at bounding box center [522, 140] width 12 height 12
click at [525, 147] on span "pause" at bounding box center [522, 140] width 12 height 12
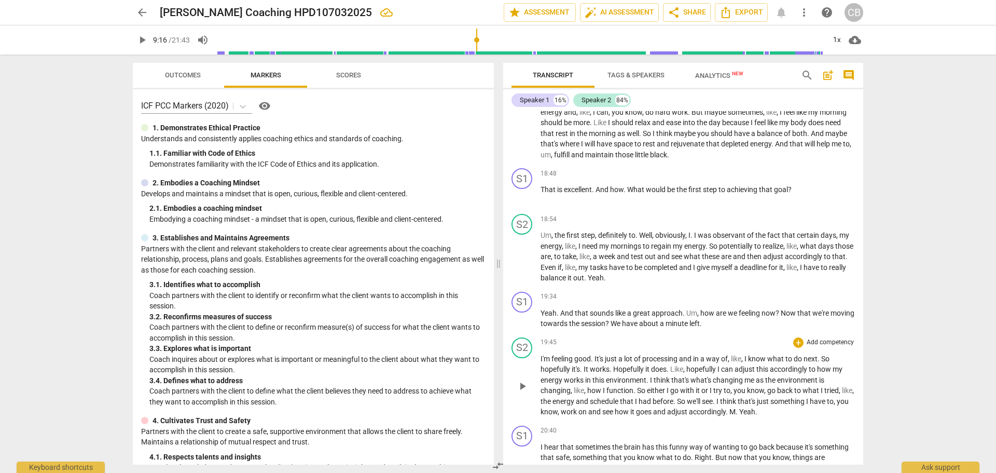
scroll to position [2003, 0]
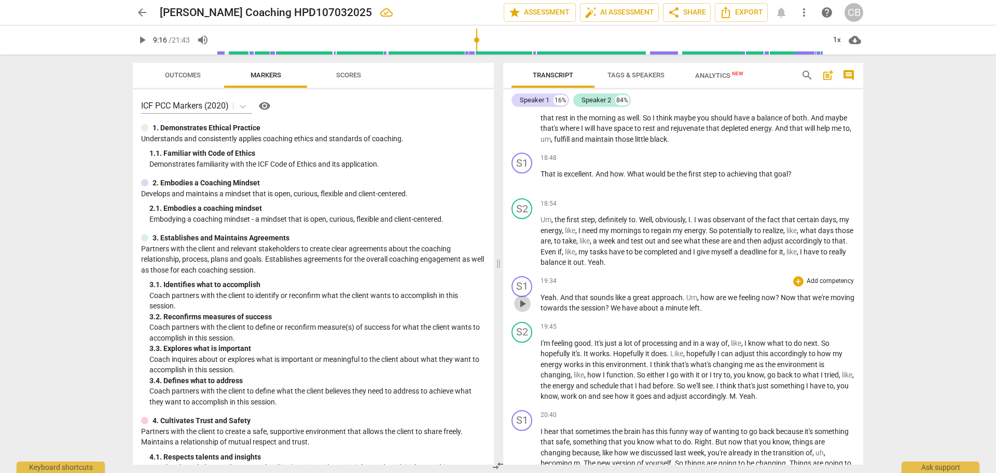
click at [522, 310] on span "play_arrow" at bounding box center [522, 303] width 12 height 12
click at [524, 310] on span "pause" at bounding box center [522, 303] width 12 height 12
type input "1183"
click at [622, 312] on span "We" at bounding box center [616, 307] width 11 height 8
click at [759, 313] on p "Yeah . And that sounds like a great approach . Um , how are we feeling now ? No…" at bounding box center [698, 302] width 314 height 21
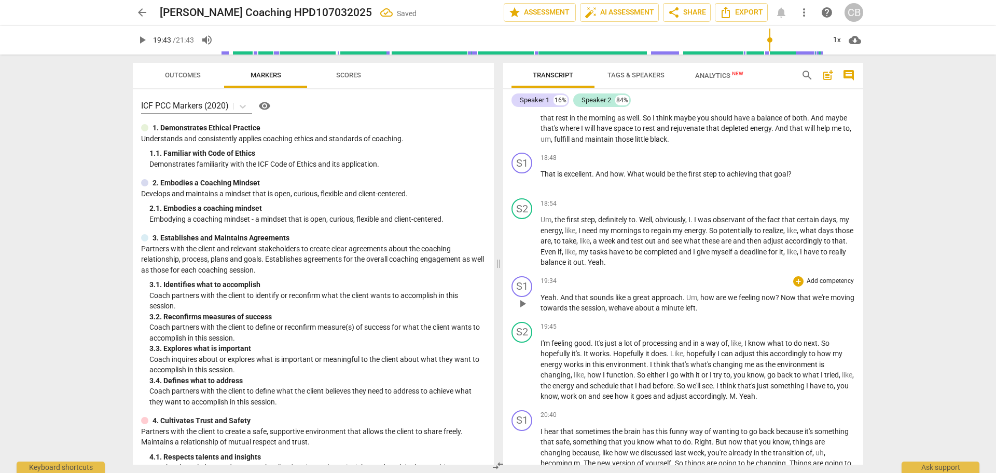
drag, startPoint x: 632, startPoint y: 317, endPoint x: 770, endPoint y: 323, distance: 137.6
click at [614, 312] on span "session, w" at bounding box center [597, 307] width 33 height 8
click at [757, 313] on p "Yeah . And that sounds like a great approach . Um , how are we feeling now ? No…" at bounding box center [698, 302] width 314 height 21
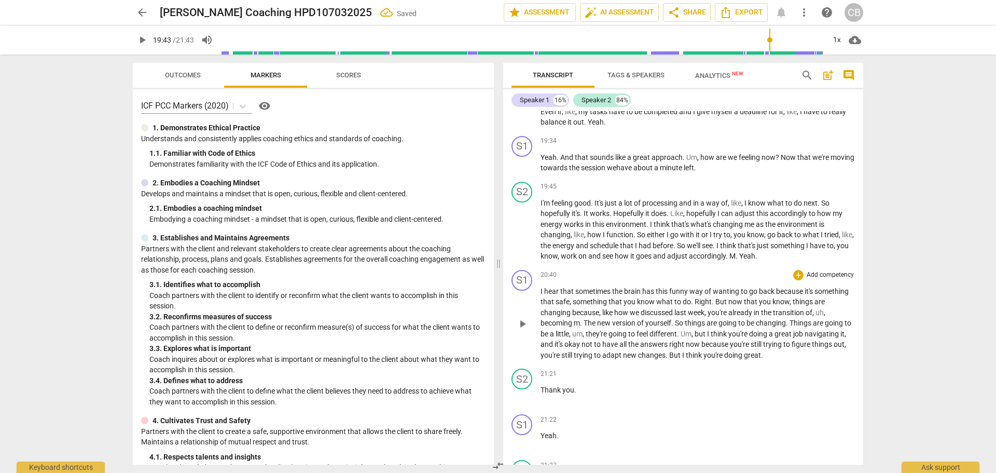
scroll to position [2159, 0]
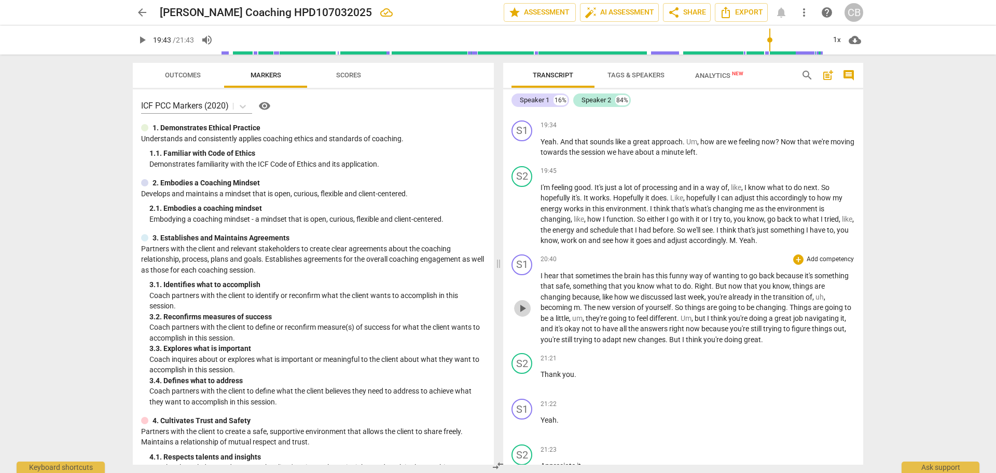
click at [522, 314] on span "play_arrow" at bounding box center [522, 308] width 12 height 12
click at [516, 314] on span "pause" at bounding box center [522, 308] width 17 height 12
type input "1262"
click at [580, 311] on span "m" at bounding box center [577, 307] width 6 height 8
click at [588, 311] on span "The" at bounding box center [590, 307] width 13 height 8
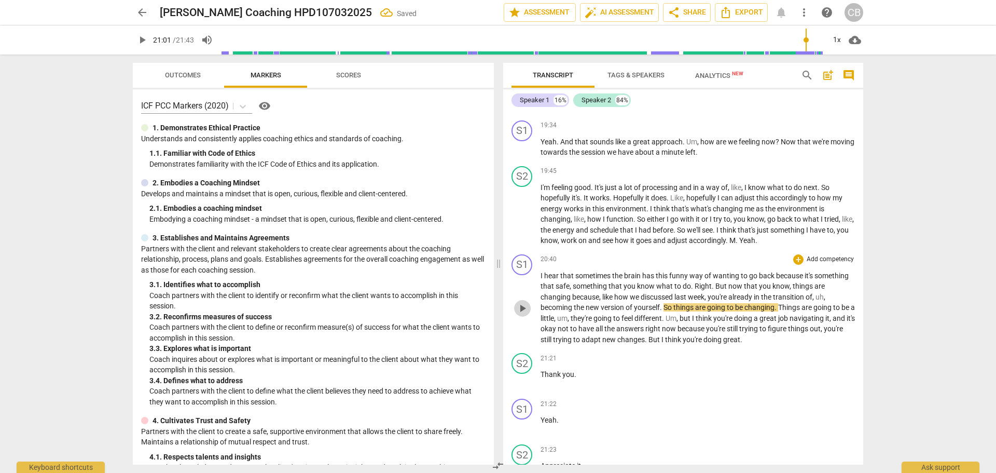
click at [518, 314] on span "play_arrow" at bounding box center [522, 308] width 12 height 12
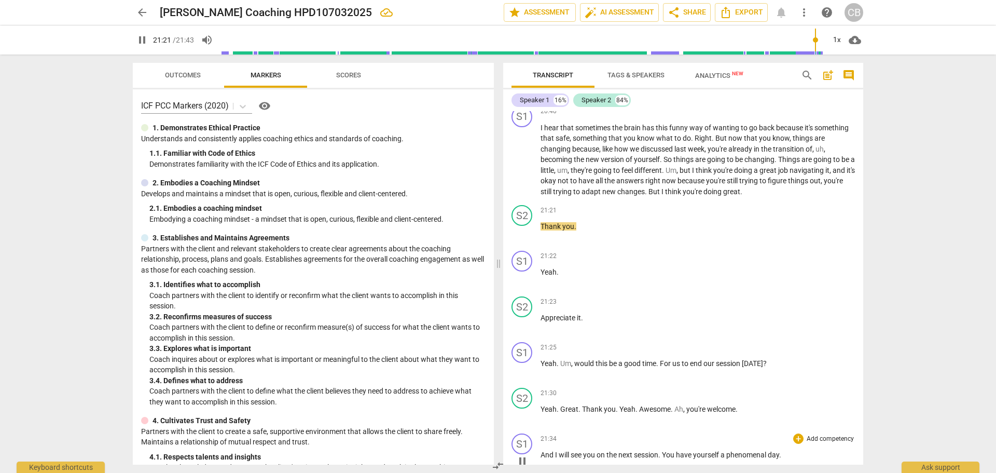
scroll to position [2366, 0]
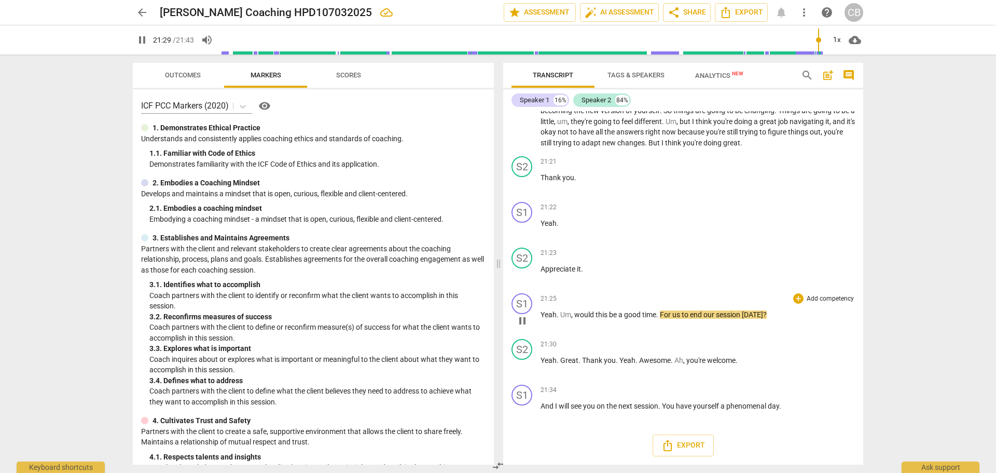
click at [528, 320] on span "pause" at bounding box center [522, 320] width 12 height 12
type input "1290"
click at [663, 314] on span "For" at bounding box center [666, 314] width 12 height 8
click at [518, 367] on span "play_arrow" at bounding box center [522, 366] width 12 height 12
click at [523, 367] on span "pause" at bounding box center [522, 366] width 12 height 12
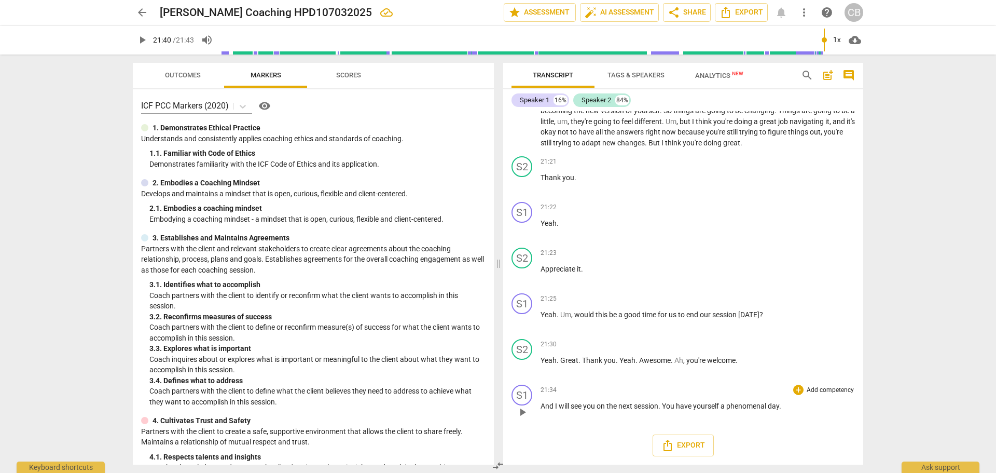
click at [790, 409] on p "And I will see you on the next session . You have yourself a phenomenal day ." at bounding box center [698, 405] width 314 height 11
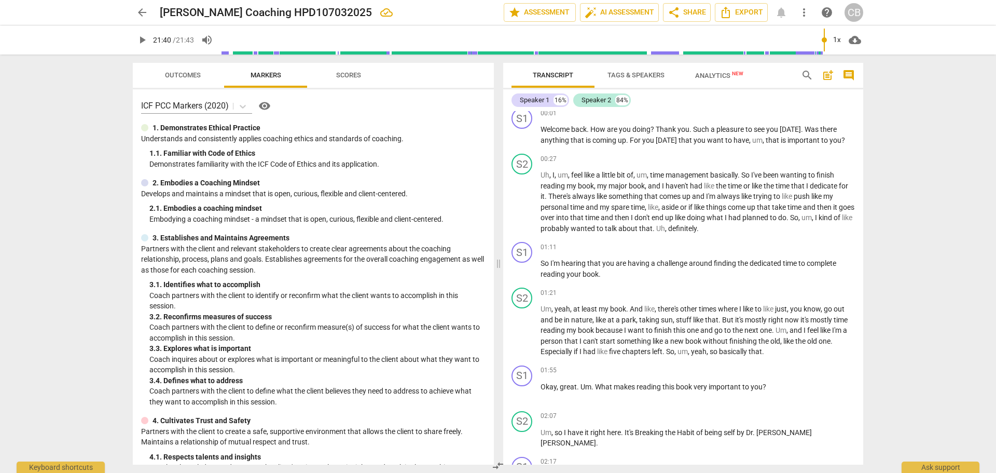
scroll to position [0, 0]
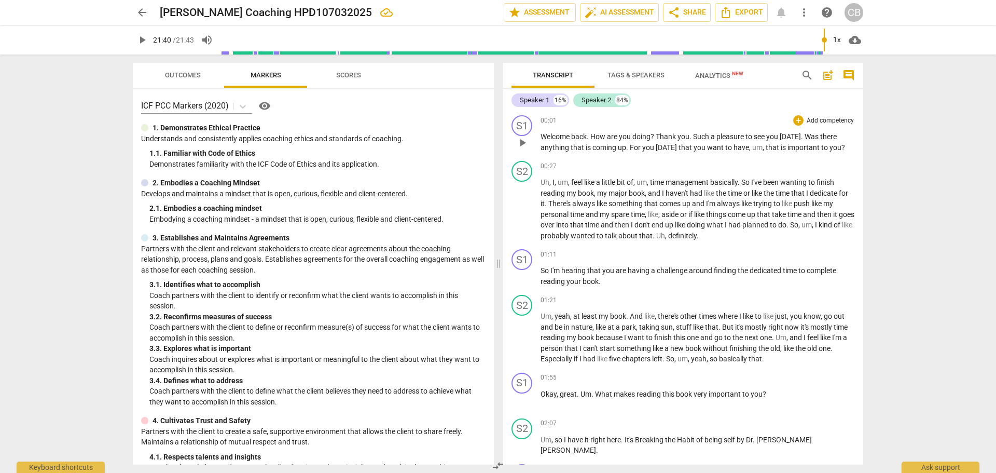
click at [633, 148] on span "For" at bounding box center [636, 147] width 12 height 8
click at [523, 143] on span "play_arrow" at bounding box center [522, 142] width 12 height 12
click at [525, 143] on span "pause" at bounding box center [522, 142] width 12 height 12
click at [524, 143] on span "play_arrow" at bounding box center [522, 142] width 12 height 12
click at [524, 143] on span "pause" at bounding box center [522, 142] width 12 height 12
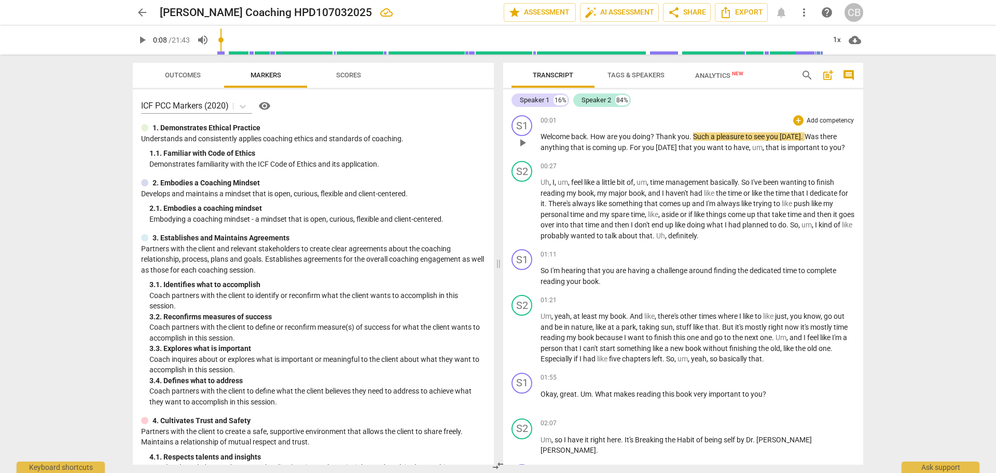
click at [659, 134] on span "Thank" at bounding box center [667, 136] width 22 height 8
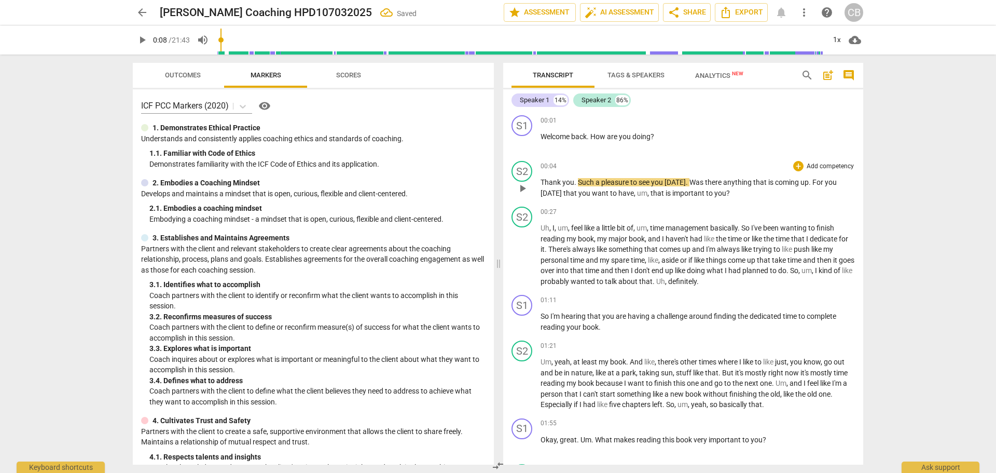
click at [578, 184] on span "Such" at bounding box center [587, 182] width 18 height 8
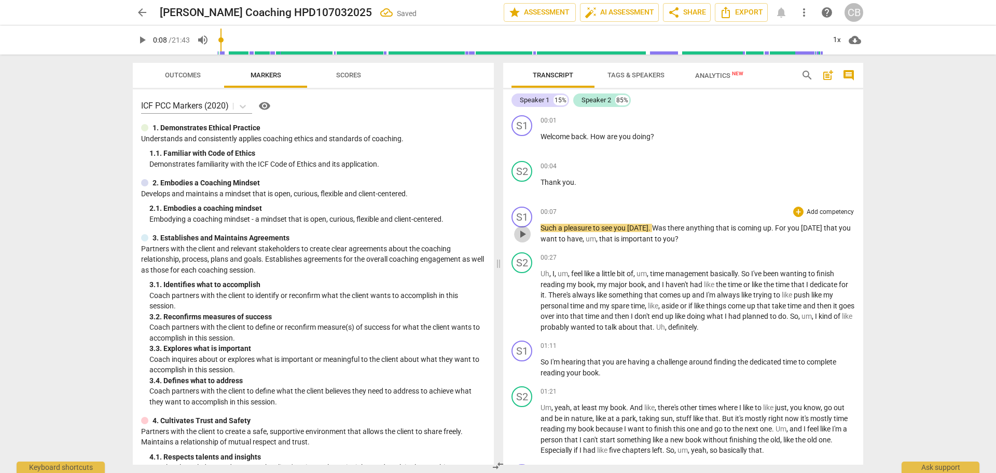
click at [527, 238] on span "play_arrow" at bounding box center [522, 234] width 12 height 12
click at [525, 236] on span "pause" at bounding box center [522, 234] width 12 height 12
type input "27"
click at [652, 227] on span "Was" at bounding box center [660, 228] width 16 height 8
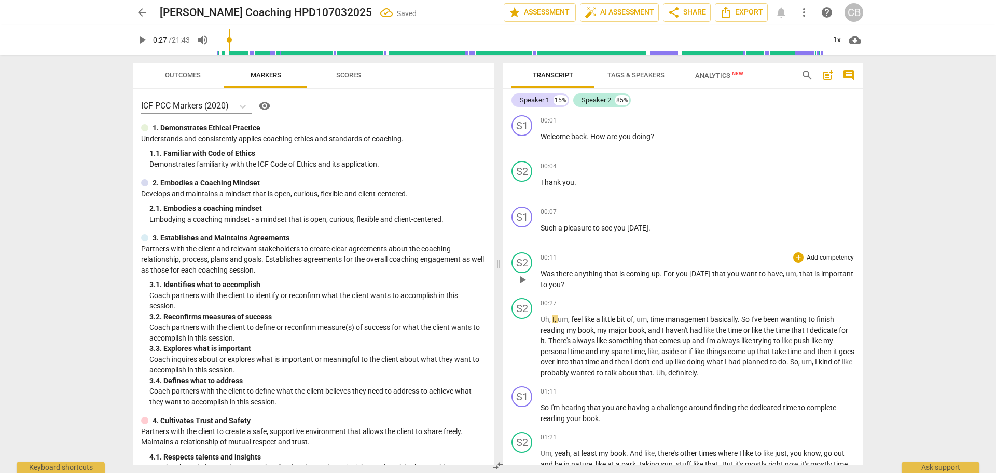
click at [541, 272] on span "Was" at bounding box center [549, 273] width 16 height 8
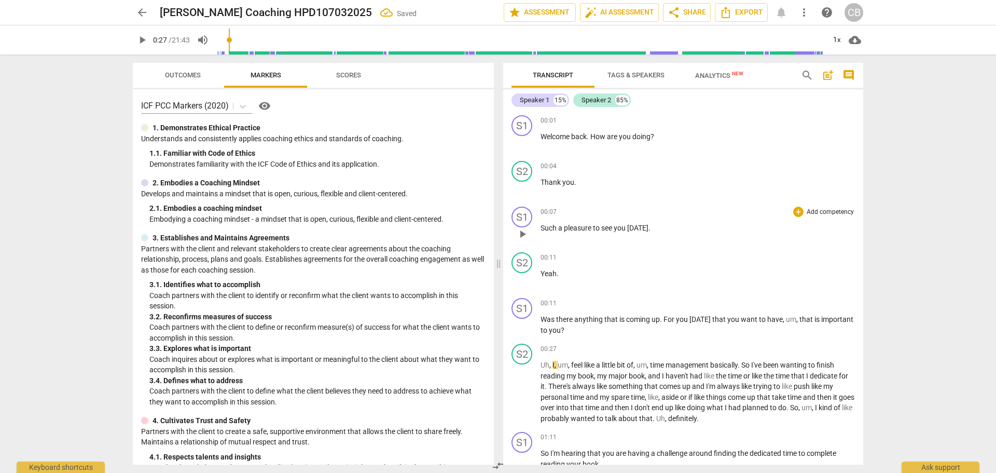
click at [524, 236] on span "play_arrow" at bounding box center [522, 234] width 12 height 12
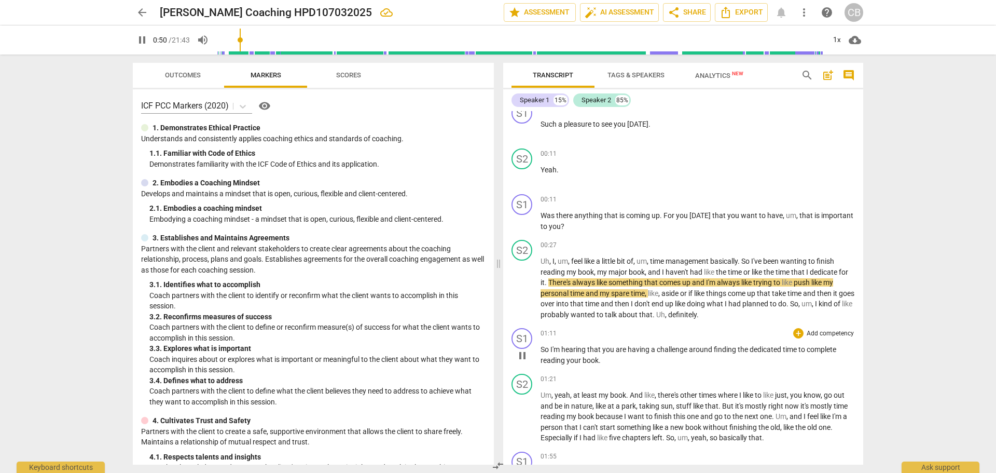
scroll to position [208, 0]
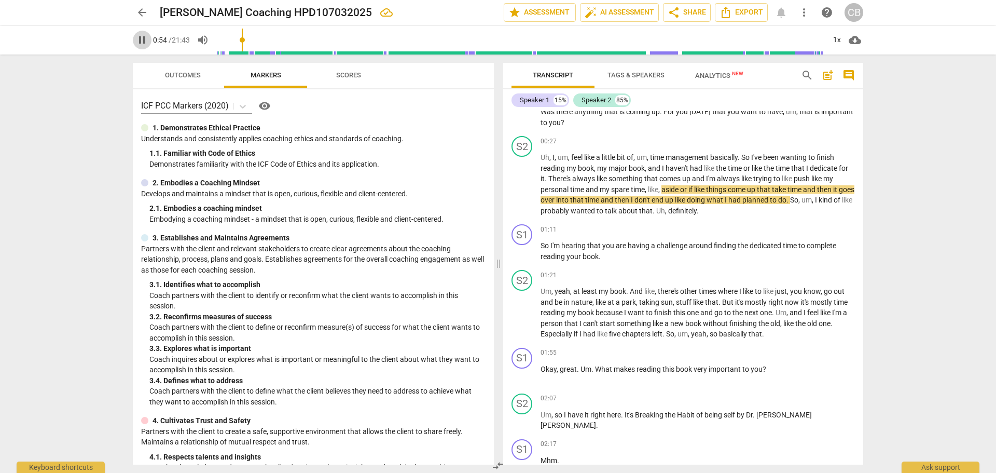
click at [142, 40] on span "pause" at bounding box center [142, 40] width 12 height 12
type input "55"
click at [137, 10] on span "arrow_back" at bounding box center [142, 12] width 12 height 12
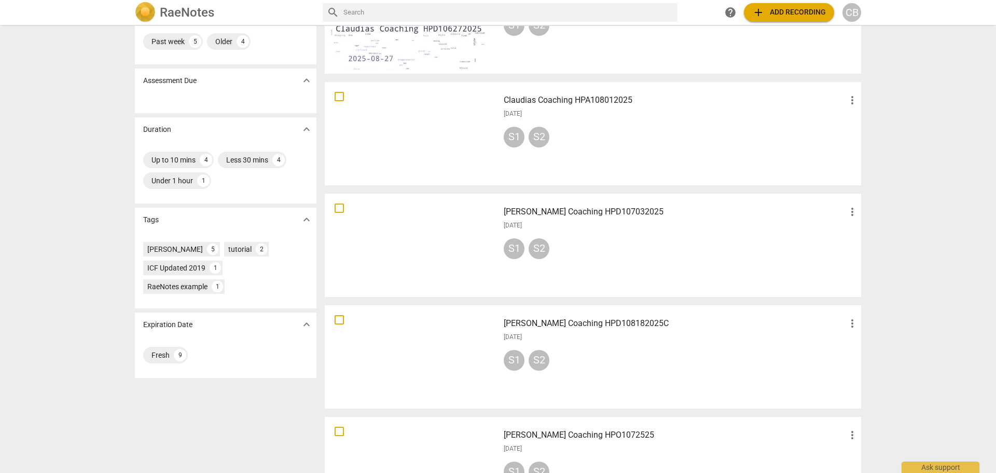
scroll to position [208, 0]
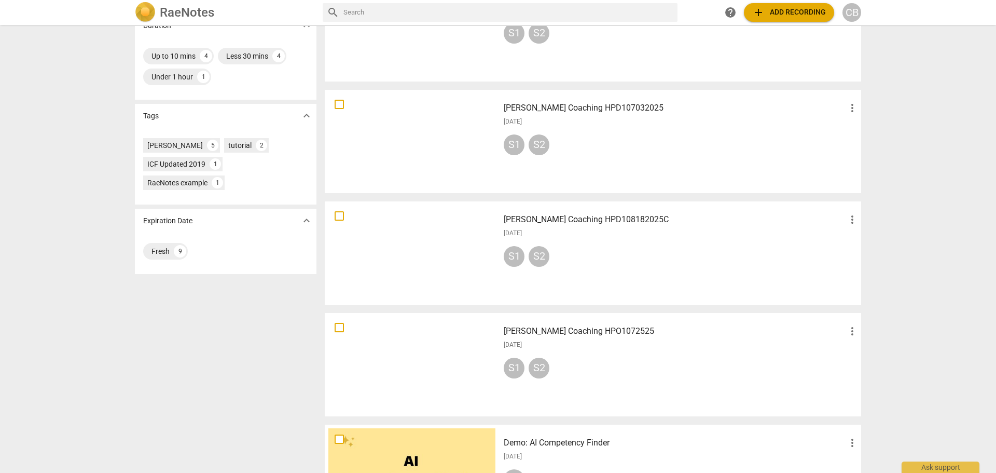
click at [611, 349] on div "[DATE]" at bounding box center [681, 344] width 355 height 9
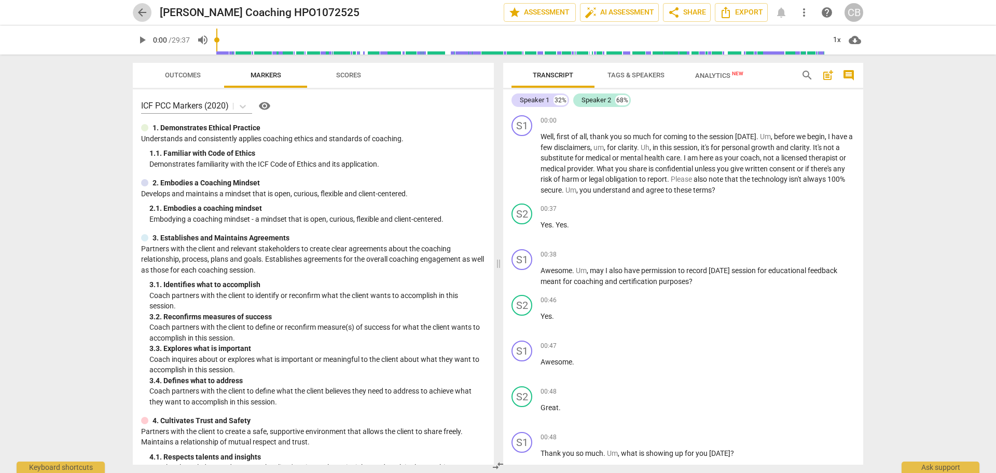
click at [140, 12] on span "arrow_back" at bounding box center [142, 12] width 12 height 12
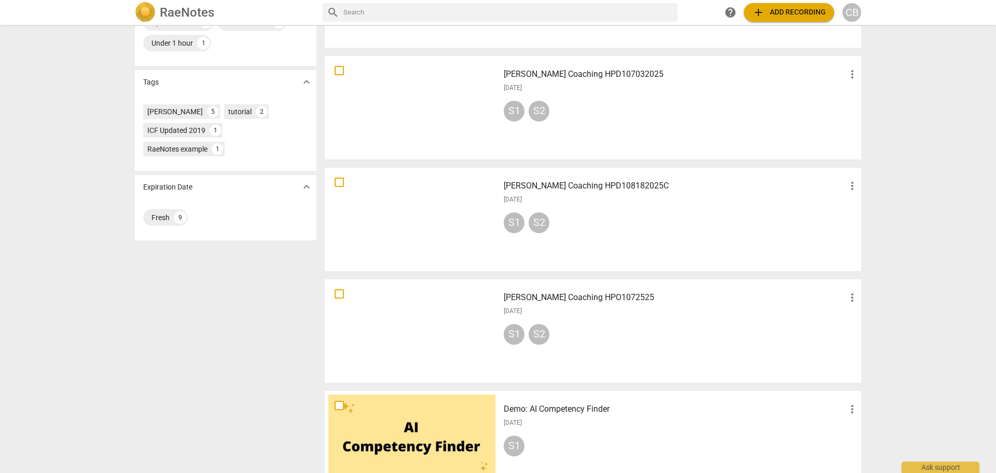
scroll to position [259, 0]
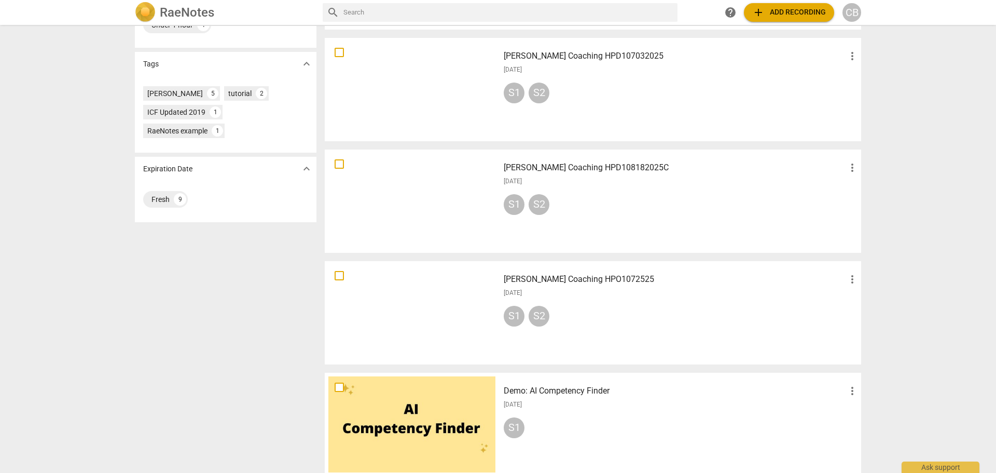
click at [618, 322] on div "S1 S2" at bounding box center [681, 318] width 355 height 25
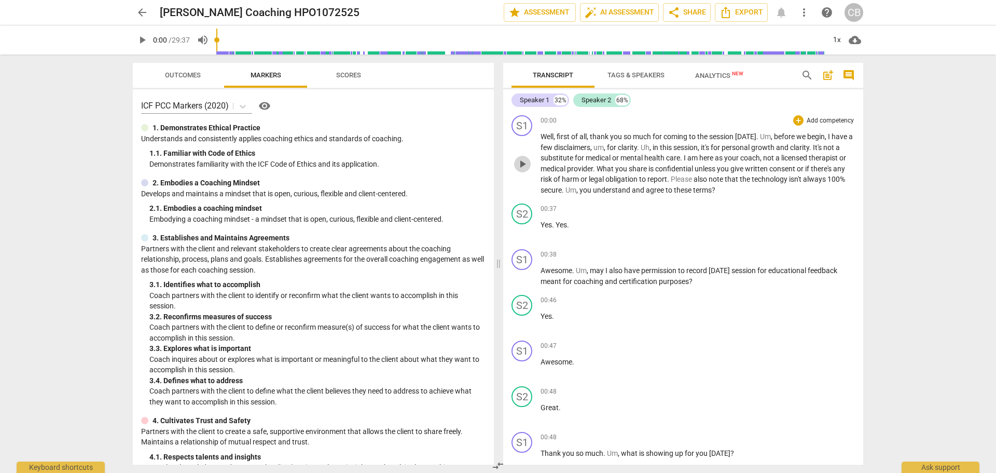
click at [520, 164] on span "play_arrow" at bounding box center [522, 164] width 12 height 12
click at [524, 170] on button "pause" at bounding box center [522, 164] width 17 height 17
type input "37"
click at [752, 177] on span "the" at bounding box center [746, 179] width 12 height 8
click at [523, 229] on span "play_arrow" at bounding box center [522, 231] width 12 height 12
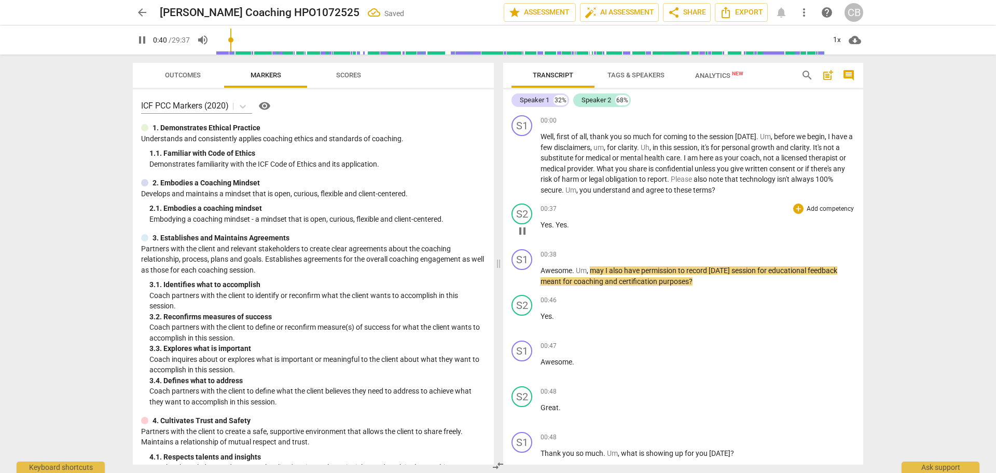
click at [520, 232] on span "pause" at bounding box center [522, 231] width 12 height 12
type input "41"
click at [569, 224] on span "." at bounding box center [568, 224] width 2 height 8
click at [542, 273] on span "Awesome" at bounding box center [557, 270] width 32 height 8
drag, startPoint x: 524, startPoint y: 276, endPoint x: 621, endPoint y: 271, distance: 97.2
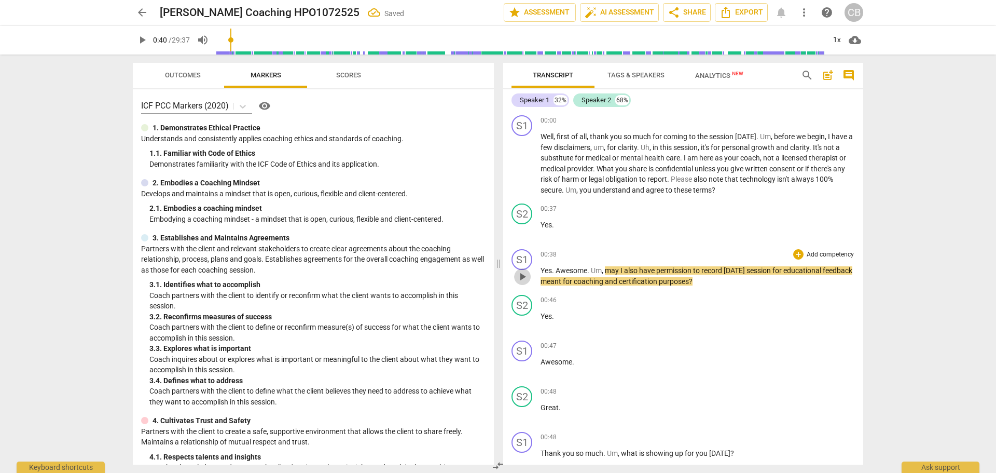
click at [526, 276] on span "play_arrow" at bounding box center [522, 276] width 12 height 12
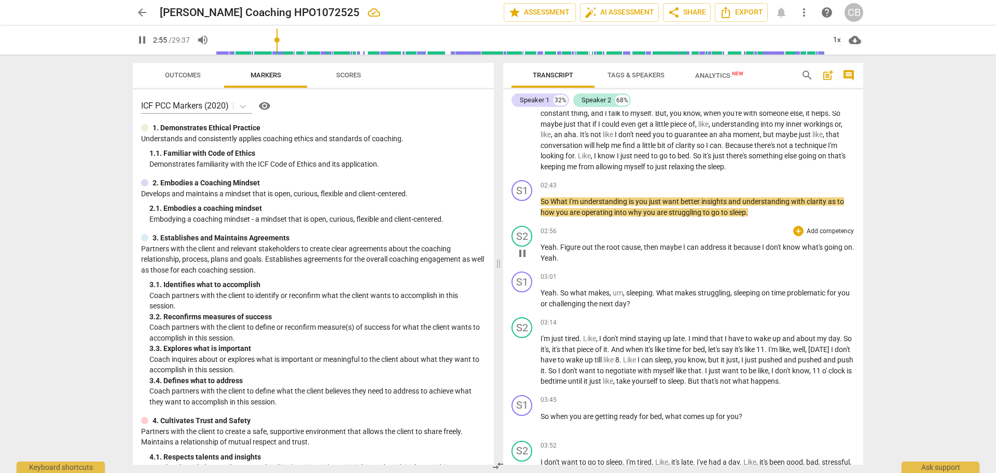
scroll to position [571, 0]
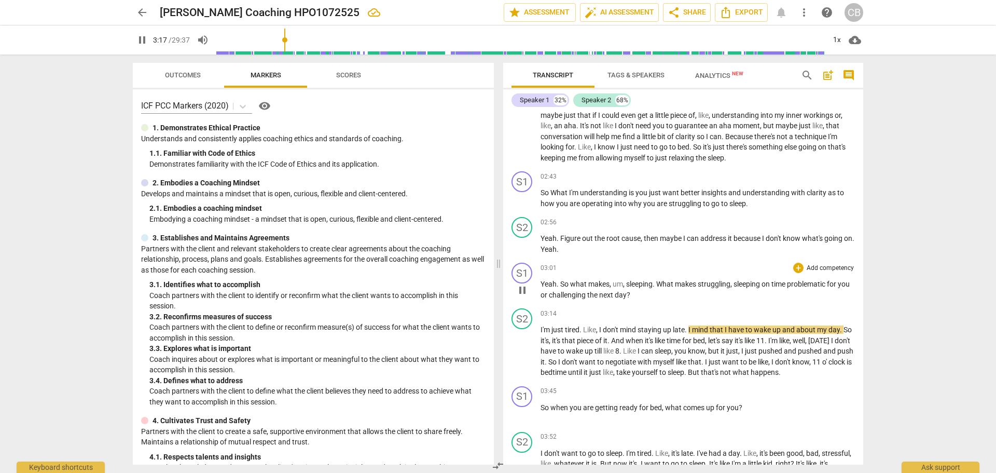
click at [587, 295] on span "challenging" at bounding box center [568, 295] width 38 height 8
click at [520, 354] on span "pause" at bounding box center [522, 351] width 12 height 12
type input "200"
click at [587, 297] on span "challenging" at bounding box center [568, 295] width 38 height 8
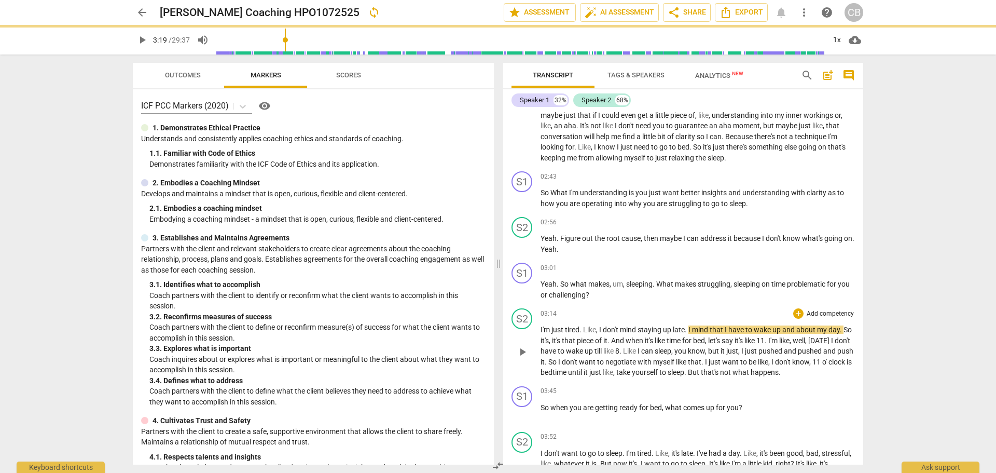
click at [542, 325] on span "I'm" at bounding box center [546, 329] width 11 height 8
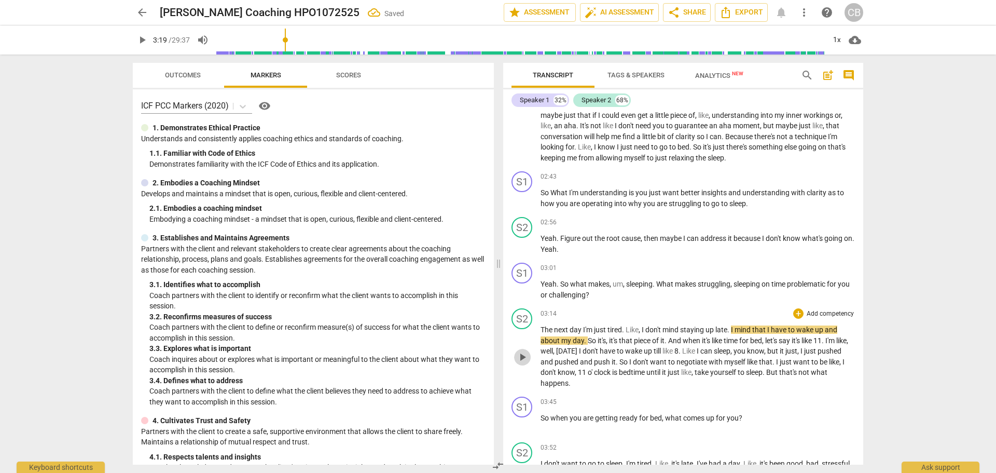
click at [524, 358] on span "play_arrow" at bounding box center [522, 357] width 12 height 12
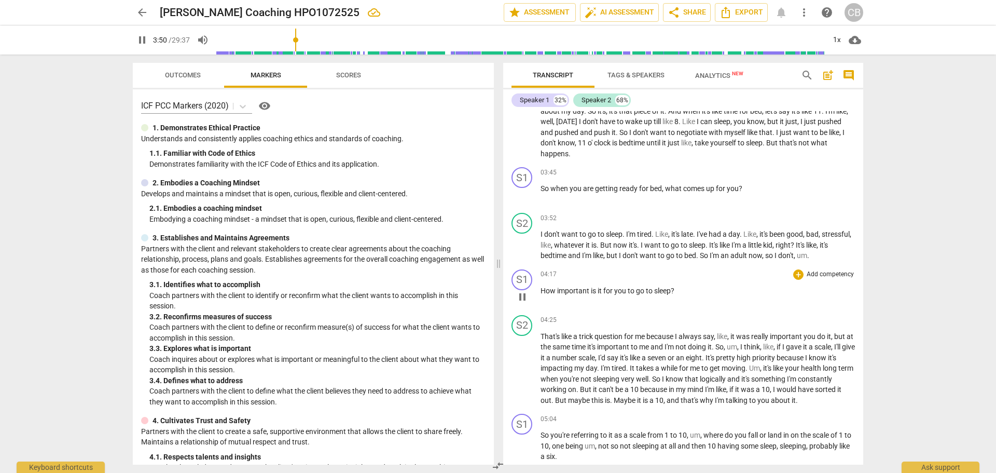
scroll to position [830, 0]
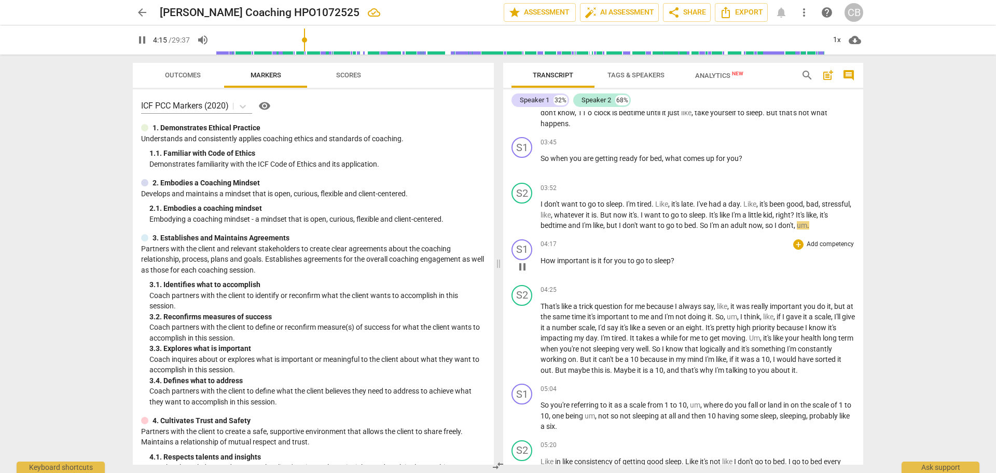
click at [527, 272] on span "pause" at bounding box center [522, 266] width 12 height 12
type input "256"
click at [809, 228] on span "." at bounding box center [808, 225] width 2 height 8
click at [524, 267] on span "play_arrow" at bounding box center [522, 266] width 12 height 12
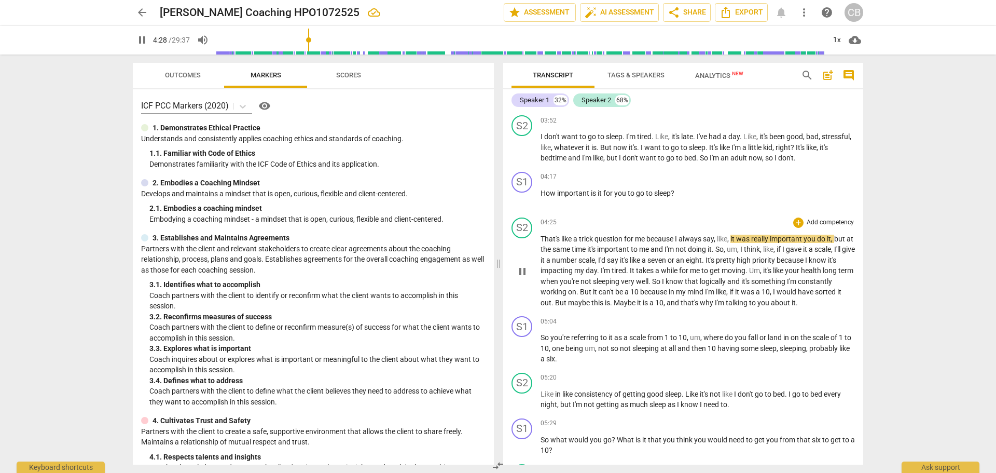
scroll to position [986, 0]
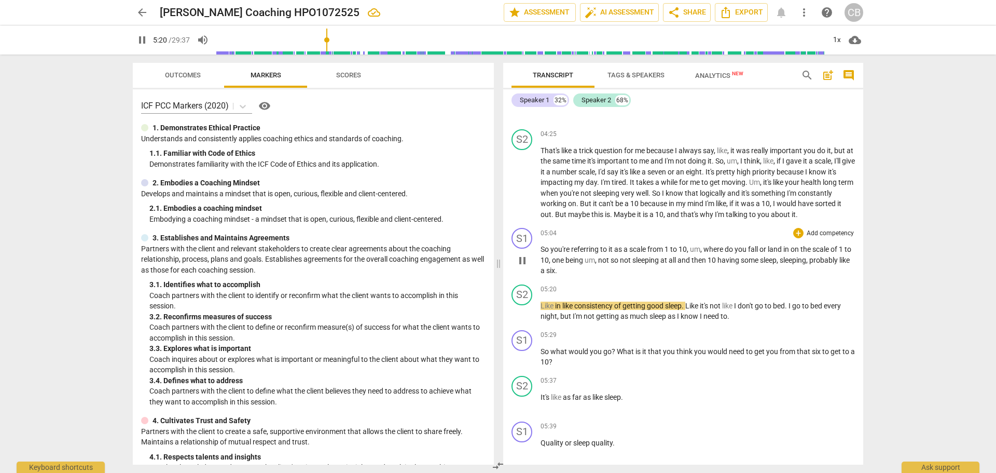
click at [524, 257] on span "pause" at bounding box center [522, 260] width 12 height 12
type input "321"
click at [542, 302] on span "Like" at bounding box center [548, 305] width 15 height 8
click at [557, 270] on span "." at bounding box center [556, 270] width 2 height 8
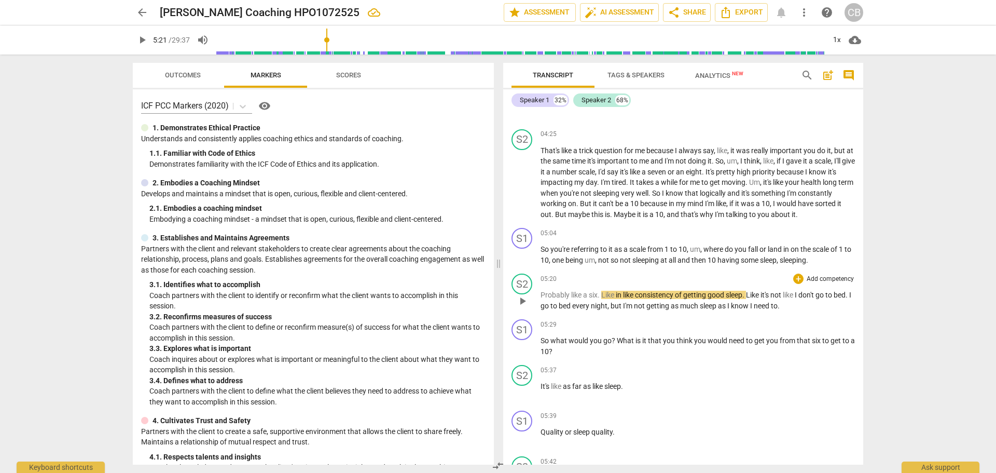
drag, startPoint x: 686, startPoint y: 311, endPoint x: 694, endPoint y: 306, distance: 8.9
click at [689, 309] on div "S2 play_arrow pause 05:20 + Add competency keyboard_arrow_right Probably like a…" at bounding box center [683, 292] width 360 height 46
click at [522, 303] on span "play_arrow" at bounding box center [522, 301] width 12 height 12
click at [523, 302] on span "pause" at bounding box center [522, 301] width 12 height 12
click at [517, 302] on span "play_arrow" at bounding box center [522, 301] width 12 height 12
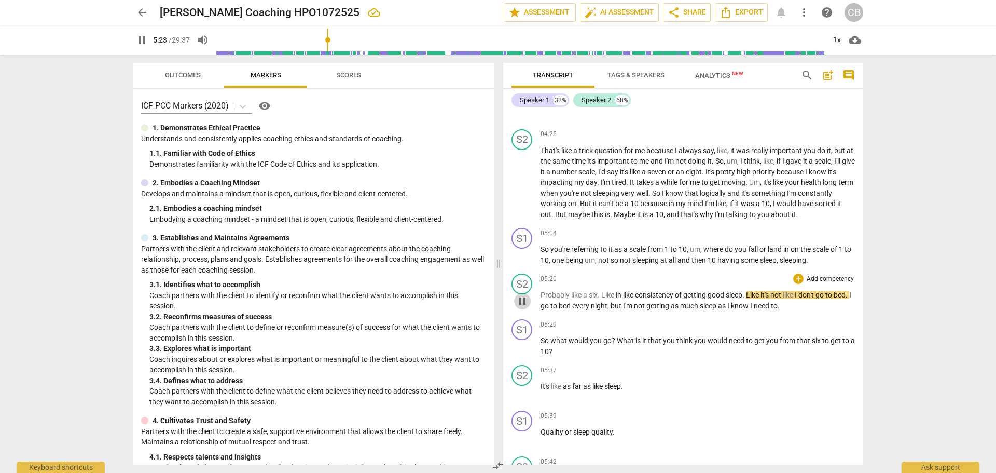
click at [522, 302] on span "pause" at bounding box center [522, 301] width 12 height 12
click at [522, 349] on span "play_arrow" at bounding box center [522, 346] width 12 height 12
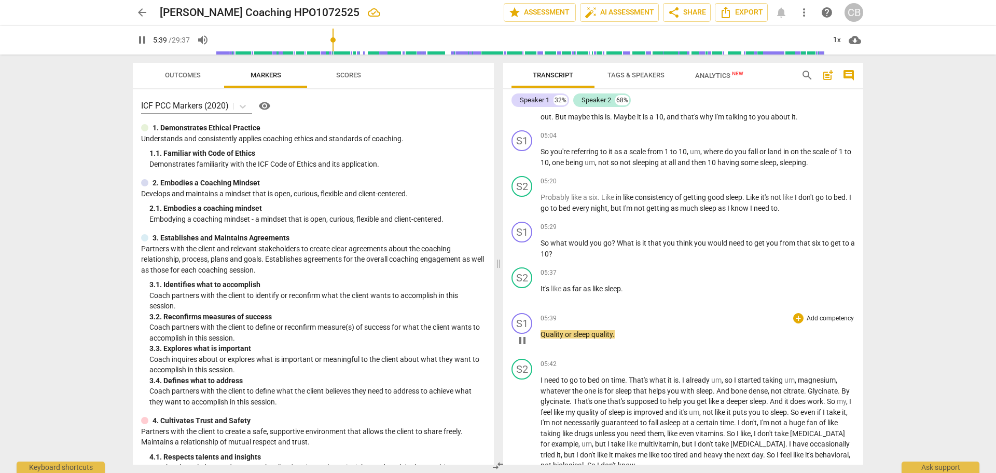
scroll to position [1141, 0]
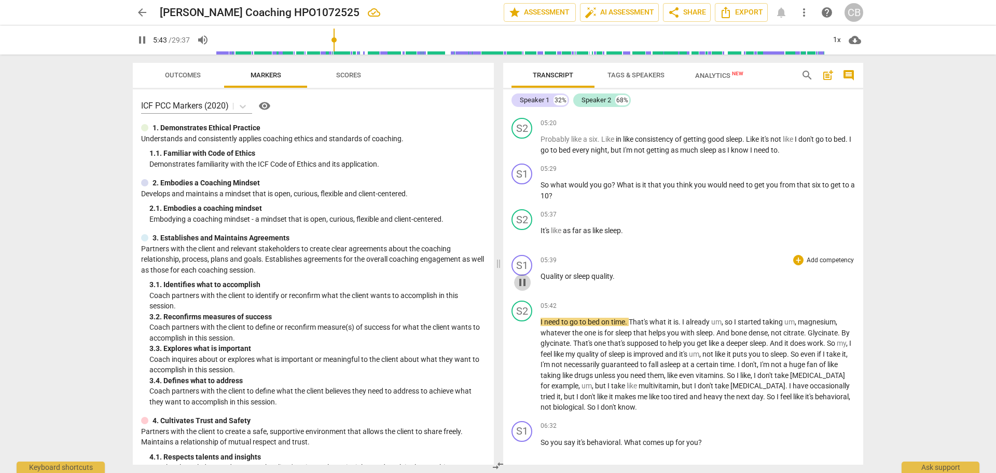
click at [522, 281] on span "pause" at bounding box center [522, 282] width 12 height 12
click at [624, 274] on p "Quality or sleep quality ." at bounding box center [698, 276] width 314 height 11
click at [521, 284] on span "play_arrow" at bounding box center [522, 282] width 12 height 12
click at [521, 284] on span "pause" at bounding box center [522, 282] width 12 height 12
click at [542, 275] on span "Quality" at bounding box center [553, 276] width 24 height 8
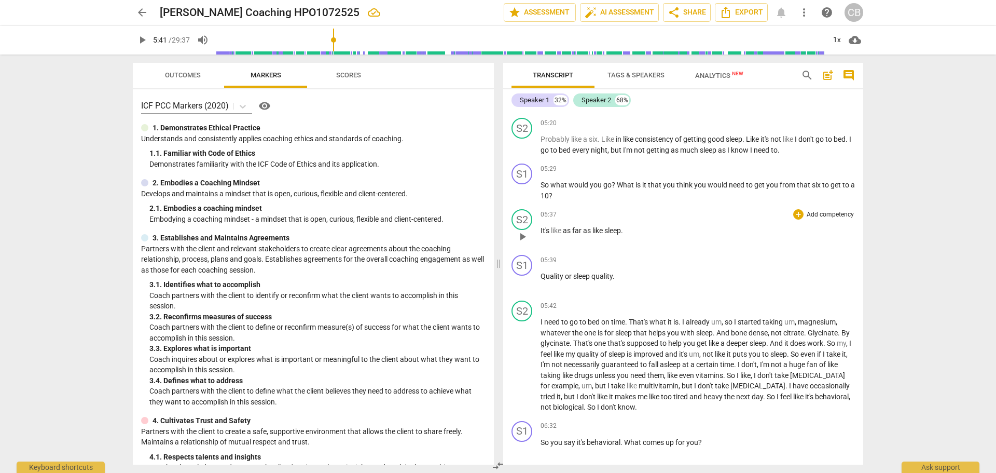
click at [520, 239] on span "play_arrow" at bounding box center [522, 236] width 12 height 12
click at [517, 244] on div "S2 play_arrow pause" at bounding box center [525, 227] width 29 height 37
click at [518, 238] on span "pause" at bounding box center [522, 236] width 12 height 12
click at [518, 238] on span "play_arrow" at bounding box center [522, 236] width 12 height 12
click at [518, 245] on div "S2 play_arrow pause" at bounding box center [525, 227] width 29 height 37
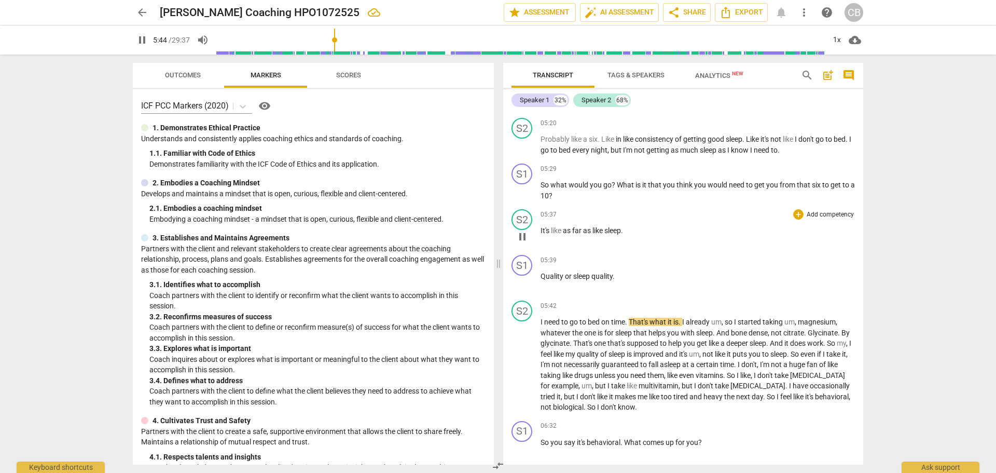
click at [522, 243] on button "pause" at bounding box center [522, 236] width 17 height 17
click at [541, 274] on span "Quality" at bounding box center [553, 276] width 24 height 8
click at [528, 233] on span "play_arrow" at bounding box center [522, 236] width 12 height 12
click at [517, 234] on span "pause" at bounding box center [522, 236] width 12 height 12
type input "340"
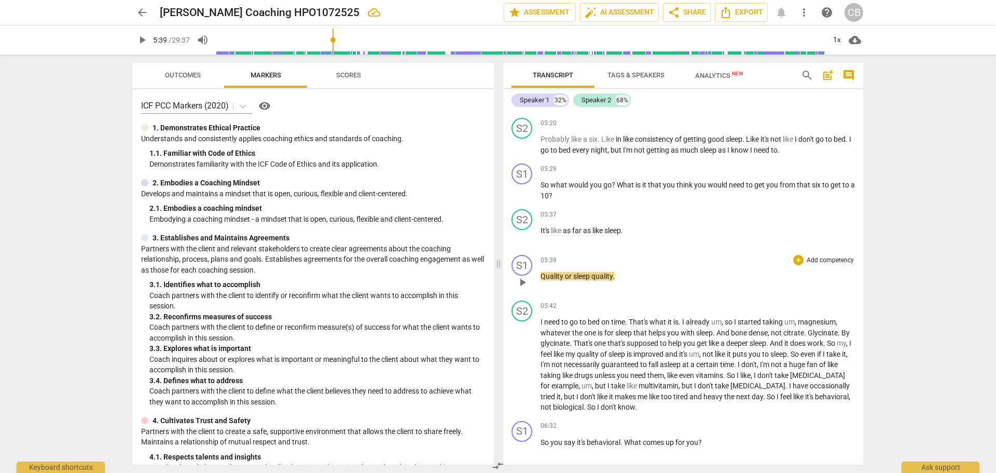
click at [541, 275] on span "Quality" at bounding box center [553, 276] width 24 height 8
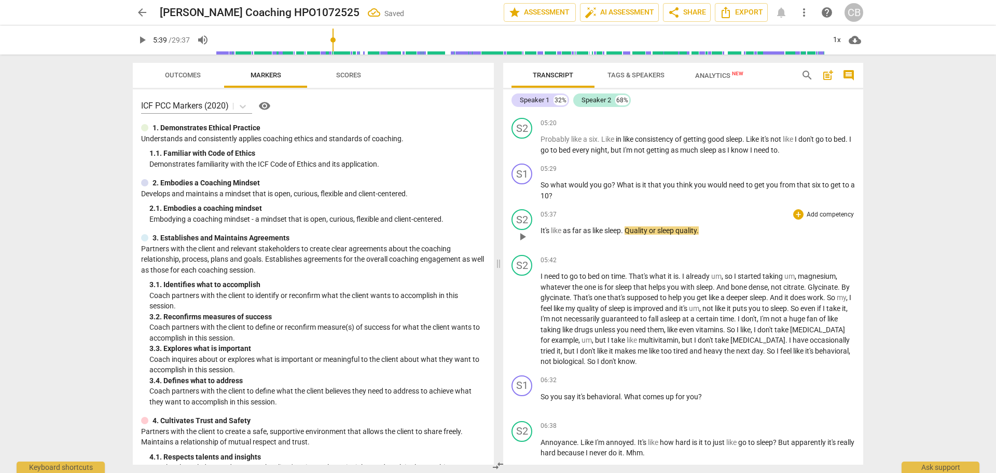
click at [629, 233] on span "Quality" at bounding box center [637, 230] width 24 height 8
click at [522, 239] on span "play_arrow" at bounding box center [522, 236] width 12 height 12
click at [521, 237] on span "pause" at bounding box center [522, 236] width 12 height 12
click at [712, 231] on p "It's like as far as like sleep quality or sleep quality ." at bounding box center [698, 230] width 314 height 11
click at [708, 230] on p "It's like as far as like sleep quality or sleep quality ." at bounding box center [698, 230] width 314 height 11
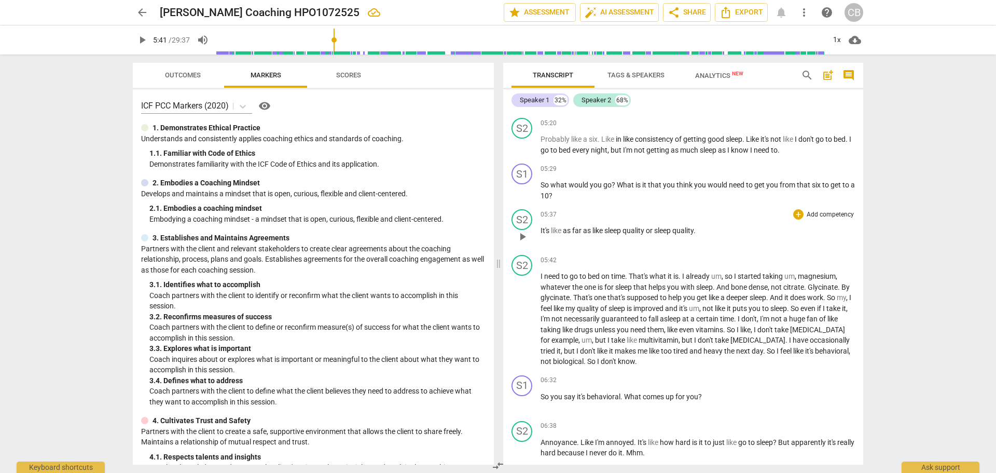
click at [703, 231] on p "It's like as far as like sleep quality or sleep quality ." at bounding box center [698, 230] width 314 height 11
click at [644, 275] on span "That's" at bounding box center [639, 276] width 21 height 8
click at [703, 231] on p "It's like as far as like sleep quality or sleep quality ." at bounding box center [698, 230] width 314 height 11
click at [522, 237] on span "play_arrow" at bounding box center [522, 236] width 12 height 12
click at [528, 316] on span "pause" at bounding box center [522, 319] width 12 height 12
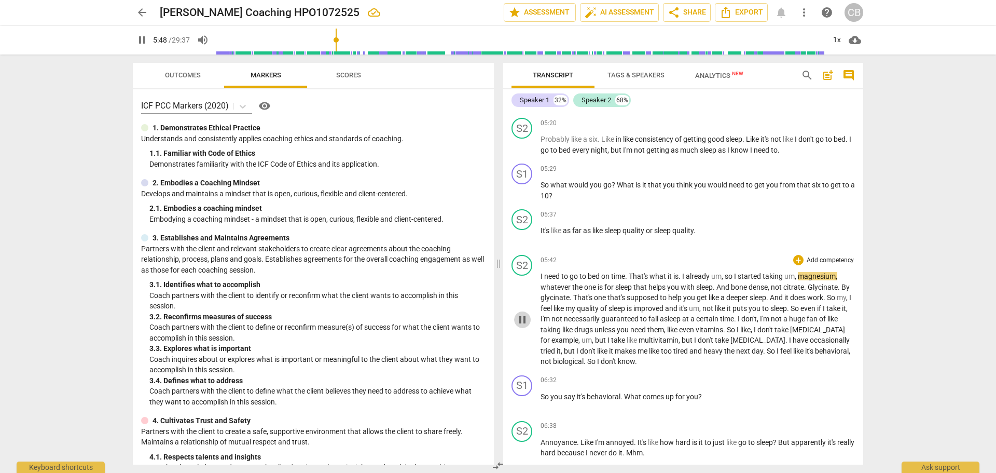
type input "349"
click at [691, 232] on span "quality" at bounding box center [682, 230] width 21 height 8
click at [704, 231] on p "It's like as far as like sleep quality or sleep quality ." at bounding box center [698, 230] width 314 height 11
click at [694, 230] on span "quality" at bounding box center [682, 230] width 21 height 8
click at [696, 230] on span "." at bounding box center [695, 230] width 2 height 8
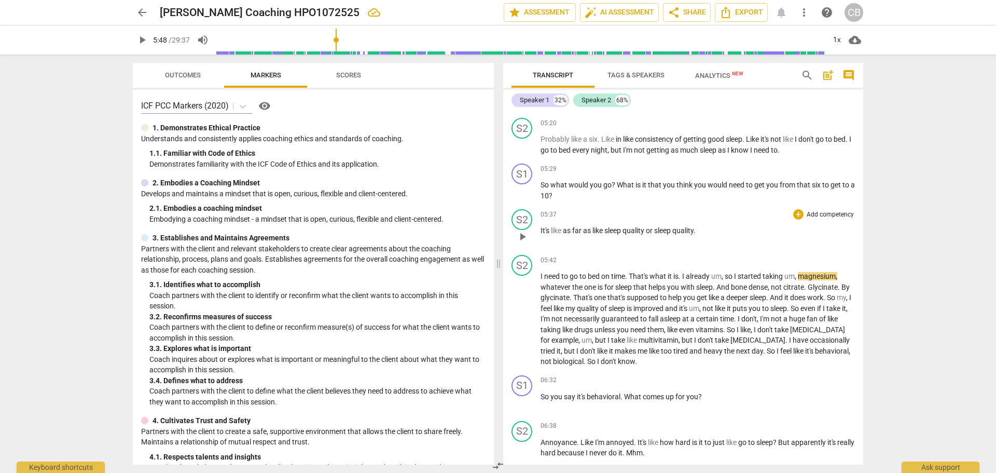
click at [689, 227] on span "quality" at bounding box center [682, 230] width 21 height 8
drag, startPoint x: 701, startPoint y: 231, endPoint x: 674, endPoint y: 232, distance: 27.0
click at [674, 232] on p "It's like as far as like sleep quality or sleep quality ." at bounding box center [698, 230] width 314 height 11
click at [738, 218] on span "keyboard_arrow_down" at bounding box center [735, 217] width 12 height 12
click at [708, 239] on div "05:37 + Add competency keyboard_arrow_right It's like as far as like sleep qual…" at bounding box center [698, 227] width 314 height 37
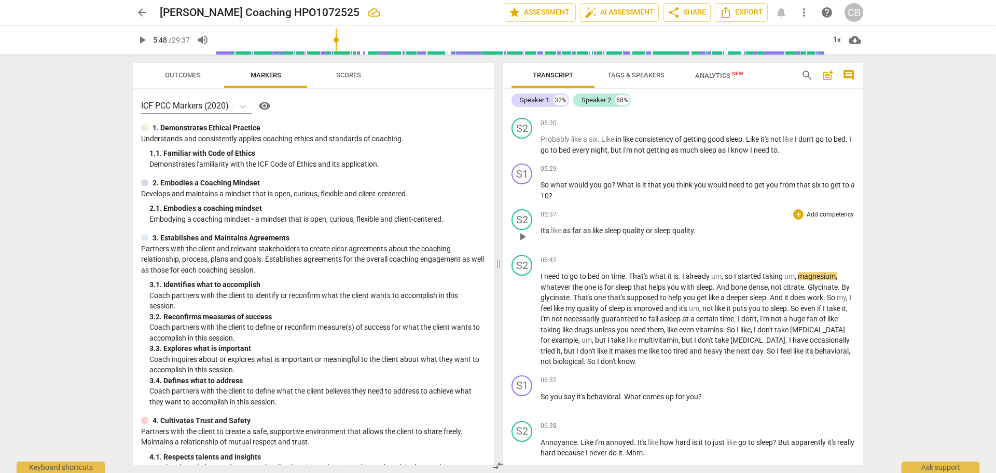
click at [702, 230] on p "It's like as far as like sleep quality or sleep quality ." at bounding box center [698, 230] width 314 height 11
click at [522, 223] on div "S2" at bounding box center [521, 219] width 21 height 21
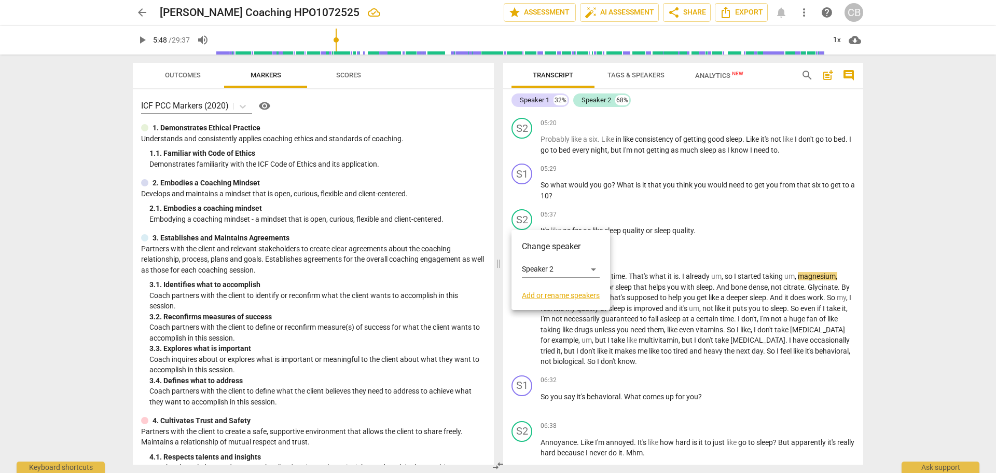
drag, startPoint x: 645, startPoint y: 243, endPoint x: 620, endPoint y: 244, distance: 24.9
click at [645, 243] on div at bounding box center [498, 236] width 996 height 473
drag, startPoint x: 703, startPoint y: 230, endPoint x: 655, endPoint y: 220, distance: 49.2
click at [654, 219] on div "05:37 + Add competency keyboard_arrow_right It's like as far as like sleep qual…" at bounding box center [698, 227] width 314 height 37
click at [690, 233] on span "quality" at bounding box center [682, 230] width 21 height 8
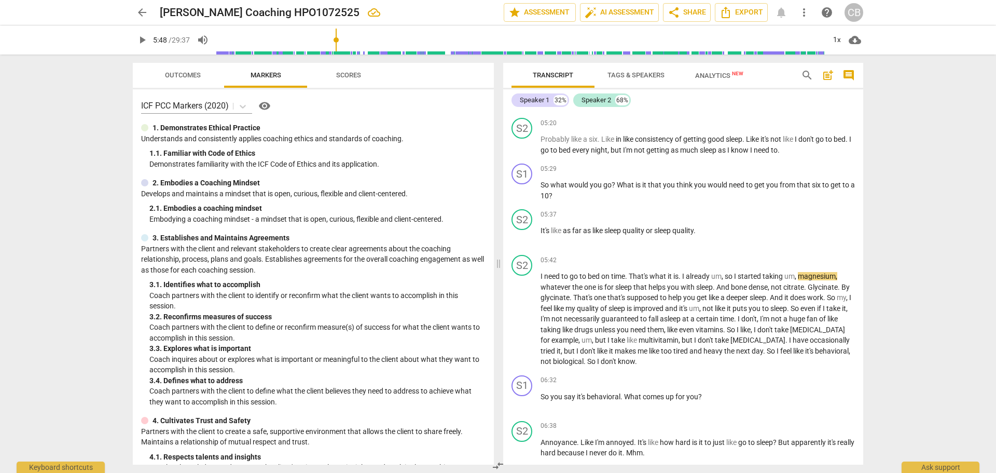
click at [711, 228] on p "It's like as far as like sleep quality or sleep quality ." at bounding box center [698, 230] width 314 height 11
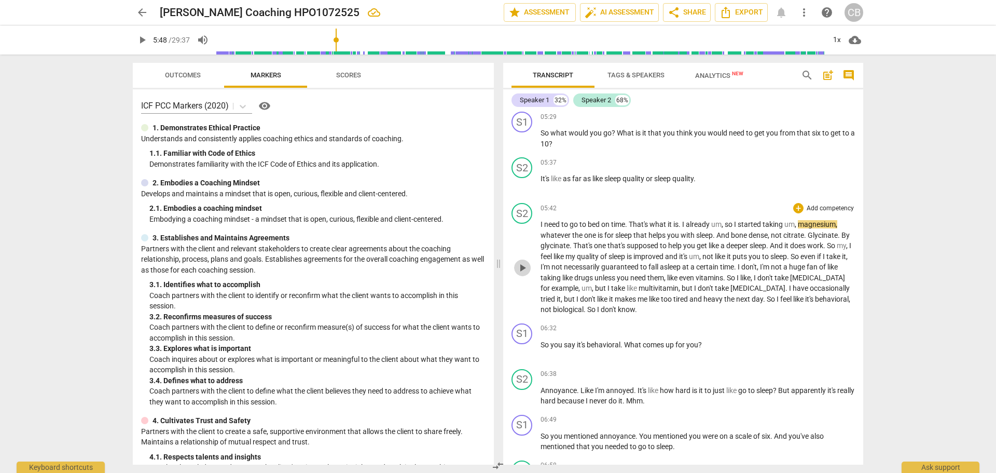
click at [517, 270] on span "play_arrow" at bounding box center [522, 267] width 12 height 12
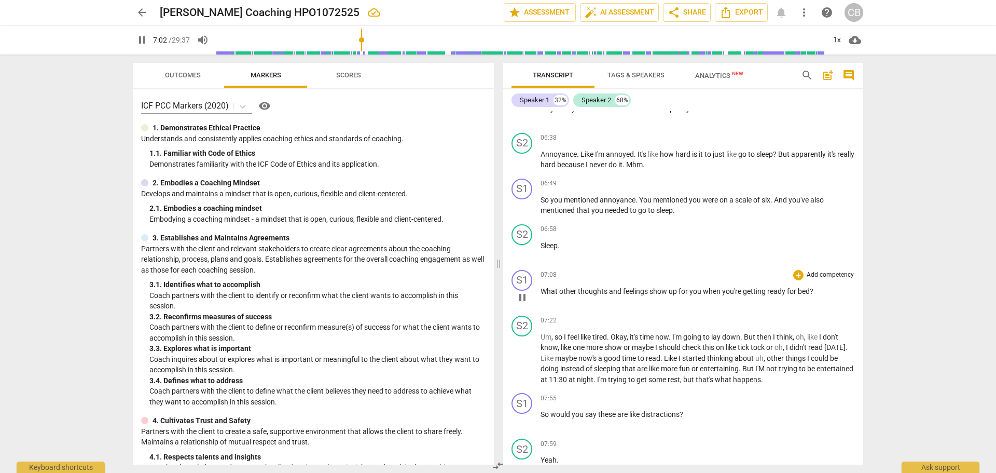
scroll to position [1453, 0]
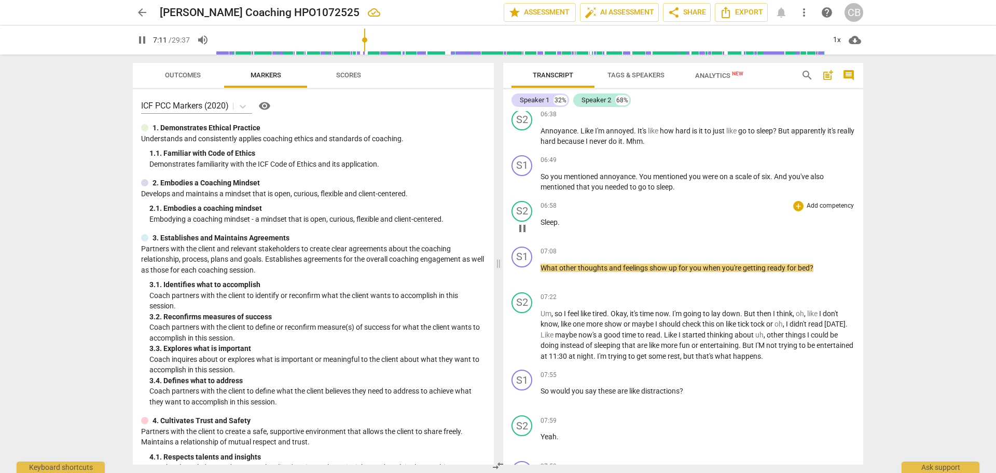
click at [520, 231] on span "pause" at bounding box center [522, 228] width 12 height 12
type input "432"
click at [542, 265] on span "What" at bounding box center [550, 268] width 19 height 8
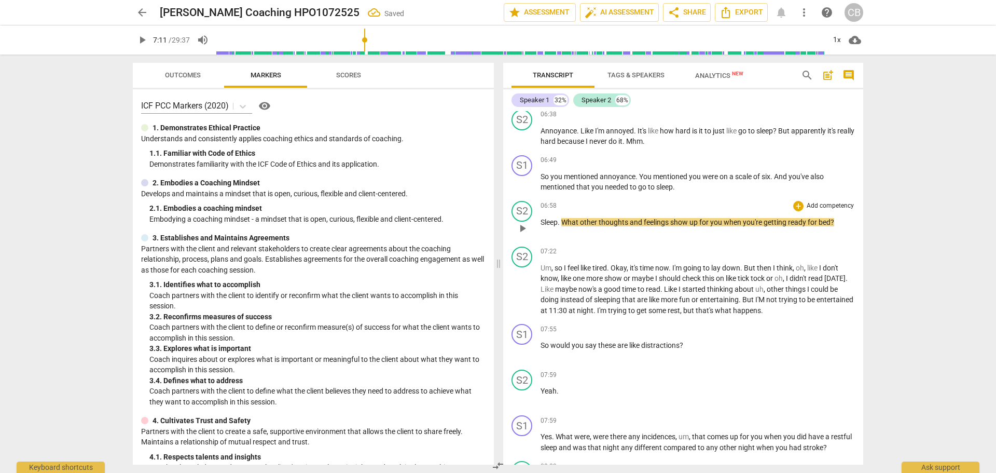
drag, startPoint x: 560, startPoint y: 222, endPoint x: 569, endPoint y: 222, distance: 8.8
click at [560, 222] on span "." at bounding box center [560, 222] width 4 height 8
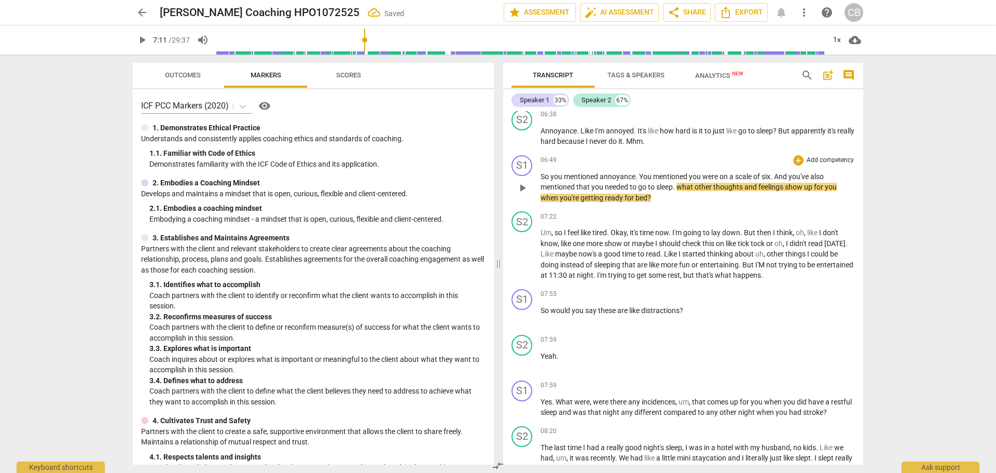
click at [688, 186] on span "what" at bounding box center [685, 187] width 18 height 8
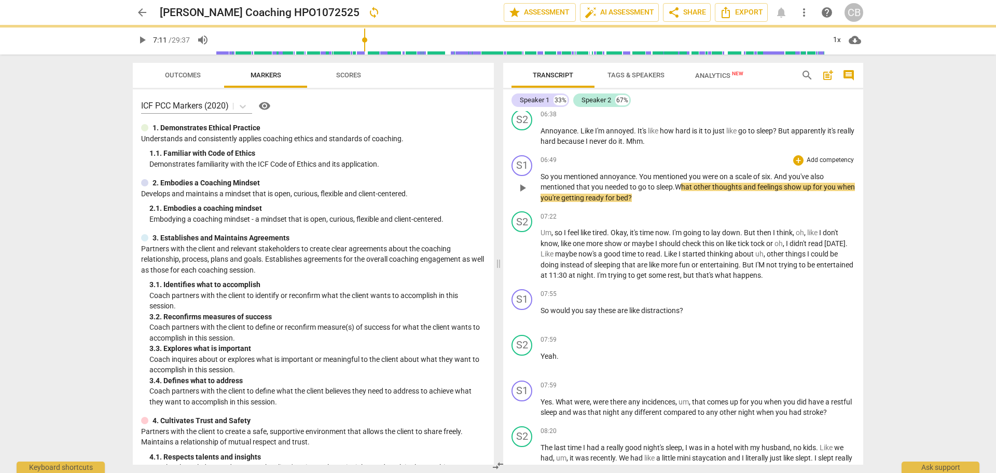
click at [616, 197] on span "for" at bounding box center [610, 197] width 11 height 8
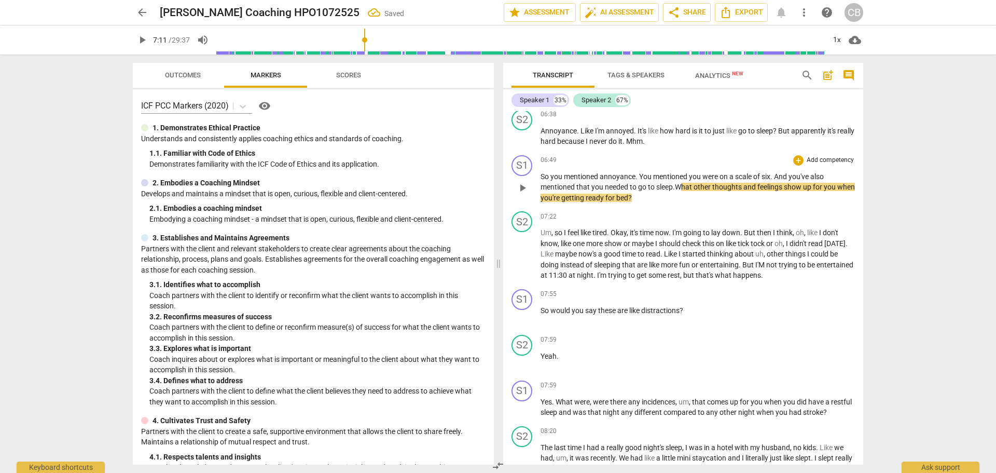
drag, startPoint x: 641, startPoint y: 198, endPoint x: 635, endPoint y: 197, distance: 5.8
click at [628, 197] on span "bed" at bounding box center [622, 197] width 12 height 8
drag, startPoint x: 653, startPoint y: 200, endPoint x: 681, endPoint y: 187, distance: 30.7
click at [681, 187] on p "So you mentioned annoyance . You mentioned you were on a scale of six . And you…" at bounding box center [698, 187] width 314 height 32
click at [671, 186] on icon "button" at bounding box center [675, 184] width 10 height 12
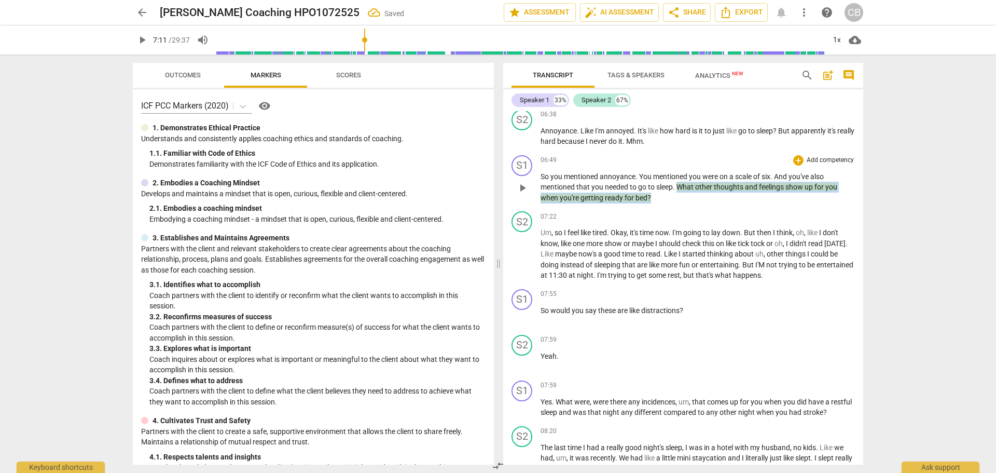
drag, startPoint x: 658, startPoint y: 197, endPoint x: 680, endPoint y: 187, distance: 23.7
click at [680, 187] on p "So you mentioned annoyance . You mentioned you were on a scale of six . And you…" at bounding box center [698, 187] width 314 height 32
click at [685, 187] on span "keyboard_arrow_down" at bounding box center [685, 184] width 12 height 12
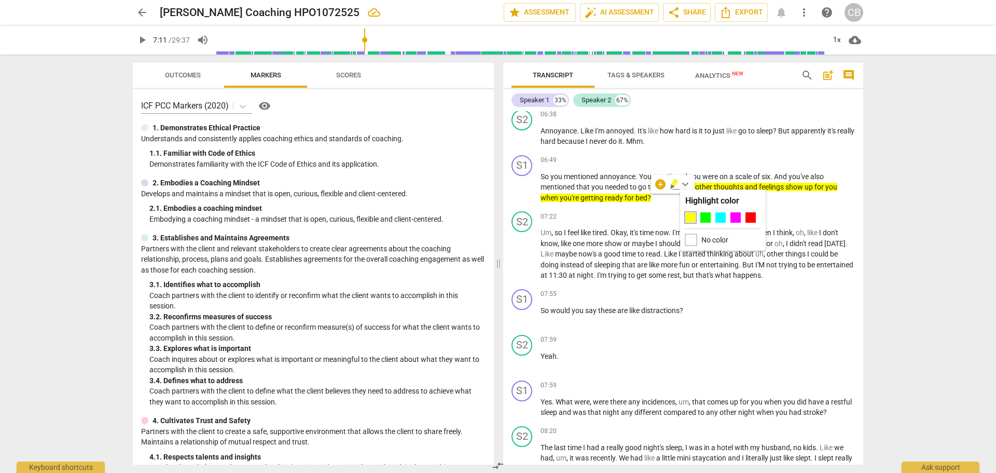
click at [692, 238] on div at bounding box center [690, 239] width 11 height 11
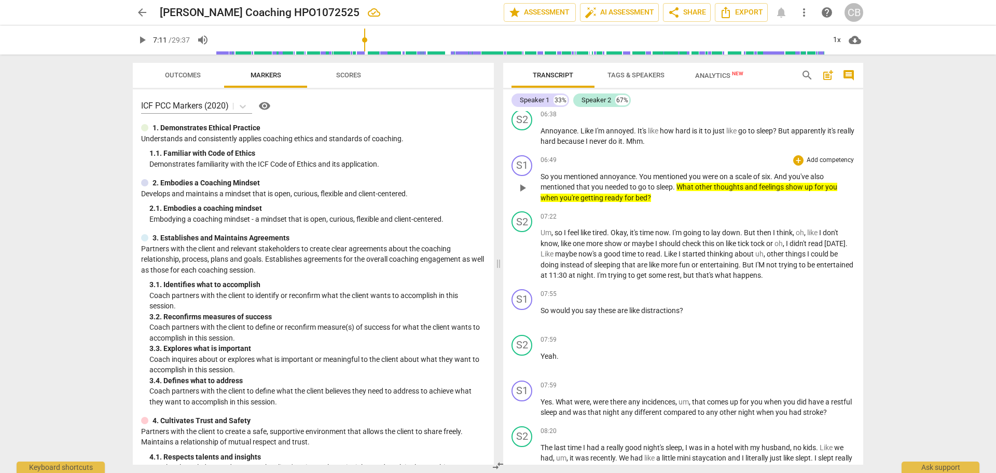
click at [671, 199] on p "So you mentioned annoyance . You mentioned you were on a scale of six . And you…" at bounding box center [698, 187] width 314 height 32
drag, startPoint x: 657, startPoint y: 196, endPoint x: 680, endPoint y: 187, distance: 24.0
click at [680, 187] on p "So you mentioned annoyance . You mentioned you were on a scale of six . And you…" at bounding box center [698, 187] width 314 height 32
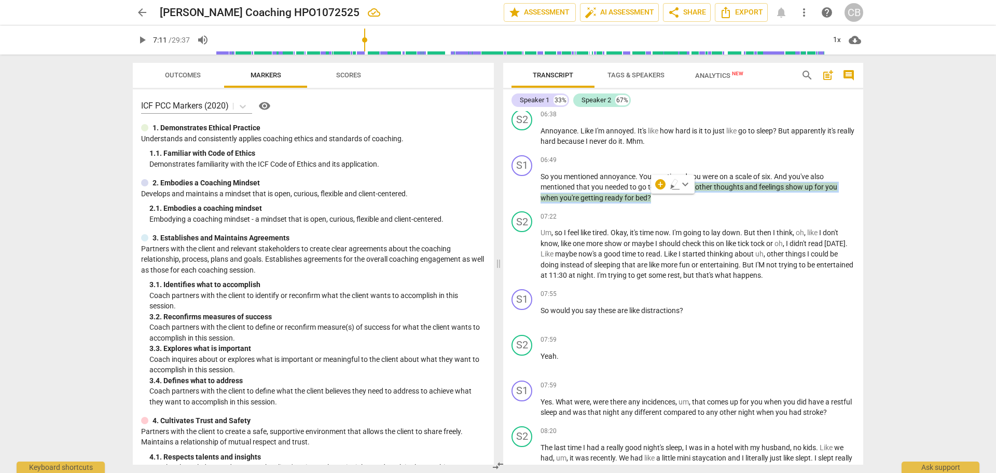
click at [686, 186] on span "keyboard_arrow_down" at bounding box center [685, 184] width 12 height 12
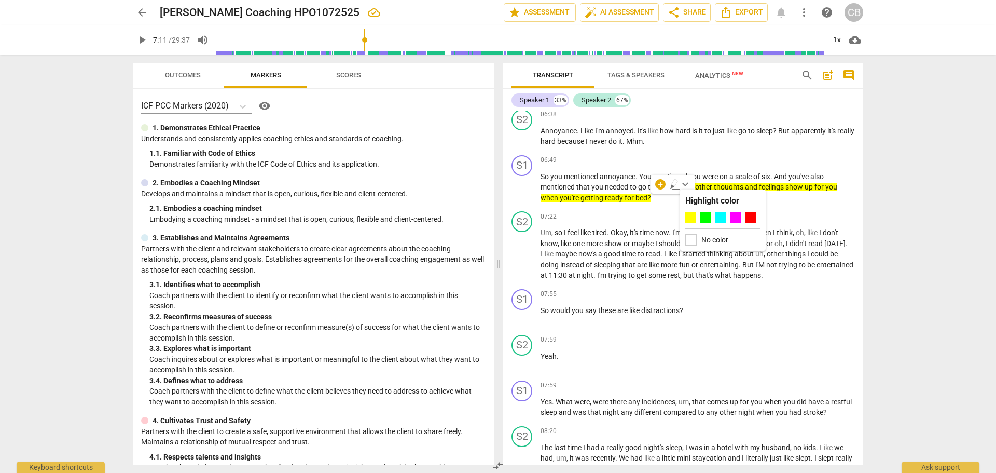
click at [687, 237] on div at bounding box center [690, 239] width 11 height 11
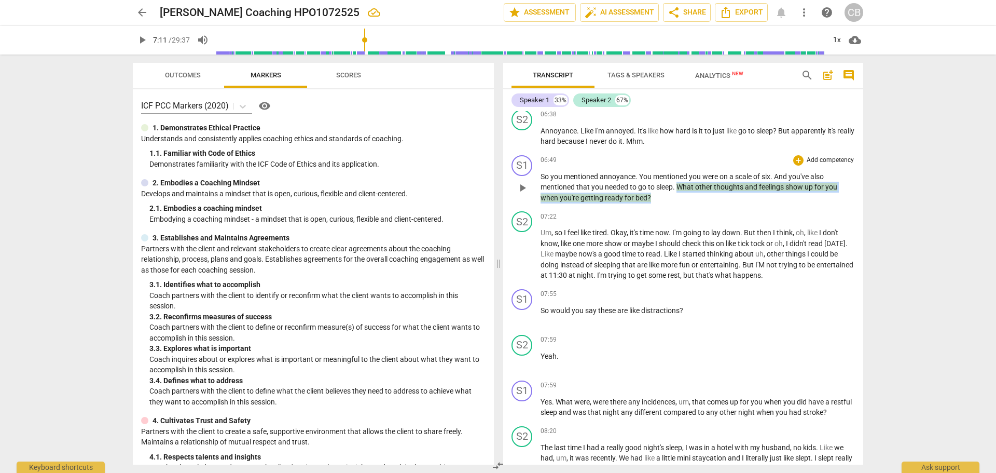
drag, startPoint x: 656, startPoint y: 196, endPoint x: 680, endPoint y: 185, distance: 26.5
click at [680, 185] on p "So you mentioned annoyance . You mentioned you were on a scale of six . And you…" at bounding box center [698, 187] width 314 height 32
click at [686, 186] on span "keyboard_arrow_down" at bounding box center [685, 184] width 12 height 12
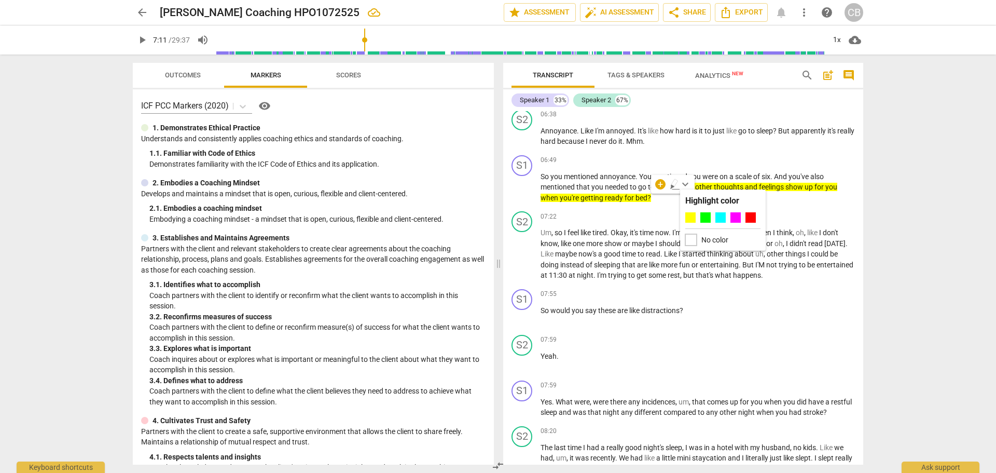
click at [690, 237] on div at bounding box center [690, 239] width 11 height 11
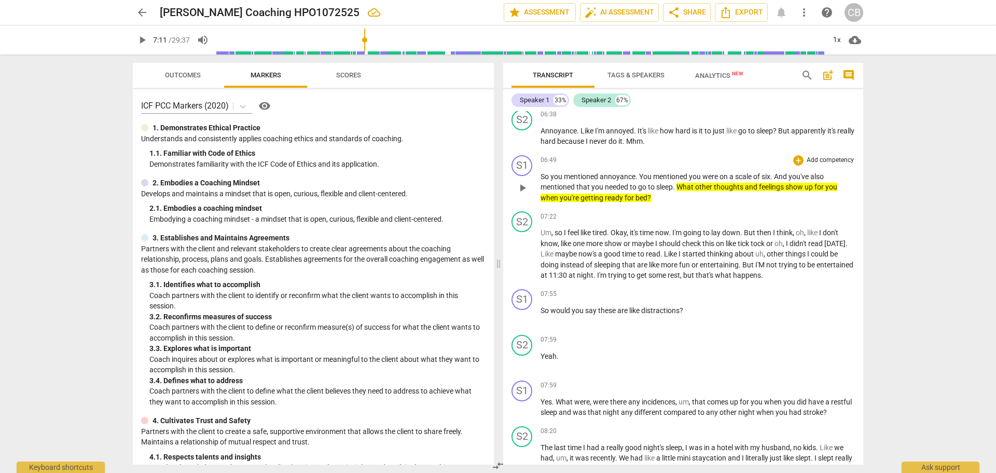
click at [656, 203] on div "S1 play_arrow pause 06:49 + Add competency keyboard_arrow_right So you mentione…" at bounding box center [683, 179] width 360 height 57
click at [645, 198] on span "bed" at bounding box center [641, 197] width 12 height 8
drag, startPoint x: 654, startPoint y: 198, endPoint x: 679, endPoint y: 185, distance: 27.9
click at [679, 185] on p "So you mentioned annoyance . You mentioned you were on a scale of six . And you…" at bounding box center [698, 187] width 314 height 32
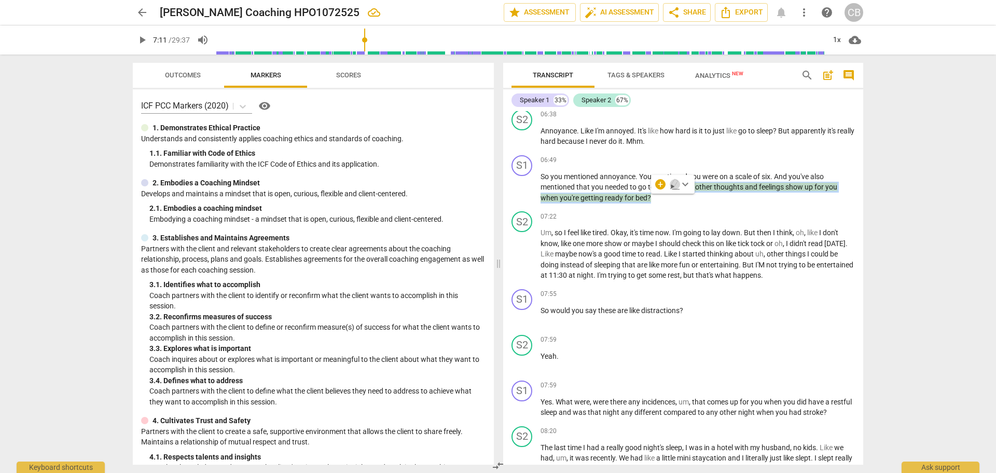
click at [678, 185] on icon "button" at bounding box center [675, 184] width 10 height 12
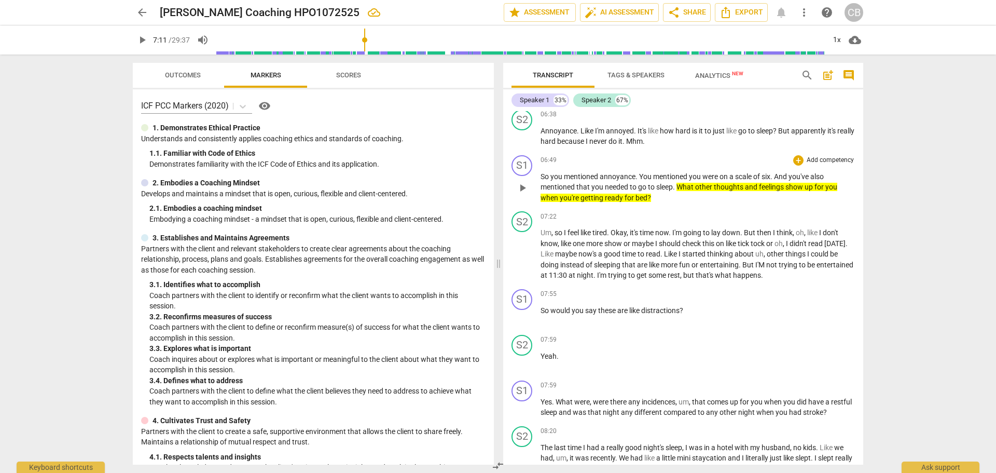
click at [668, 200] on p "So you mentioned annoyance . You mentioned you were on a scale of six . And you…" at bounding box center [698, 187] width 314 height 32
drag, startPoint x: 668, startPoint y: 200, endPoint x: 679, endPoint y: 184, distance: 18.7
click at [679, 184] on p "So you mentioned annoyance . You mentioned you were on a scale of six . And you…" at bounding box center [698, 187] width 314 height 32
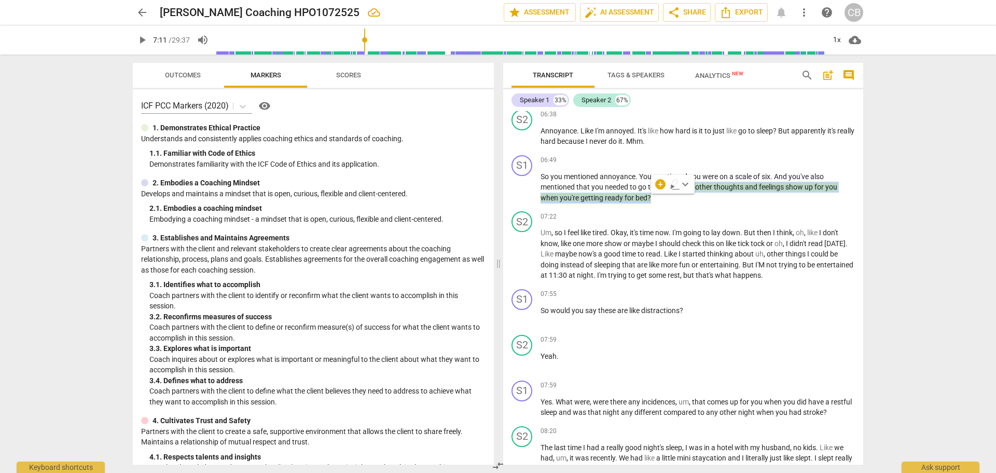
click at [687, 182] on span "keyboard_arrow_down" at bounding box center [685, 184] width 12 height 12
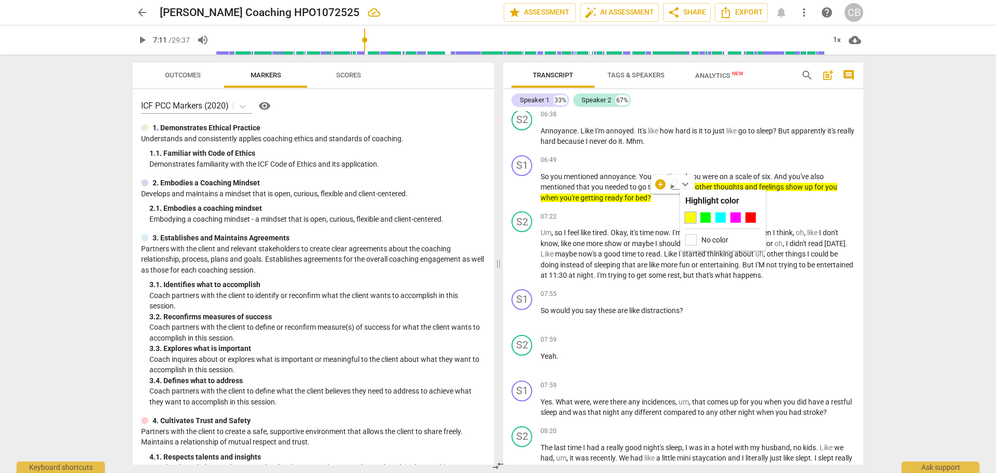
click at [689, 218] on div at bounding box center [690, 217] width 10 height 10
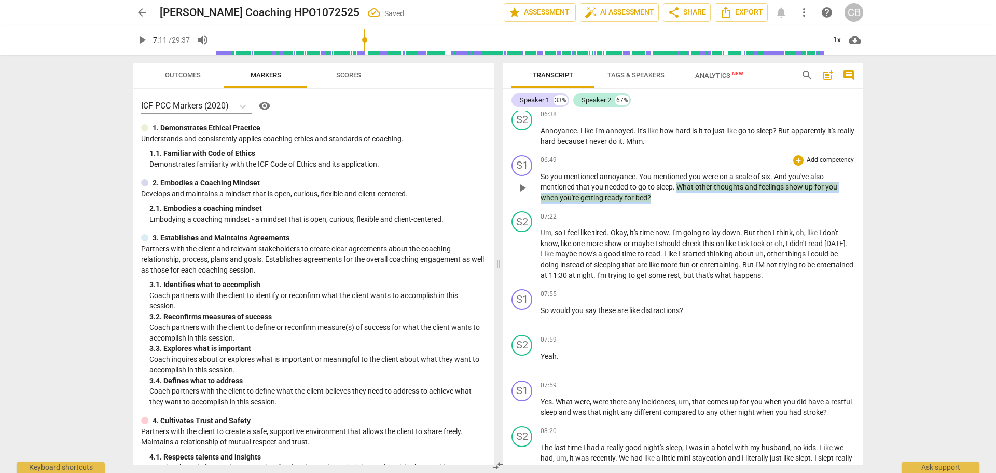
drag, startPoint x: 660, startPoint y: 200, endPoint x: 678, endPoint y: 183, distance: 24.2
click at [678, 183] on p "So you mentioned annoyance . You mentioned you were on a scale of six . And you…" at bounding box center [698, 187] width 314 height 32
click at [683, 183] on span "keyboard_arrow_down" at bounding box center [685, 184] width 12 height 12
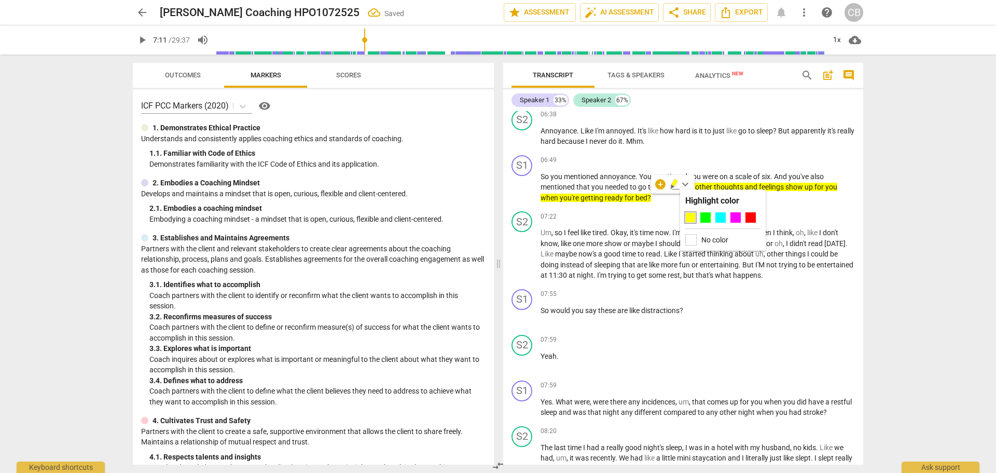
click at [698, 238] on div "No color" at bounding box center [722, 239] width 75 height 11
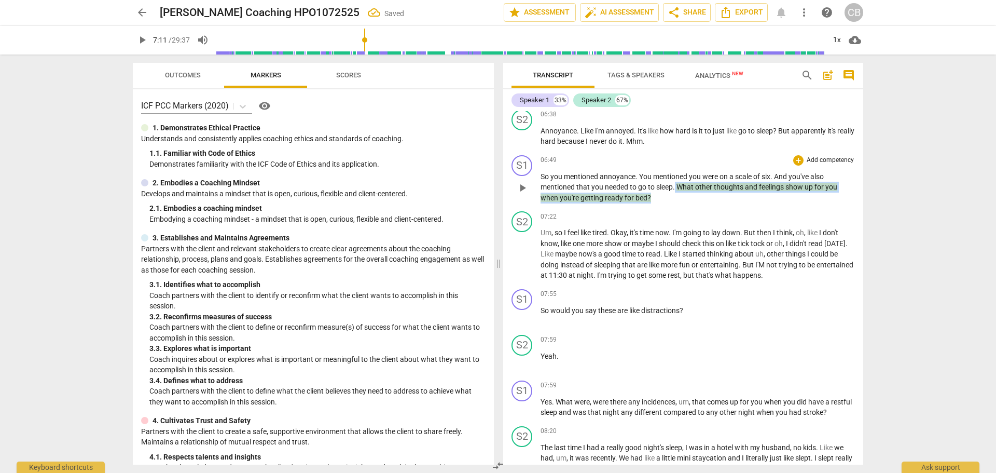
drag, startPoint x: 656, startPoint y: 198, endPoint x: 676, endPoint y: 187, distance: 23.0
click at [676, 187] on p "So you mentioned annoyance . You mentioned you were on a scale of six . And you…" at bounding box center [698, 187] width 314 height 32
click at [676, 187] on icon "button" at bounding box center [675, 184] width 10 height 12
drag, startPoint x: 668, startPoint y: 203, endPoint x: 637, endPoint y: 192, distance: 33.0
click at [637, 192] on div "S1 play_arrow pause 06:49 + Add competency keyboard_arrow_right So you mentione…" at bounding box center [683, 179] width 360 height 57
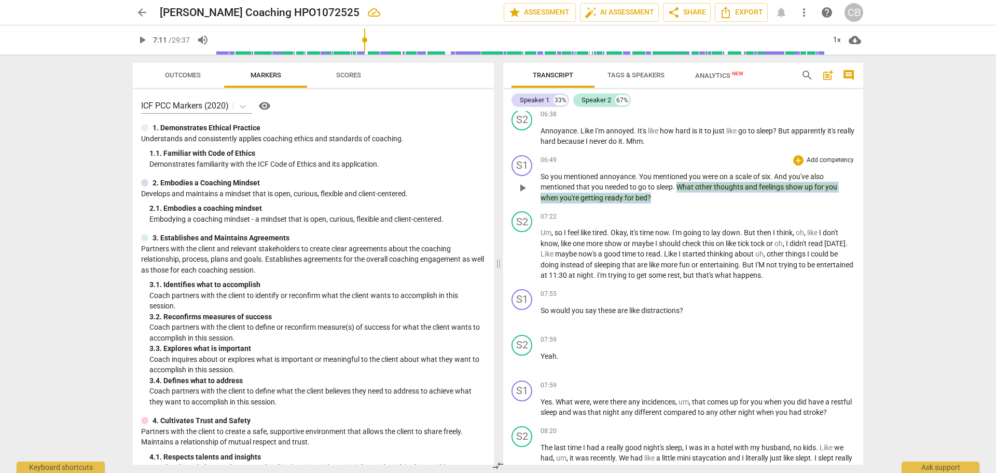
drag, startPoint x: 674, startPoint y: 198, endPoint x: 679, endPoint y: 189, distance: 9.5
click at [679, 189] on p "So you mentioned annoyance . You mentioned you were on a scale of six . And you…" at bounding box center [698, 187] width 314 height 32
click at [675, 184] on icon "button" at bounding box center [674, 182] width 6 height 7
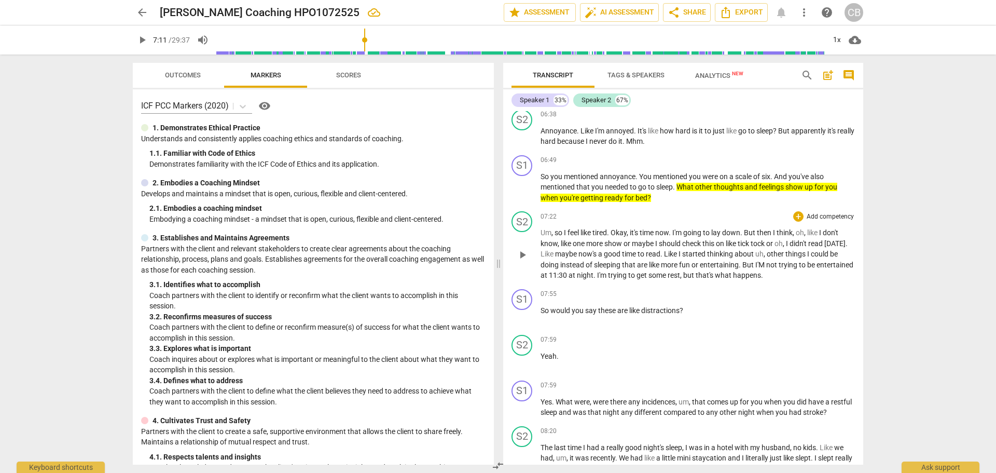
click at [522, 251] on span "play_arrow" at bounding box center [522, 254] width 12 height 12
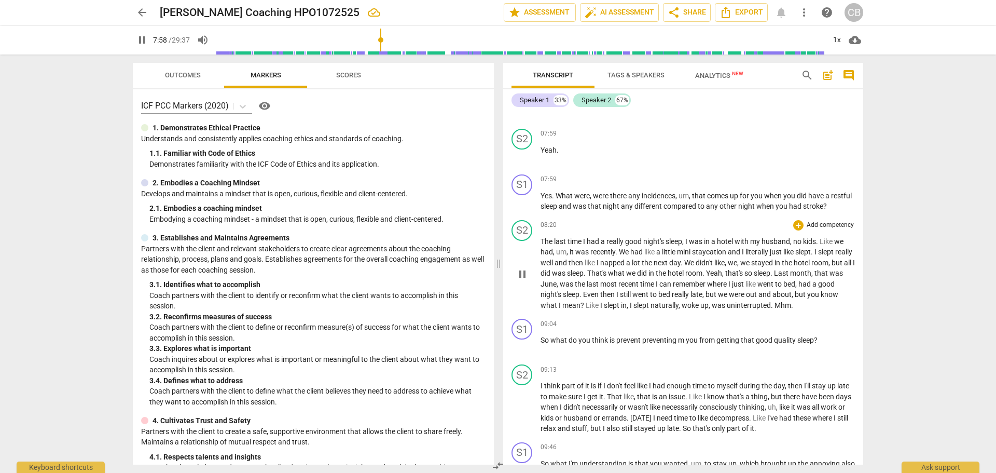
scroll to position [1660, 0]
click at [526, 200] on span "pause" at bounding box center [522, 200] width 12 height 12
click at [525, 202] on span "play_arrow" at bounding box center [522, 200] width 12 height 12
click at [524, 204] on span "pause" at bounding box center [522, 200] width 12 height 12
type input "501"
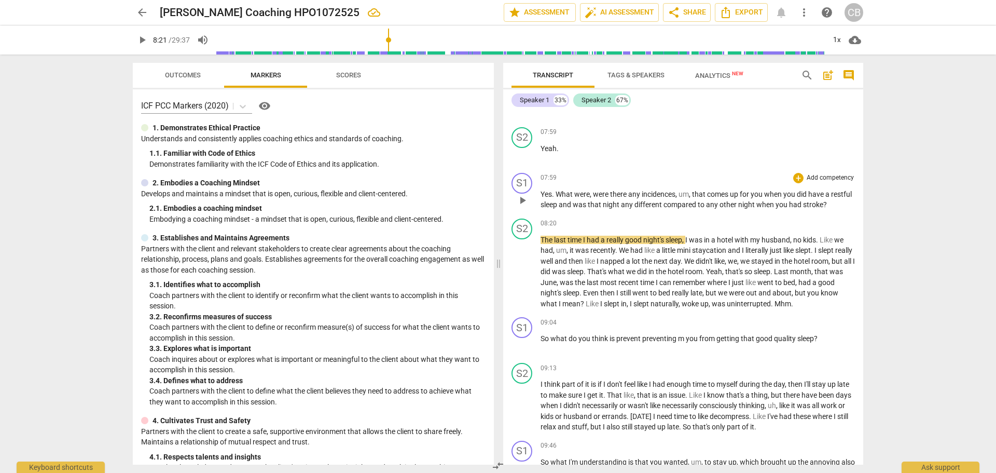
click at [827, 204] on span "?" at bounding box center [825, 204] width 4 height 8
click at [560, 280] on span "," at bounding box center [558, 282] width 3 height 8
click at [527, 274] on span "play_arrow" at bounding box center [522, 272] width 12 height 12
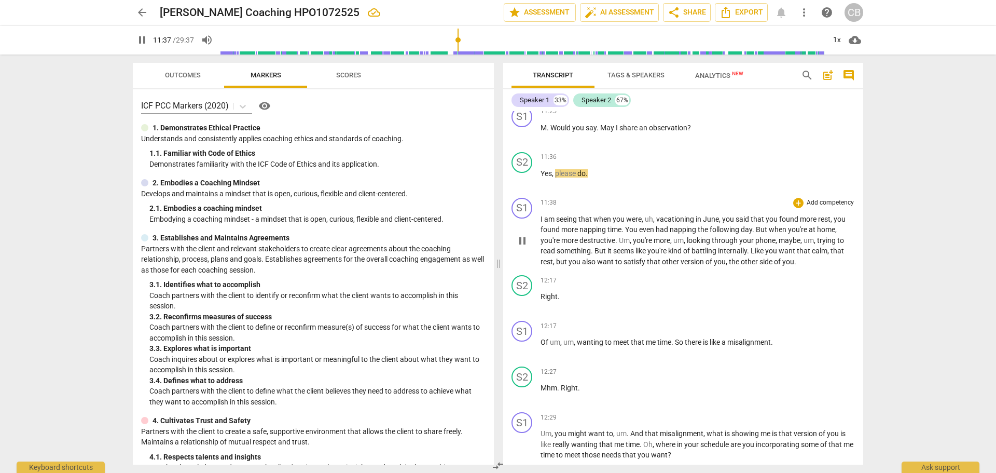
scroll to position [2334, 0]
click at [524, 239] on span "pause" at bounding box center [522, 238] width 12 height 12
type input "720"
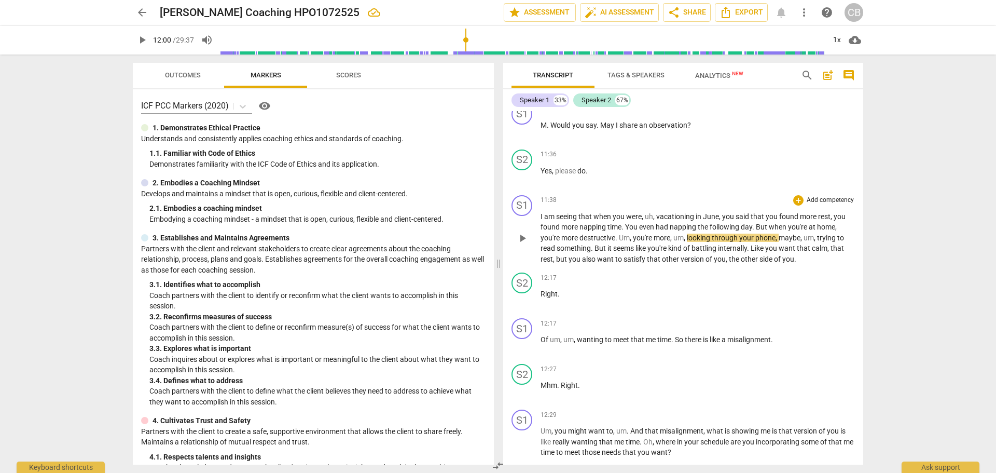
click at [601, 236] on span "destructive" at bounding box center [597, 237] width 36 height 8
click at [615, 237] on span "destructive" at bounding box center [597, 237] width 36 height 8
click at [588, 240] on span "destracted" at bounding box center [596, 237] width 35 height 8
click at [524, 239] on span "play_arrow" at bounding box center [522, 238] width 12 height 12
click at [526, 345] on span "pause" at bounding box center [522, 345] width 12 height 12
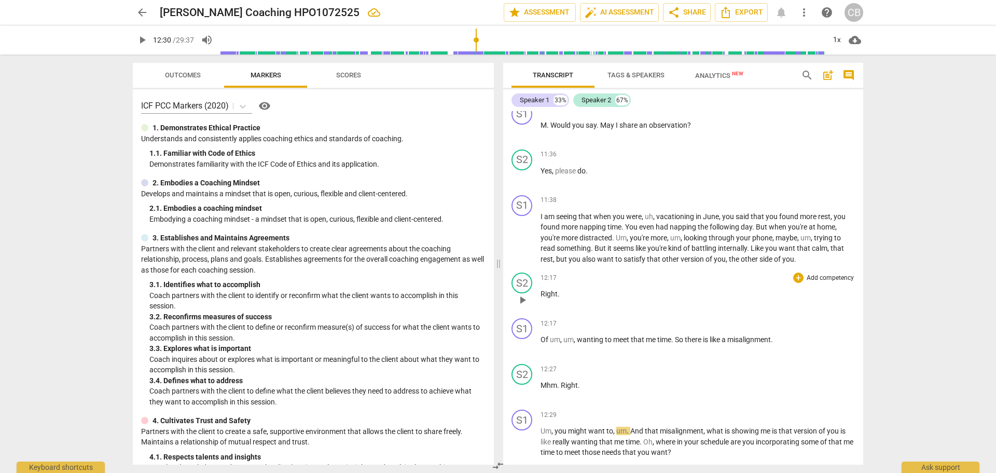
click at [542, 294] on span "Right" at bounding box center [549, 293] width 17 height 8
click at [530, 299] on span "play_arrow" at bounding box center [522, 300] width 17 height 12
click at [521, 301] on span "pause" at bounding box center [522, 300] width 12 height 12
drag, startPoint x: 541, startPoint y: 293, endPoint x: 681, endPoint y: 284, distance: 139.8
click at [543, 293] on span "Right" at bounding box center [549, 293] width 17 height 8
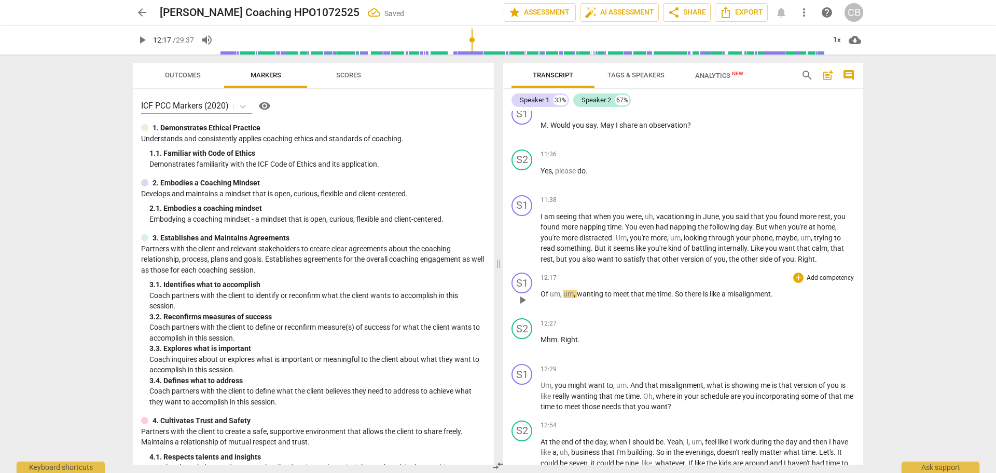
click at [542, 292] on span "Of" at bounding box center [545, 293] width 9 height 8
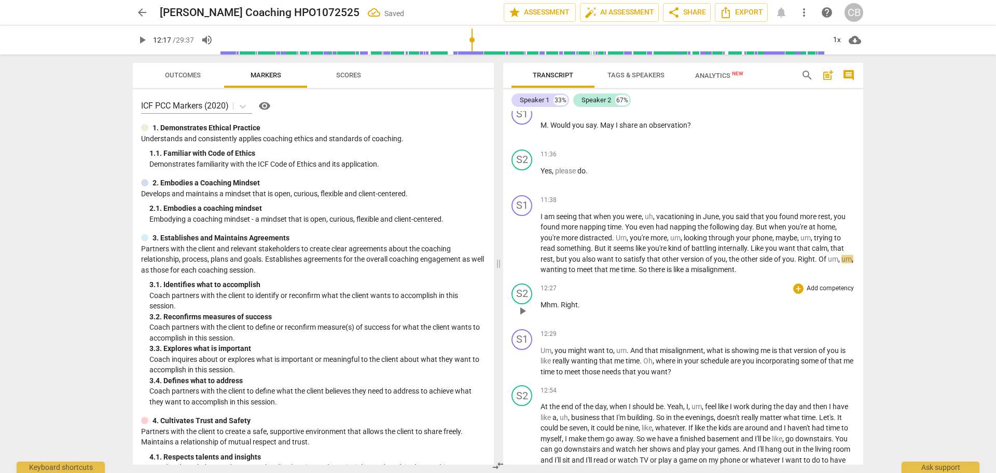
click at [530, 309] on span "play_arrow" at bounding box center [522, 311] width 17 height 12
click at [523, 311] on span "pause" at bounding box center [522, 311] width 12 height 12
click at [562, 305] on span "Right" at bounding box center [569, 304] width 17 height 8
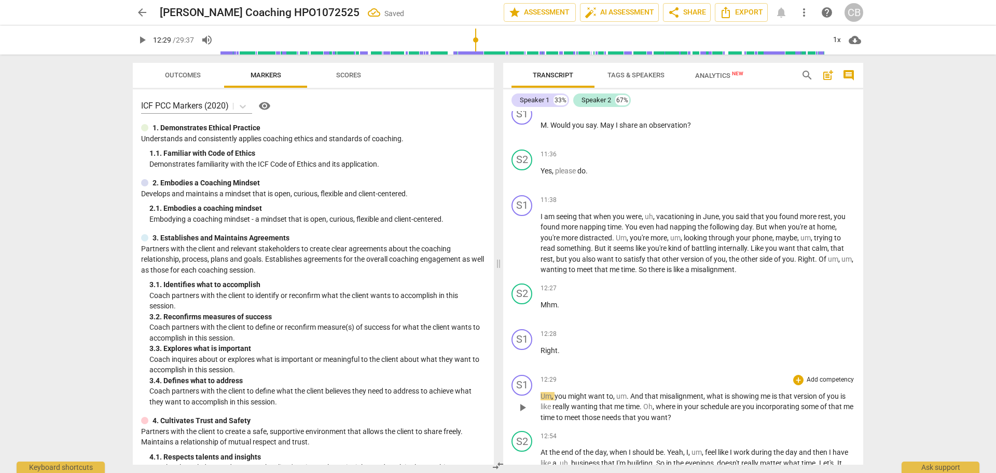
click at [547, 395] on span "Um" at bounding box center [546, 396] width 11 height 8
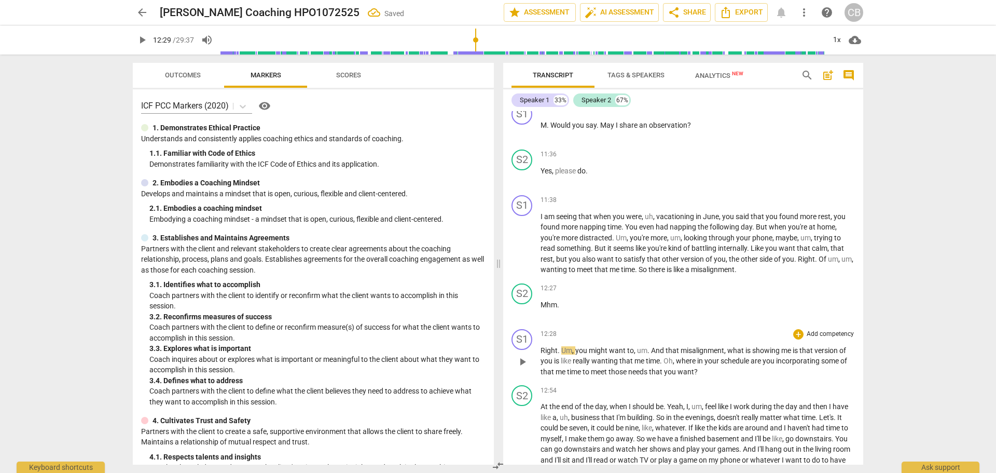
click at [522, 364] on span "play_arrow" at bounding box center [522, 361] width 12 height 12
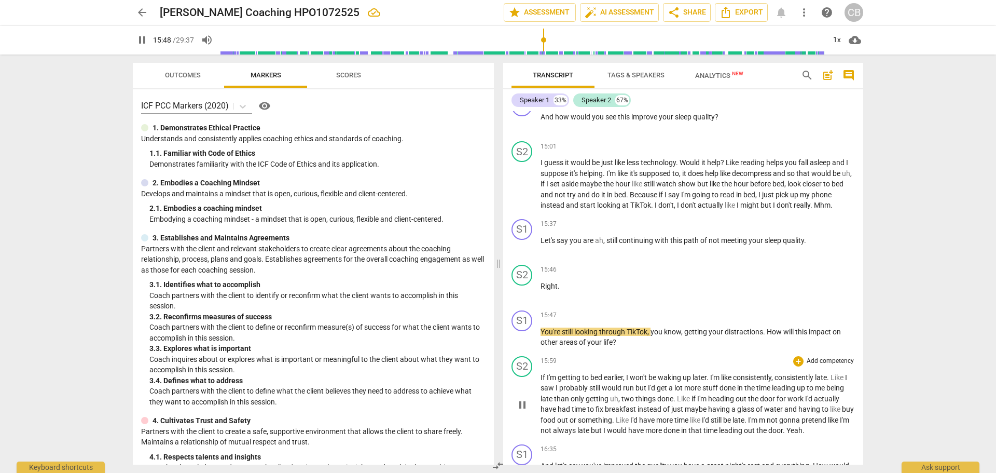
scroll to position [2957, 0]
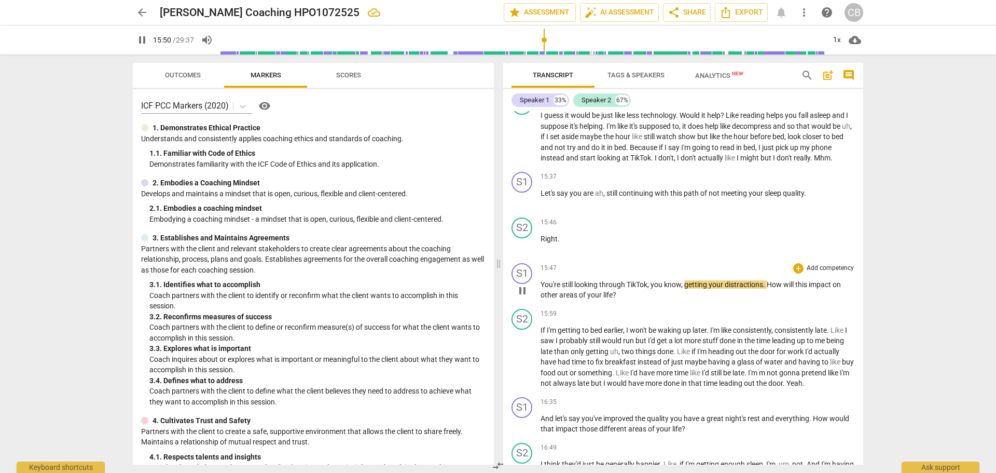
click at [517, 294] on span "pause" at bounding box center [522, 290] width 12 height 12
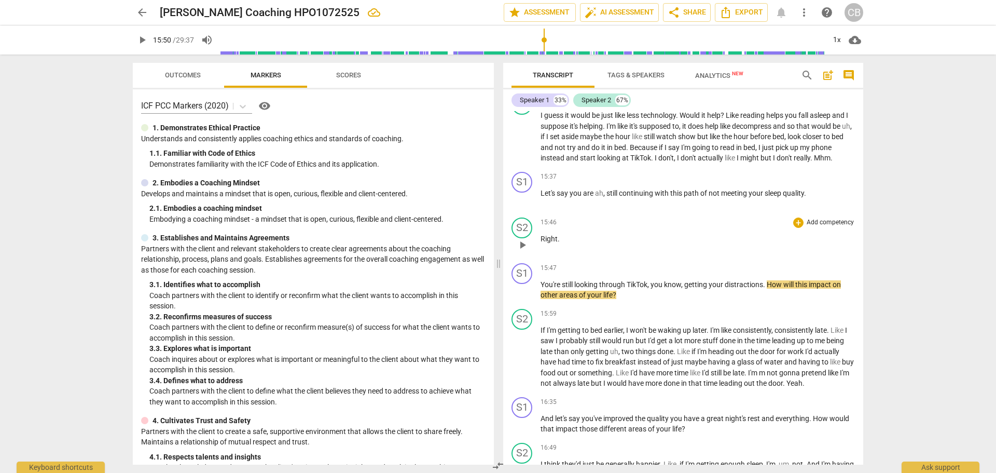
click at [541, 236] on span "Right" at bounding box center [549, 238] width 17 height 8
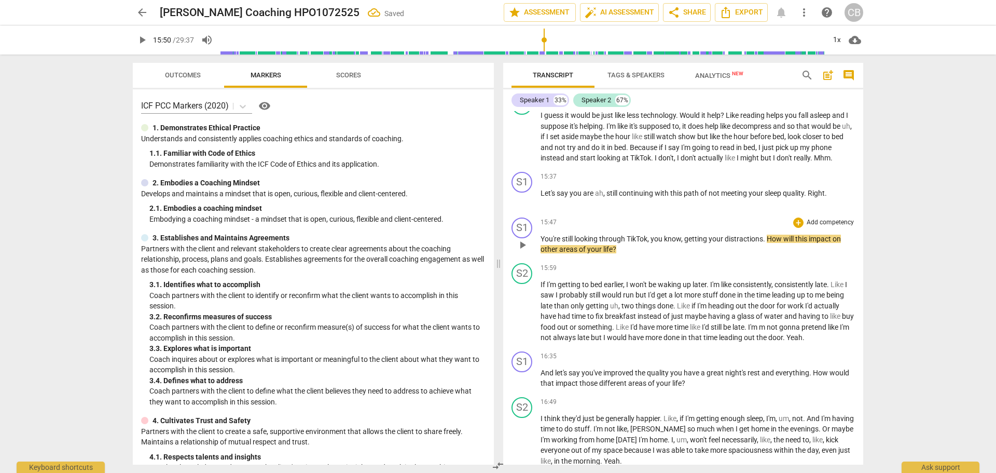
drag, startPoint x: 541, startPoint y: 238, endPoint x: 550, endPoint y: 233, distance: 10.2
click at [540, 238] on div "S1 play_arrow pause 15:47 + Add competency keyboard_arrow_right You're still lo…" at bounding box center [683, 236] width 360 height 46
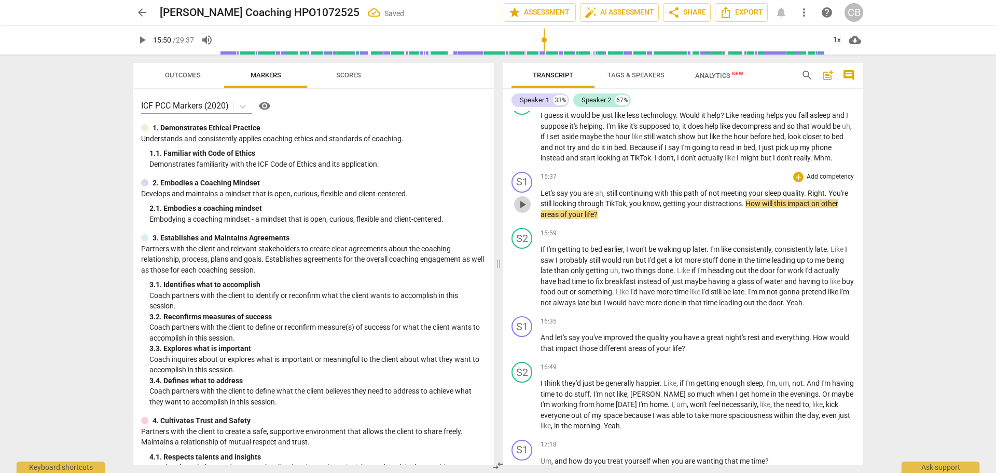
click at [516, 210] on span "play_arrow" at bounding box center [522, 204] width 17 height 12
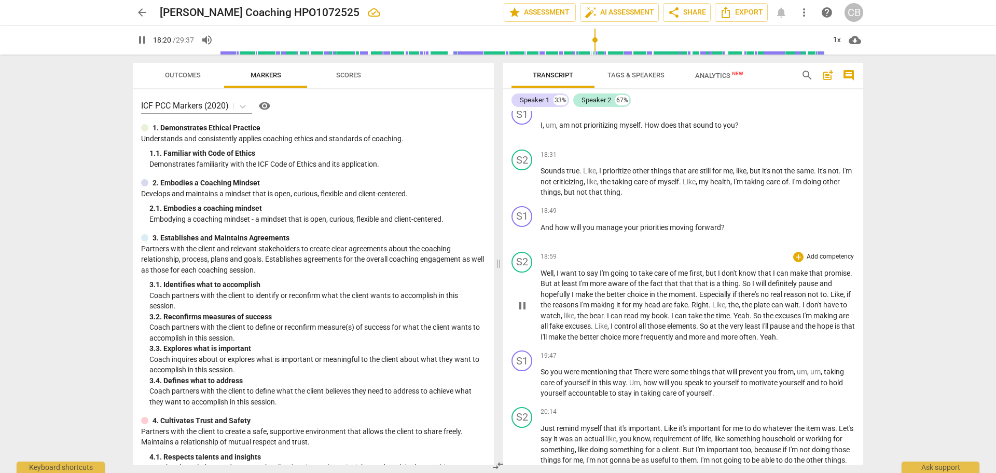
scroll to position [3579, 0]
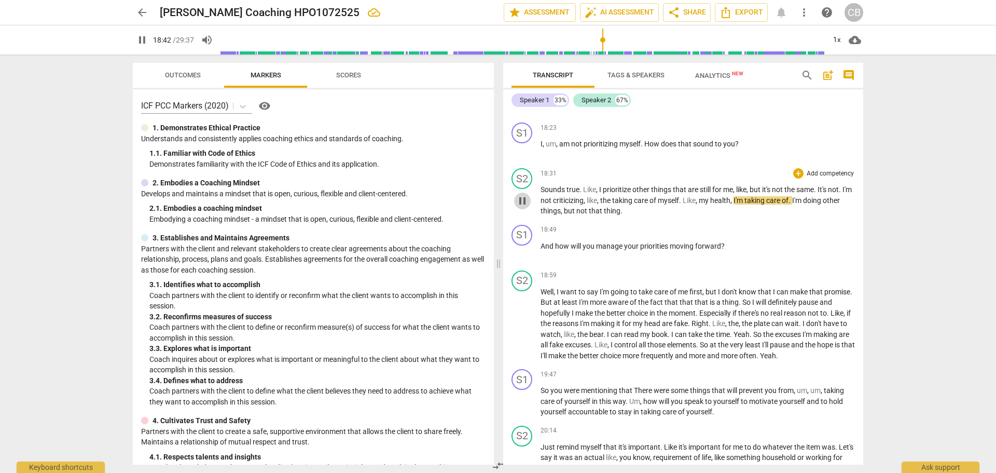
click at [526, 207] on span "pause" at bounding box center [522, 201] width 12 height 12
type input "1123"
click at [584, 204] on span "criticizing" at bounding box center [568, 200] width 31 height 8
click at [657, 216] on p "Sounds true . Like , I prioritize other things that are still for me , like , b…" at bounding box center [698, 200] width 314 height 32
click at [518, 207] on span "play_arrow" at bounding box center [522, 201] width 12 height 12
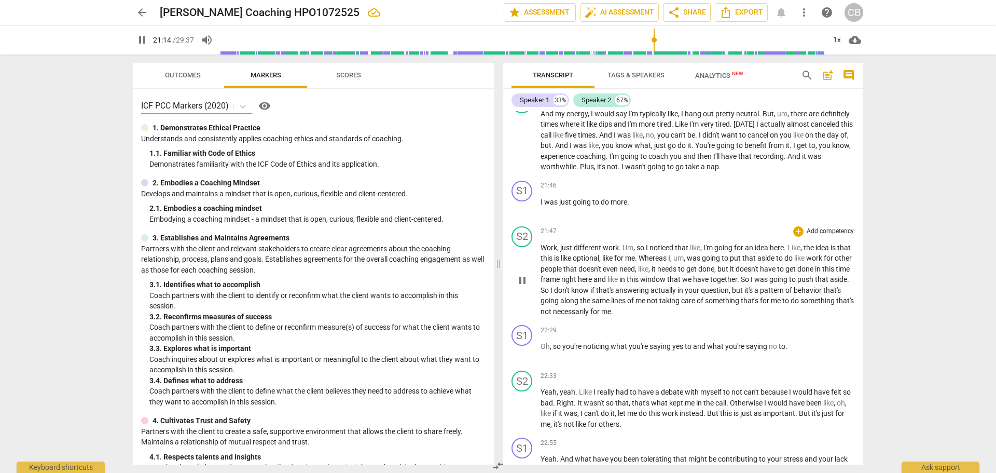
scroll to position [3994, 0]
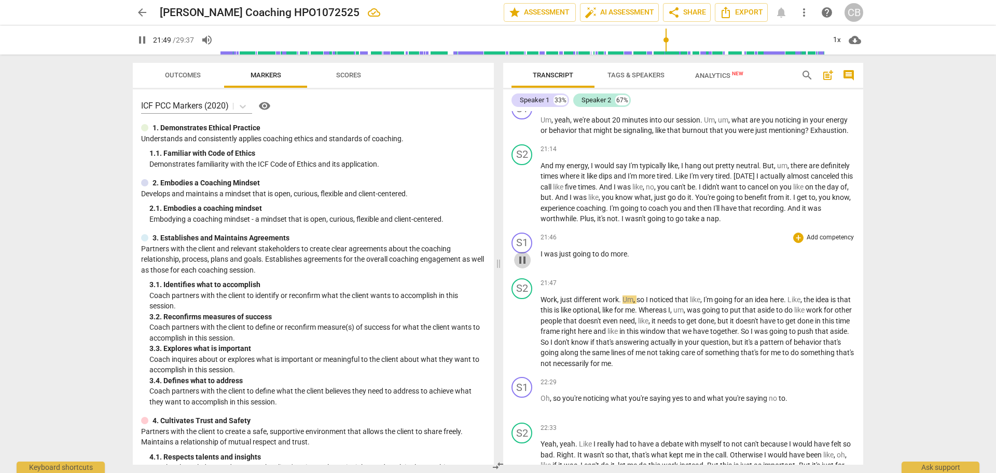
click at [519, 266] on span "pause" at bounding box center [522, 260] width 12 height 12
click at [542, 258] on span "I" at bounding box center [543, 254] width 4 height 8
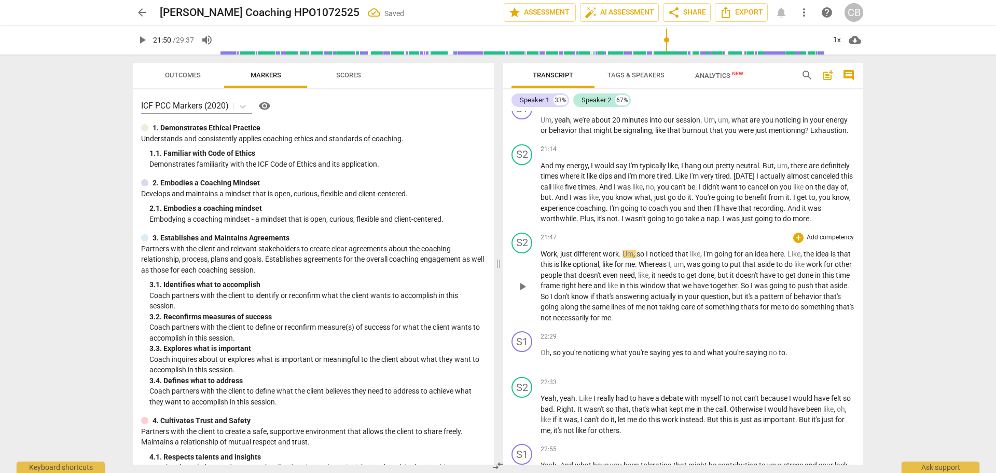
click at [542, 258] on span "Work" at bounding box center [549, 254] width 17 height 8
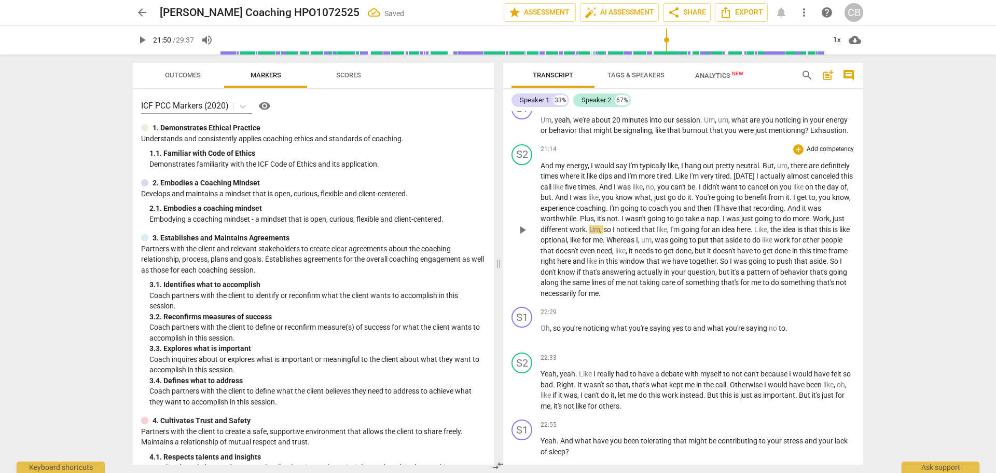
click at [521, 236] on span "play_arrow" at bounding box center [522, 230] width 12 height 12
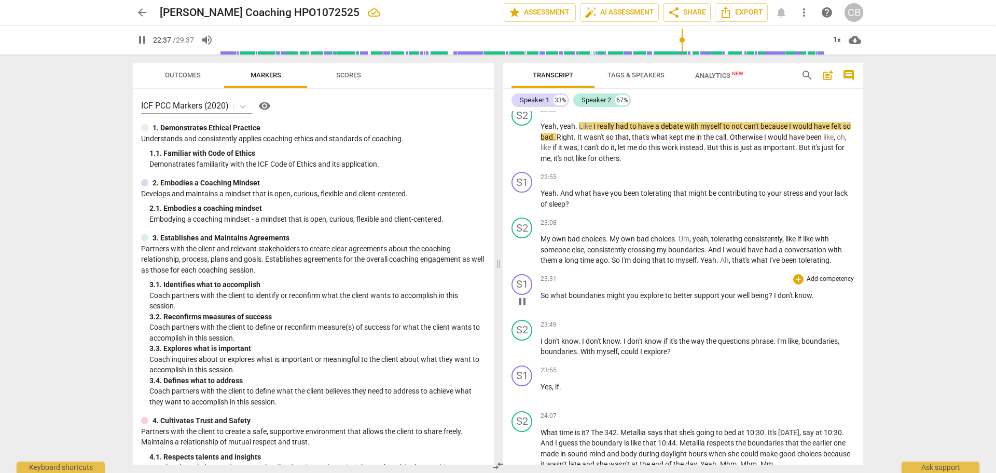
scroll to position [4254, 0]
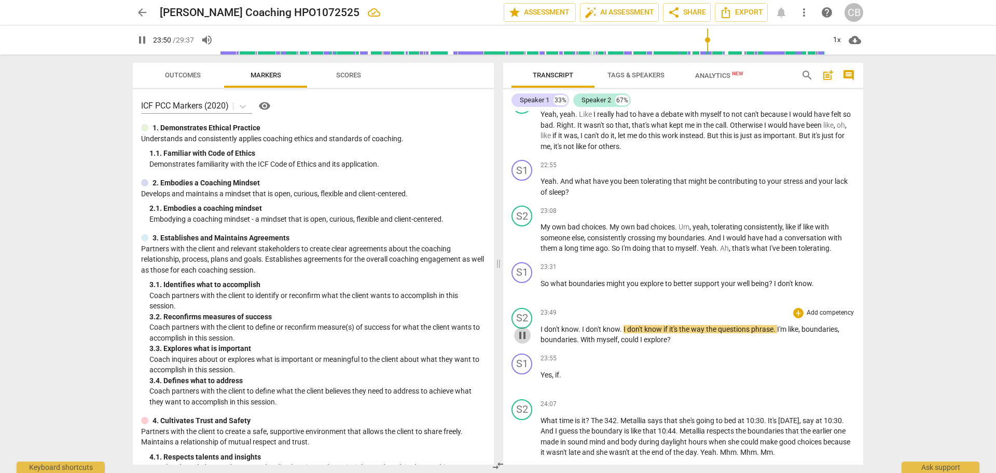
click at [518, 341] on span "pause" at bounding box center [522, 335] width 12 height 12
type input "1431"
click at [814, 287] on span "." at bounding box center [813, 283] width 2 height 8
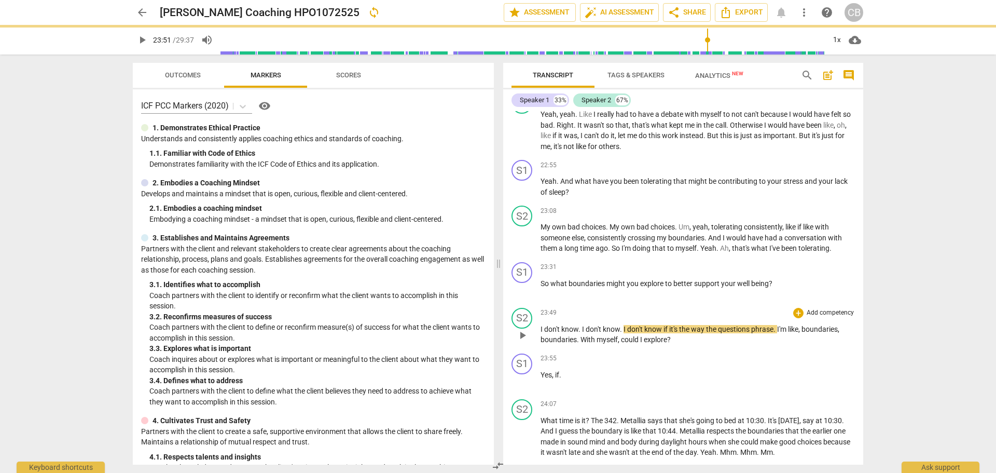
click at [685, 345] on p "I don't know . I don't know . I don't know if it's the way the questions phrase…" at bounding box center [698, 334] width 314 height 21
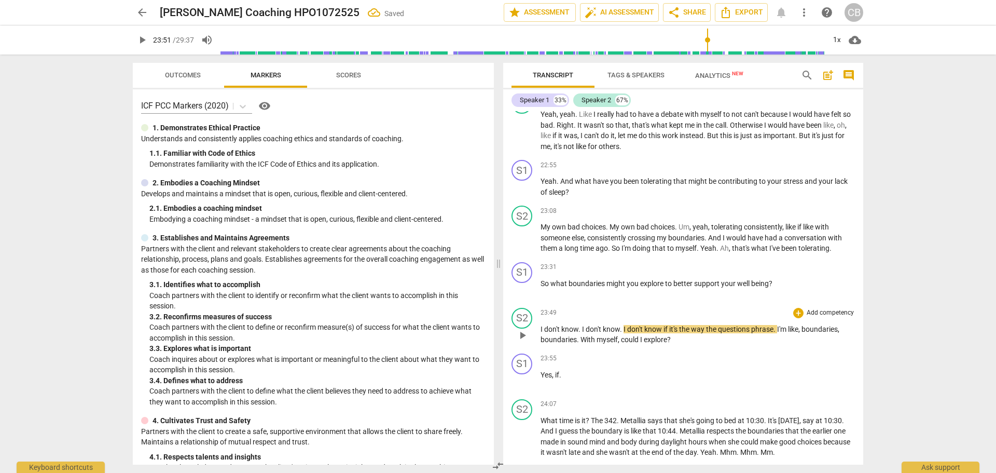
click at [525, 341] on span "play_arrow" at bounding box center [522, 335] width 12 height 12
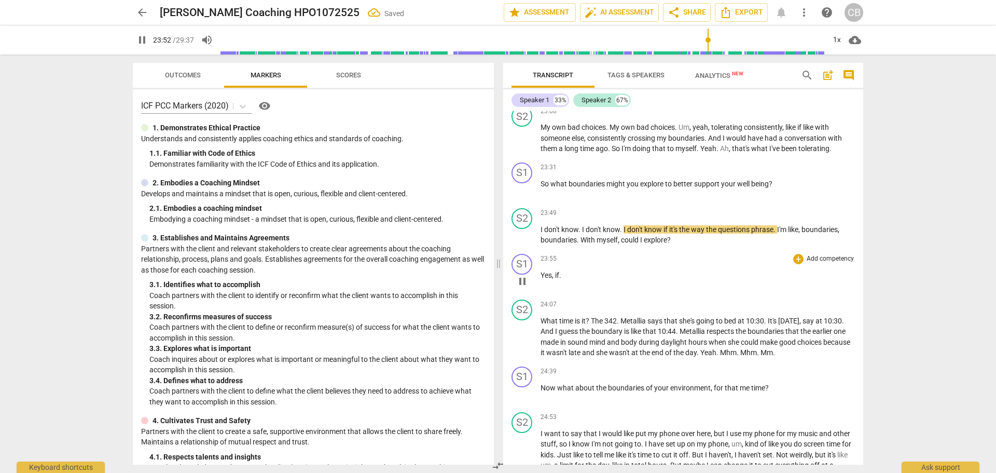
scroll to position [4358, 0]
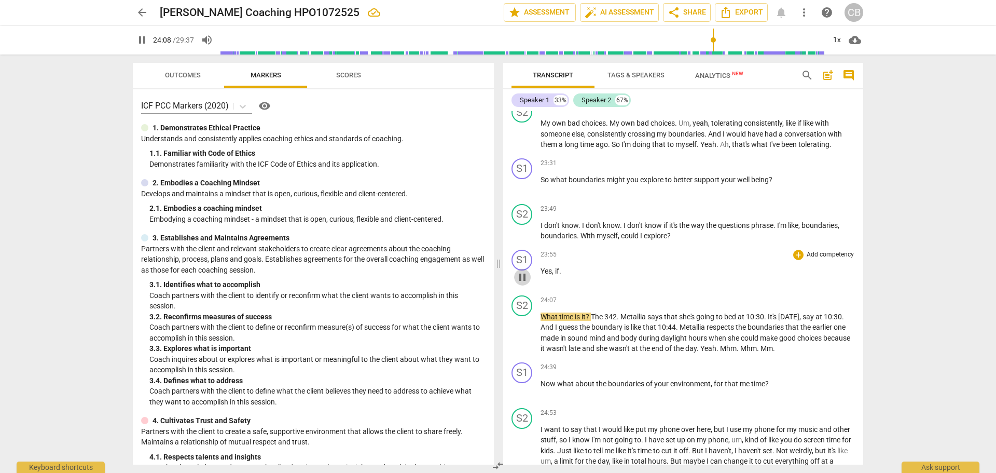
click at [524, 283] on span "pause" at bounding box center [522, 277] width 12 height 12
type input "1448"
click at [560, 275] on span "." at bounding box center [560, 271] width 2 height 8
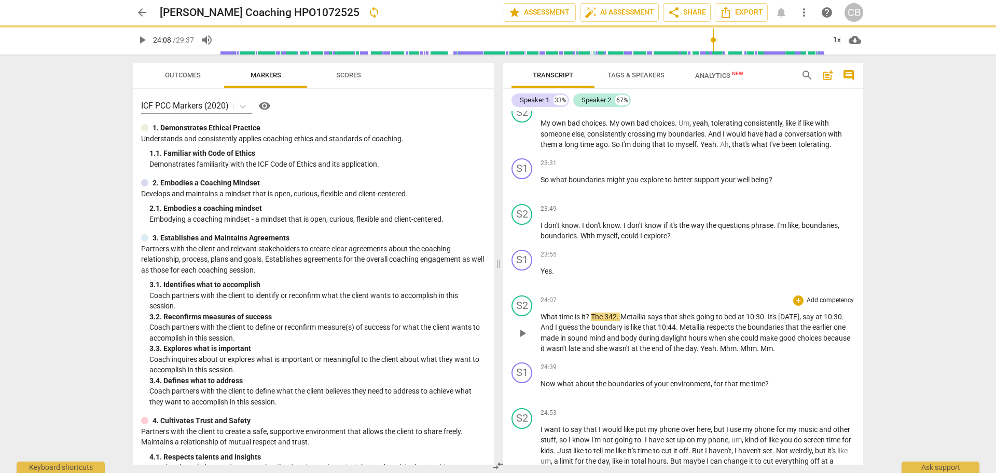
click at [539, 325] on div "S2 play_arrow pause" at bounding box center [525, 324] width 29 height 59
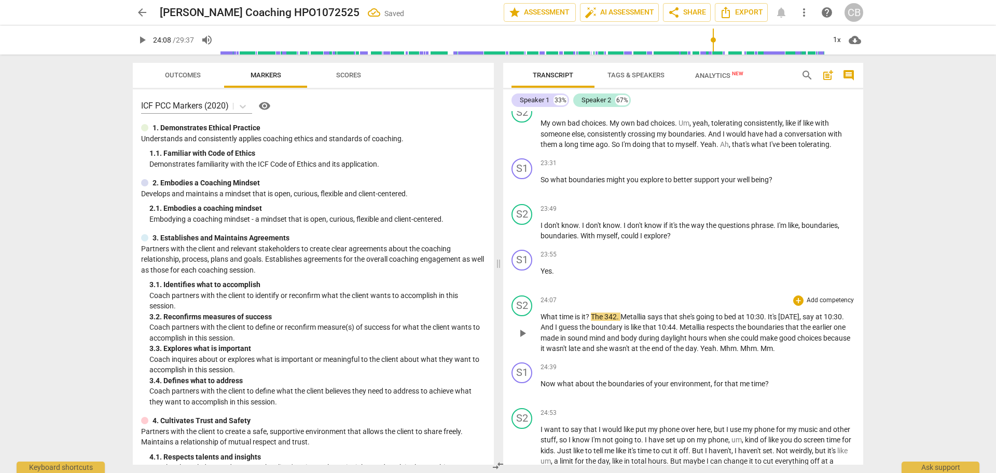
click at [542, 321] on span "What" at bounding box center [550, 316] width 19 height 8
click at [530, 339] on span "play_arrow" at bounding box center [522, 333] width 17 height 12
click at [522, 339] on span "pause" at bounding box center [522, 333] width 12 height 12
type input "1454"
click at [618, 321] on span "342" at bounding box center [619, 316] width 12 height 8
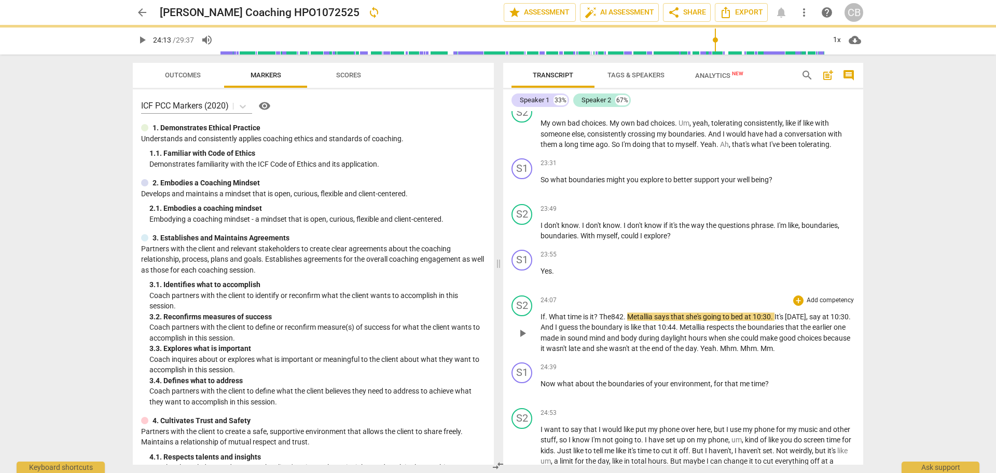
click at [521, 339] on span "play_arrow" at bounding box center [522, 333] width 12 height 12
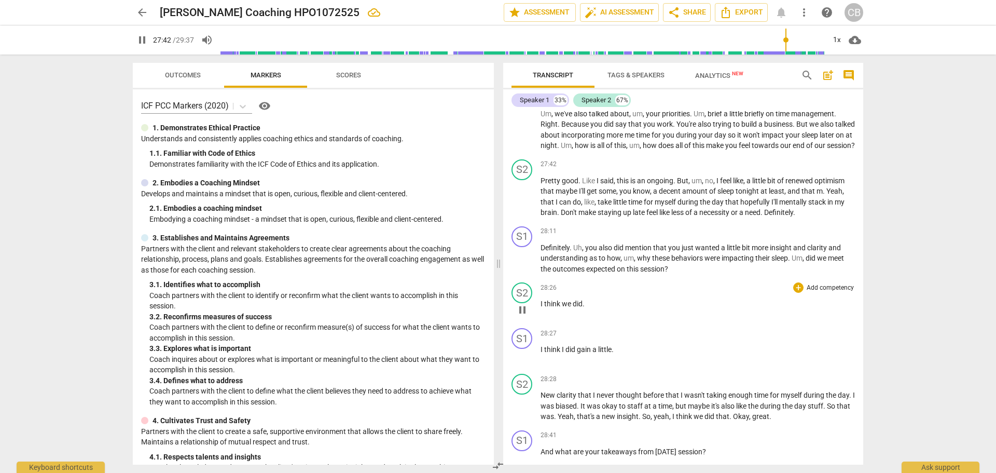
scroll to position [5084, 0]
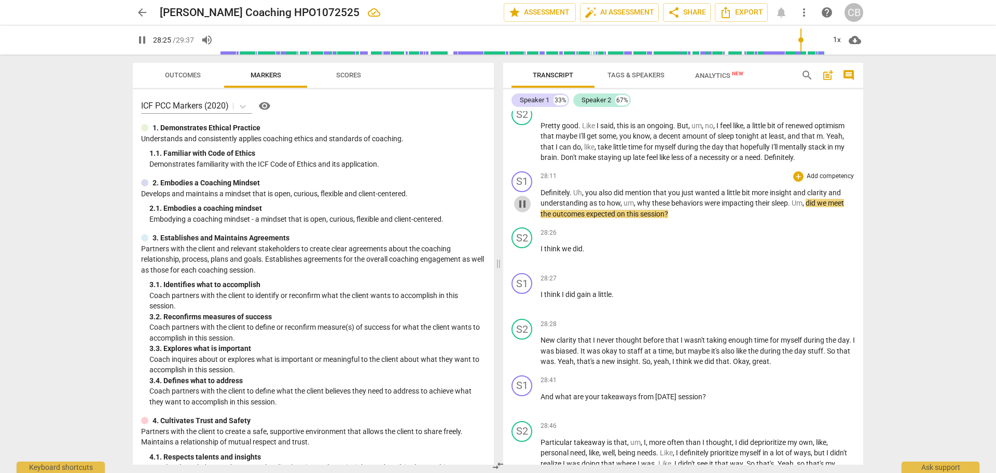
click at [524, 210] on span "pause" at bounding box center [522, 204] width 12 height 12
type input "1706"
click at [768, 207] on span "their" at bounding box center [763, 203] width 16 height 8
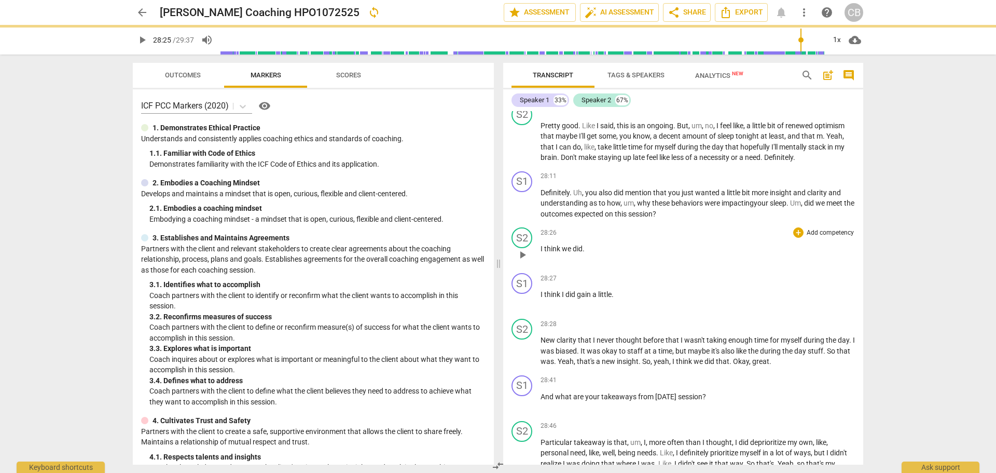
click at [526, 261] on span "play_arrow" at bounding box center [522, 254] width 12 height 12
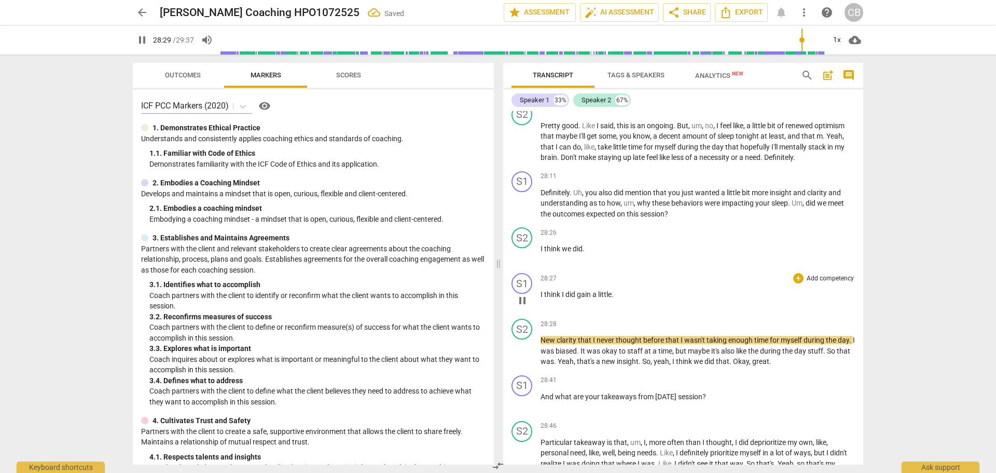
click at [521, 307] on span "pause" at bounding box center [522, 300] width 12 height 12
click at [541, 298] on span "I" at bounding box center [543, 294] width 4 height 8
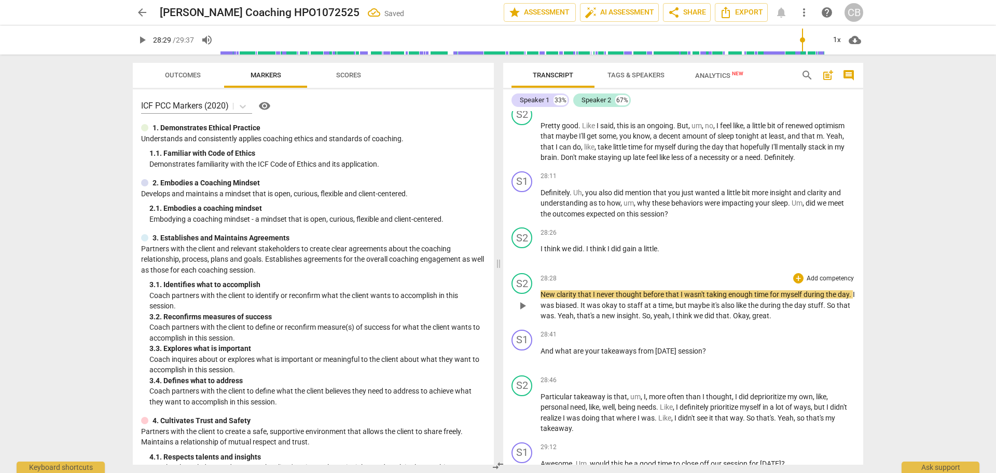
click at [541, 298] on span "New" at bounding box center [549, 294] width 16 height 8
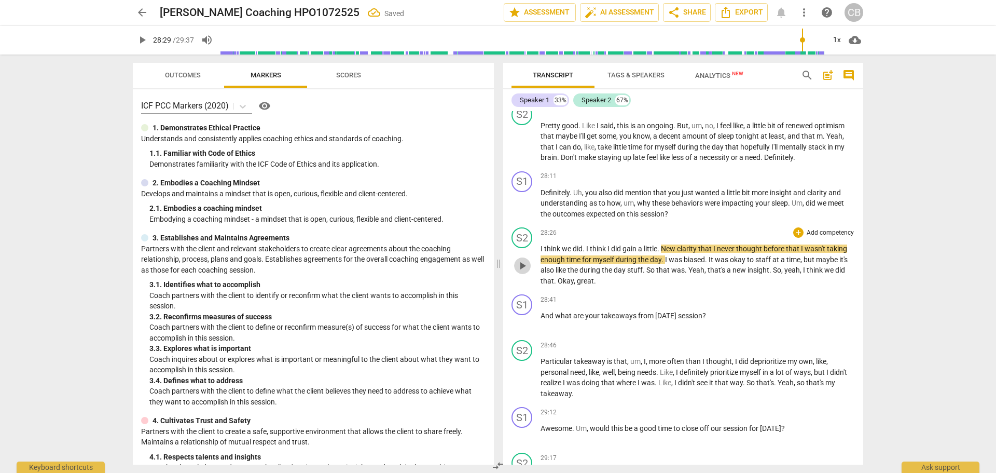
click at [518, 272] on span "play_arrow" at bounding box center [522, 265] width 12 height 12
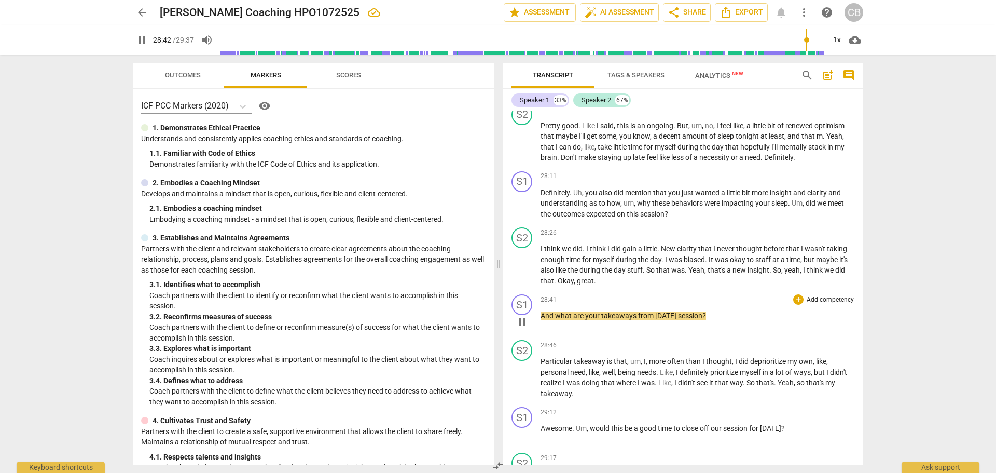
click at [524, 328] on span "pause" at bounding box center [522, 321] width 12 height 12
click at [558, 285] on span "Okay" at bounding box center [566, 280] width 16 height 8
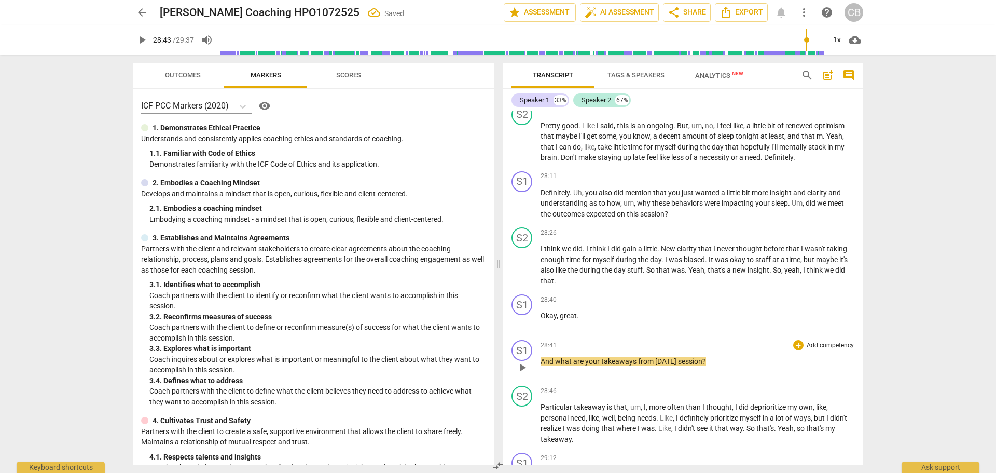
click at [543, 365] on span "And" at bounding box center [548, 361] width 15 height 8
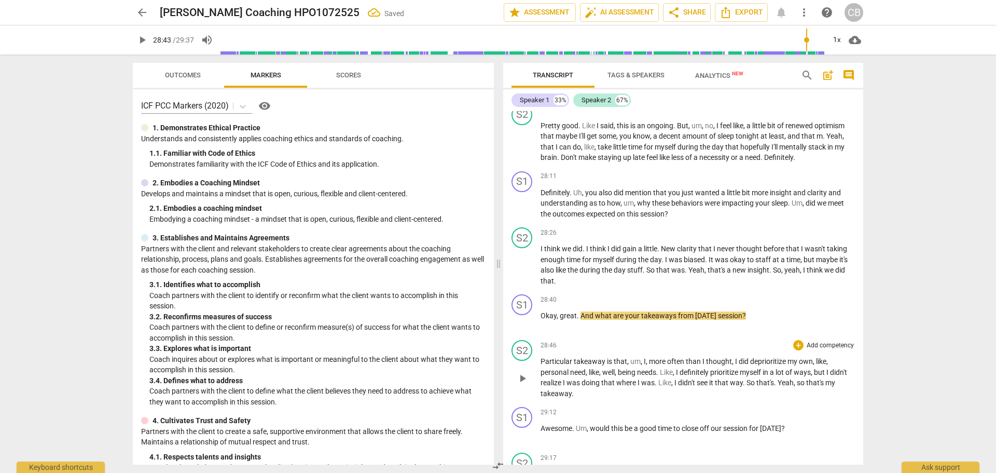
click at [521, 384] on span "play_arrow" at bounding box center [522, 378] width 12 height 12
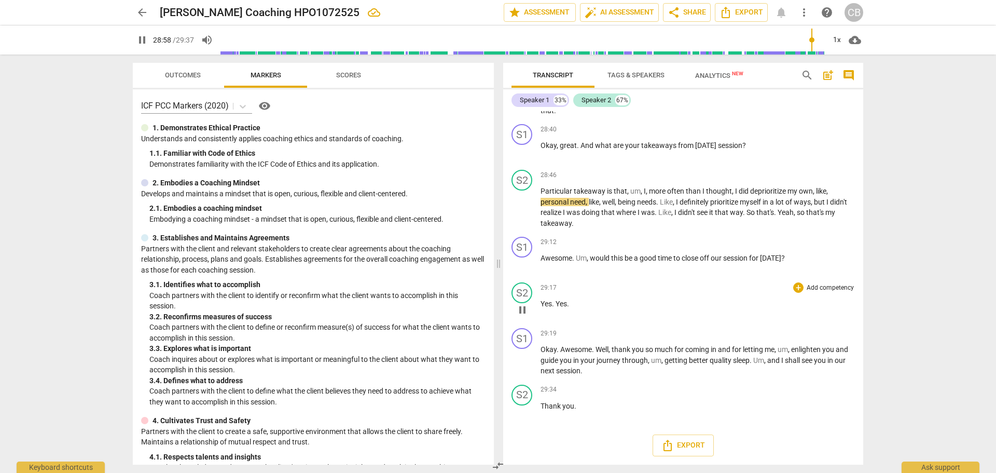
scroll to position [5286, 0]
type input "1777"
